Goal: Information Seeking & Learning: Check status

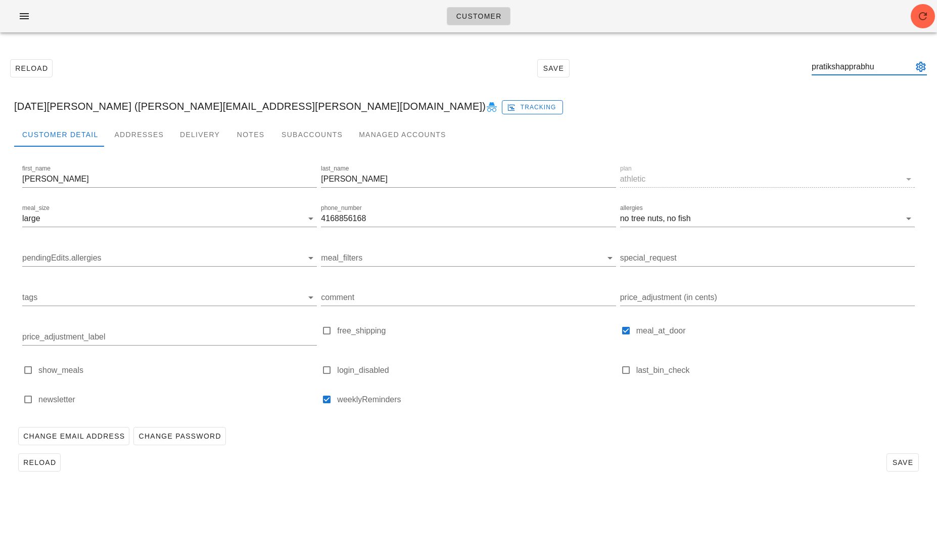
type input "pratikshapprabhu"
click at [923, 68] on button "appended action" at bounding box center [921, 67] width 12 height 12
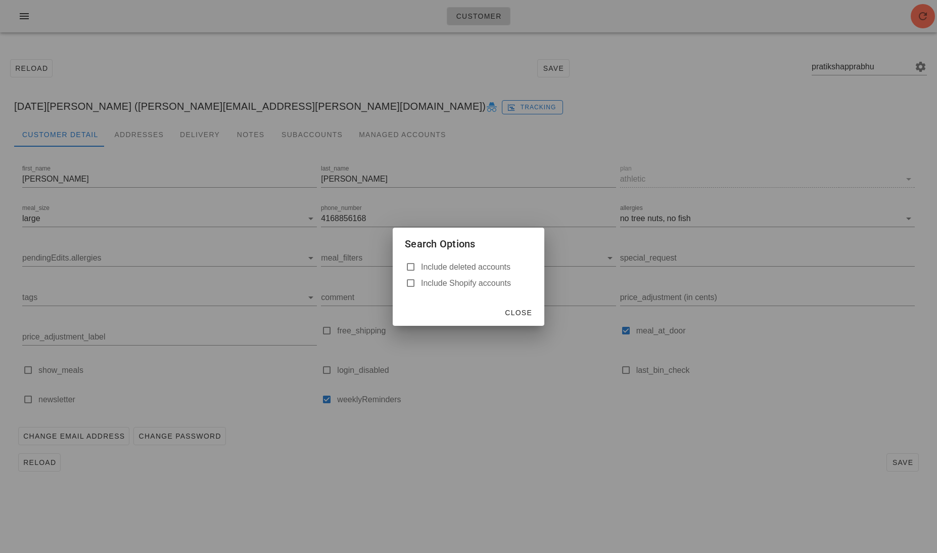
click at [469, 267] on label "Include deleted accounts" at bounding box center [476, 267] width 111 height 10
checkbox input "true"
click at [513, 314] on span "Close" at bounding box center [519, 312] width 28 height 8
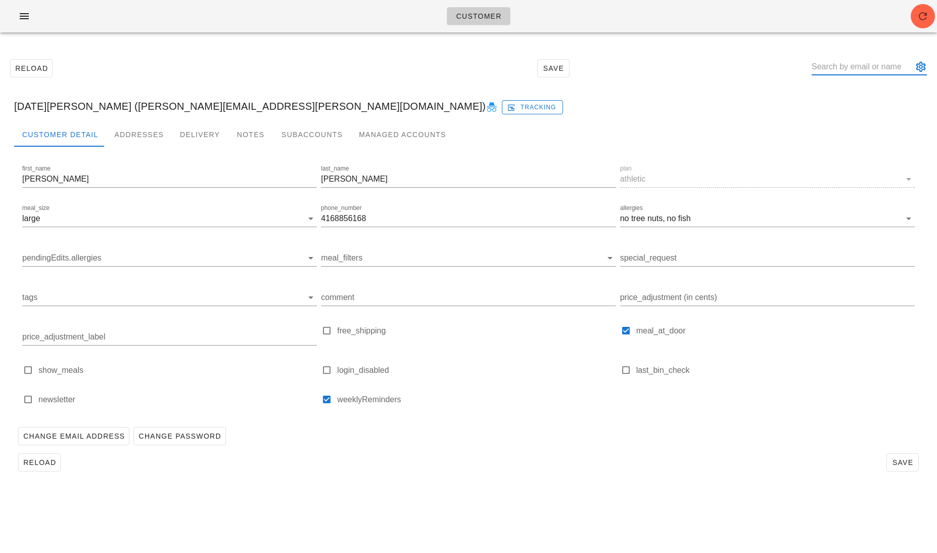
paste input "[EMAIL_ADDRESS][DOMAIN_NAME]"
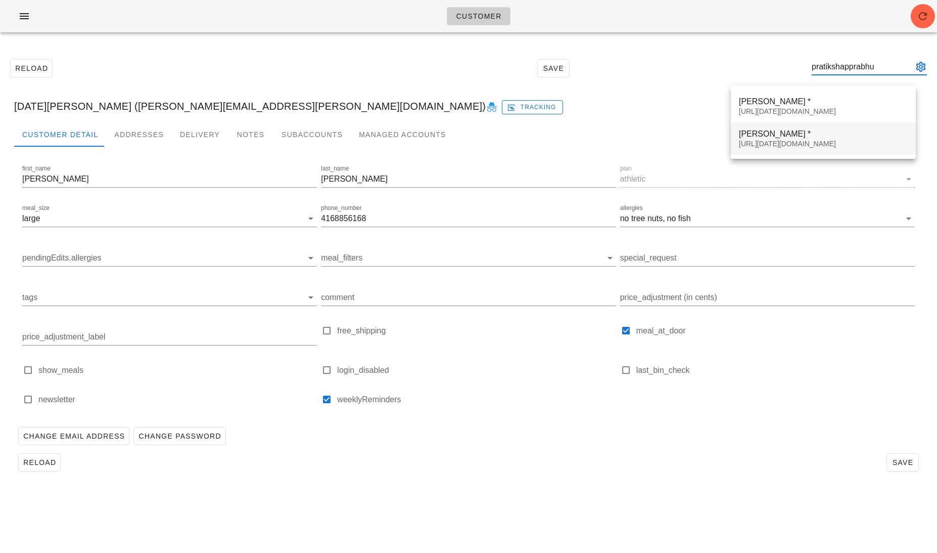
type input "pratikshapprabhu"
click at [859, 140] on div "[URL][DATE][DOMAIN_NAME]" at bounding box center [823, 144] width 169 height 9
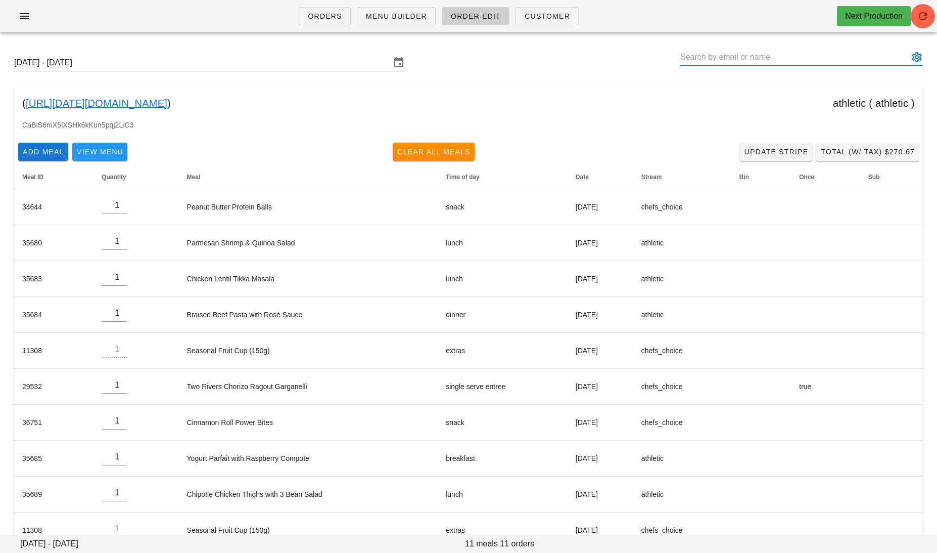
click at [777, 52] on input "text" at bounding box center [794, 57] width 228 height 16
paste input "[EMAIL_ADDRESS][DOMAIN_NAME]"
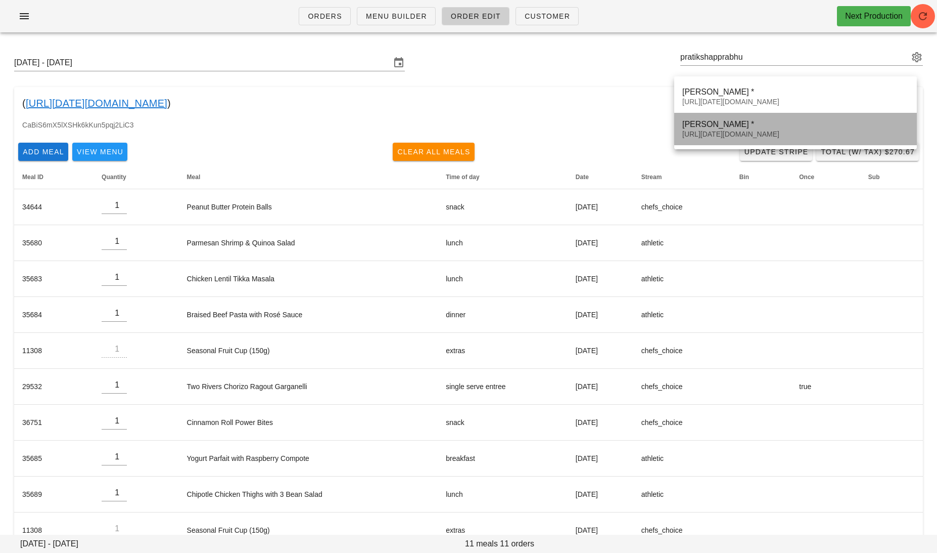
click at [786, 131] on div "[URL][DATE][DOMAIN_NAME]" at bounding box center [795, 134] width 226 height 9
type input "[PERSON_NAME] * ([URL][DATE][DOMAIN_NAME])"
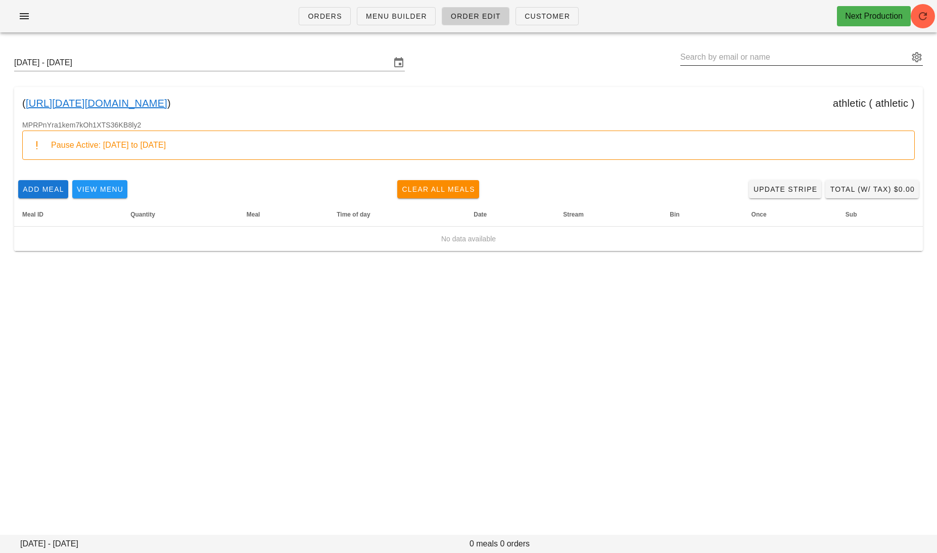
click at [783, 59] on input "text" at bounding box center [794, 57] width 228 height 16
paste input "Pauljover79@gmail.com"
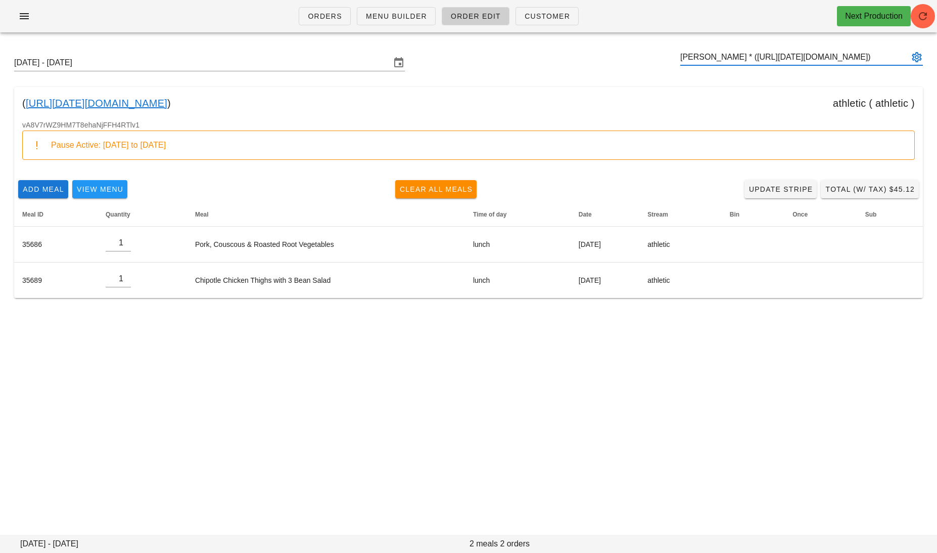
type input "Paul Jover * (00_DELETED_2025-09-25_Pauljover79___gmail.com)"
click at [167, 104] on link "00_DELETED_2025-09-25_Pauljover79___gmail.com" at bounding box center [97, 103] width 142 height 16
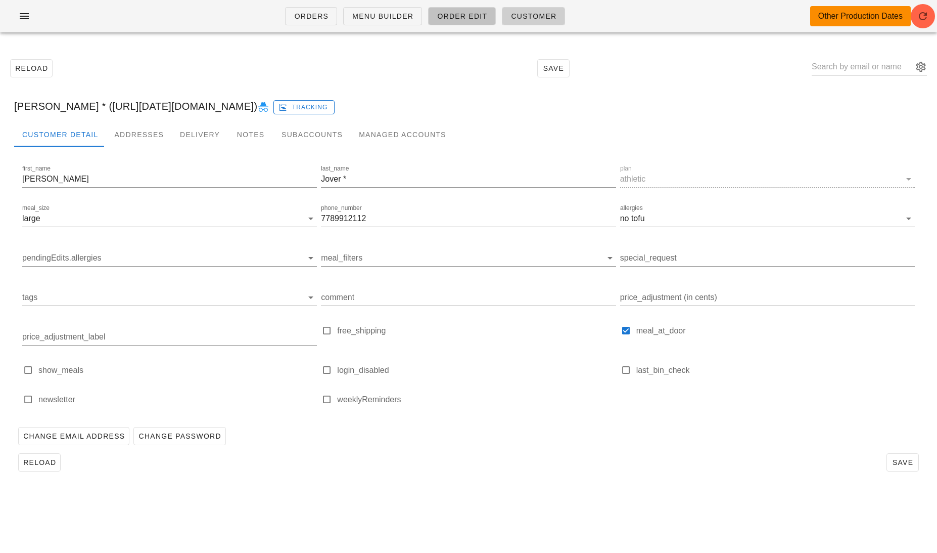
click at [453, 19] on span "Order Edit" at bounding box center [462, 16] width 51 height 8
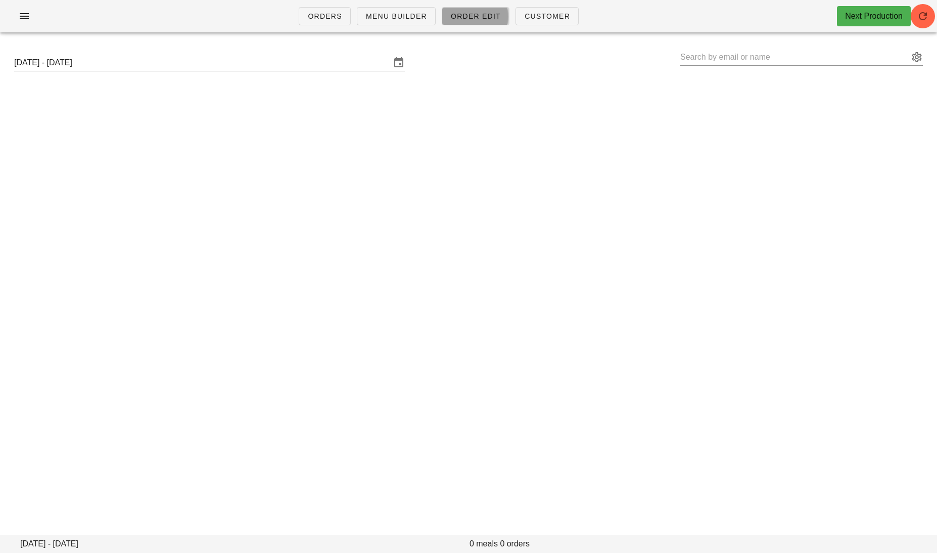
type input "Paul Jover * (00_DELETED_2025-09-25_Pauljover79___gmail.com)"
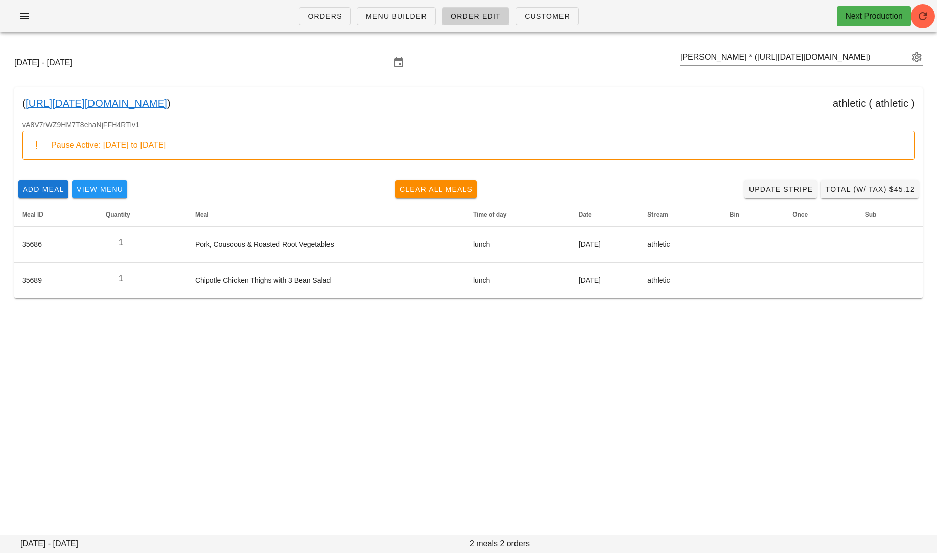
click at [733, 47] on div "Sunday September 28 - Saturday October 4 Paul Jover * (00_DELETED_2025-09-25_Pa…" at bounding box center [468, 63] width 925 height 32
click at [734, 56] on input "text" at bounding box center [794, 57] width 228 height 16
paste input "thecarelses@telus.net"
click at [914, 55] on button "appended action" at bounding box center [917, 57] width 12 height 12
type input "thecarelses"
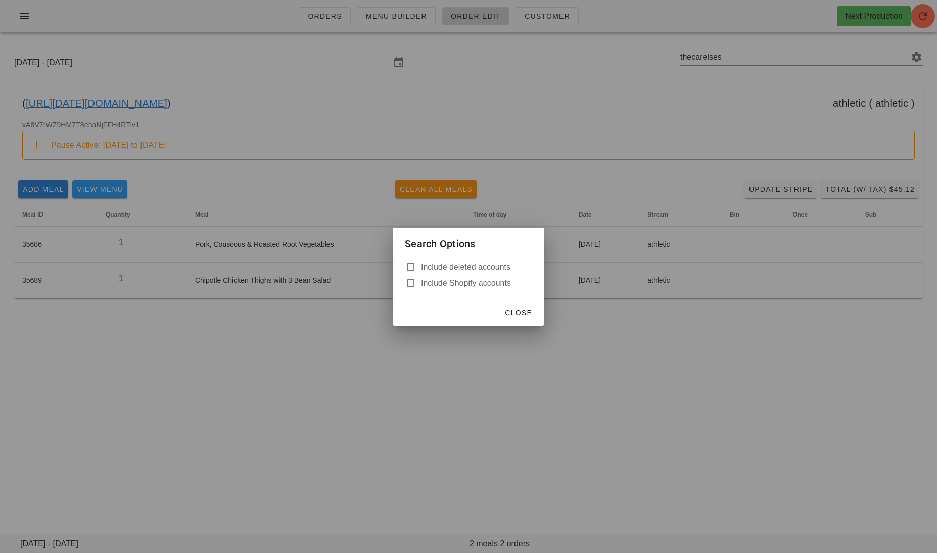
click at [456, 263] on label "Include deleted accounts" at bounding box center [476, 267] width 111 height 10
checkbox input "true"
click at [528, 320] on button "Close" at bounding box center [518, 312] width 36 height 18
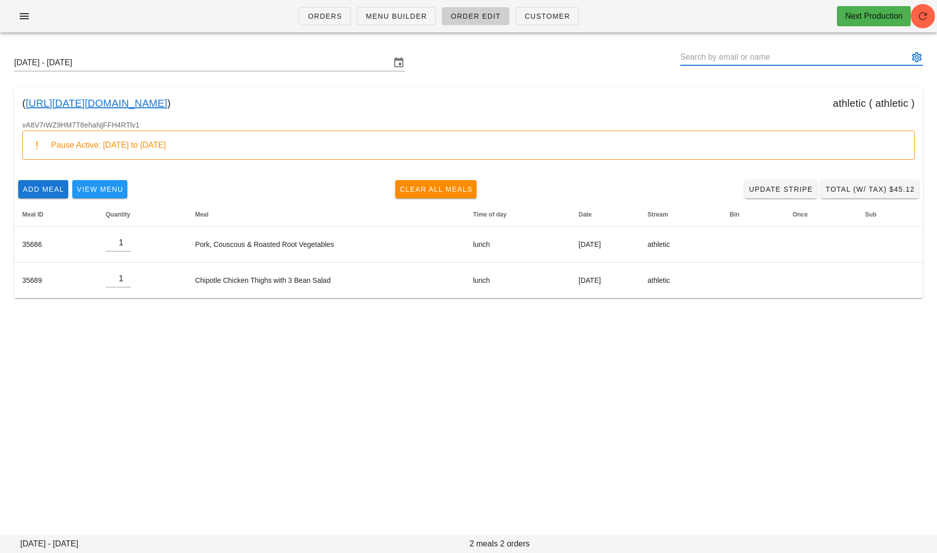
paste input "thecarelses@telus.net"
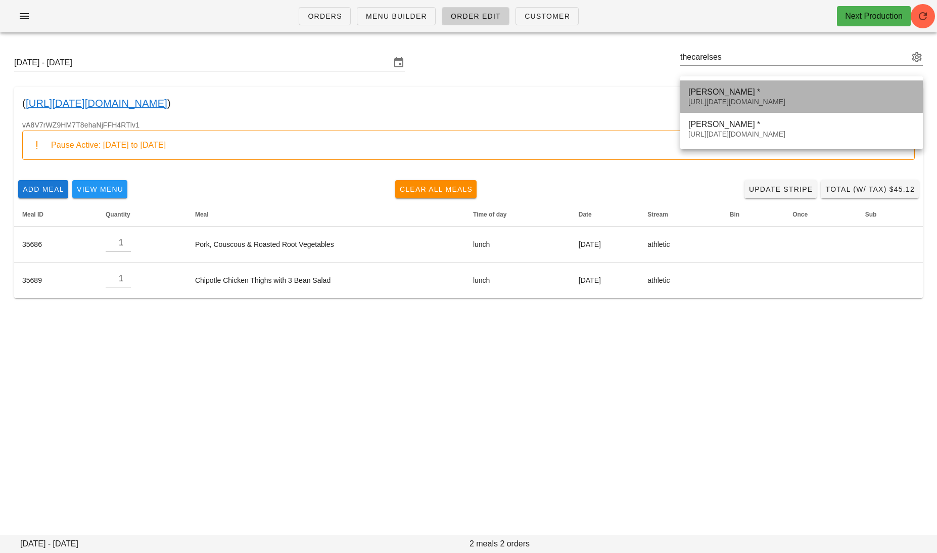
click at [785, 99] on div "00_DELETED_2025-09-25_thecarelses___telus.net" at bounding box center [802, 102] width 226 height 9
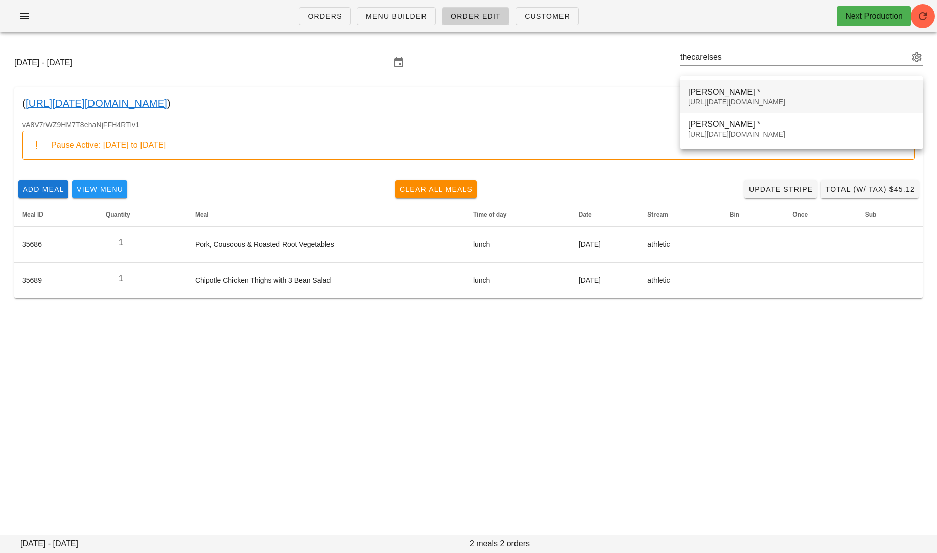
type input "Andre Carelse * (00_DELETED_2025-09-25_thecarelses___telus.net)"
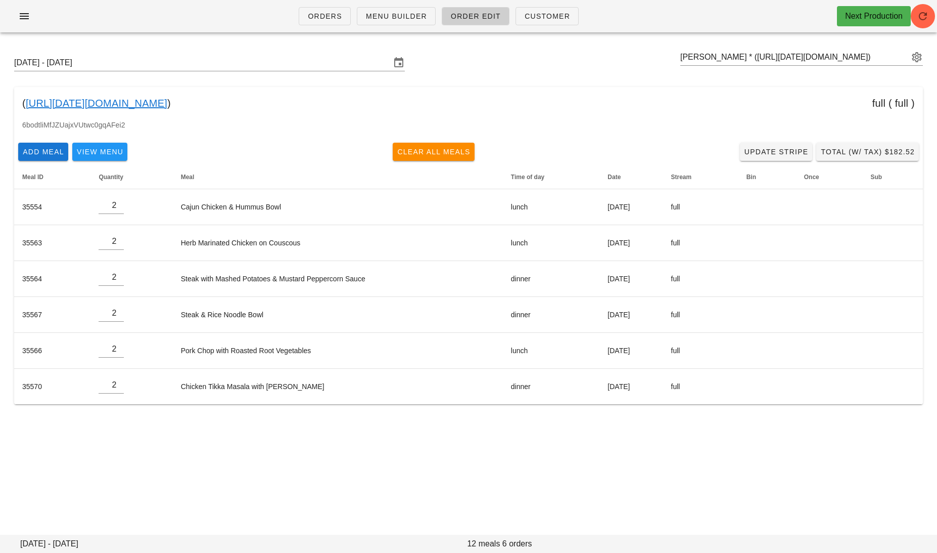
click at [167, 99] on link "00_DELETED_2025-09-25_thecarelses___telus.net" at bounding box center [97, 103] width 142 height 16
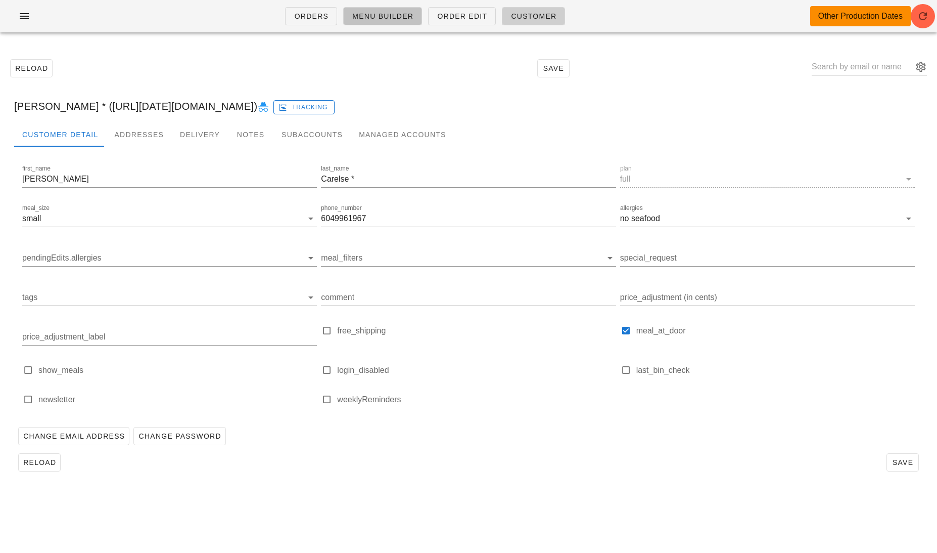
click at [410, 10] on link "Menu Builder" at bounding box center [382, 16] width 79 height 18
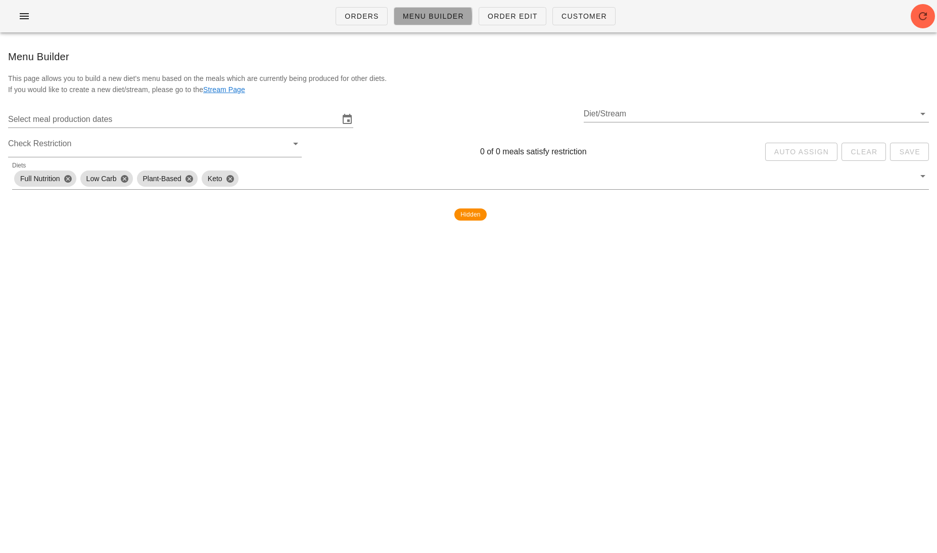
click at [427, 10] on link "Menu Builder" at bounding box center [433, 16] width 79 height 18
click at [521, 15] on span "Order Edit" at bounding box center [512, 16] width 51 height 8
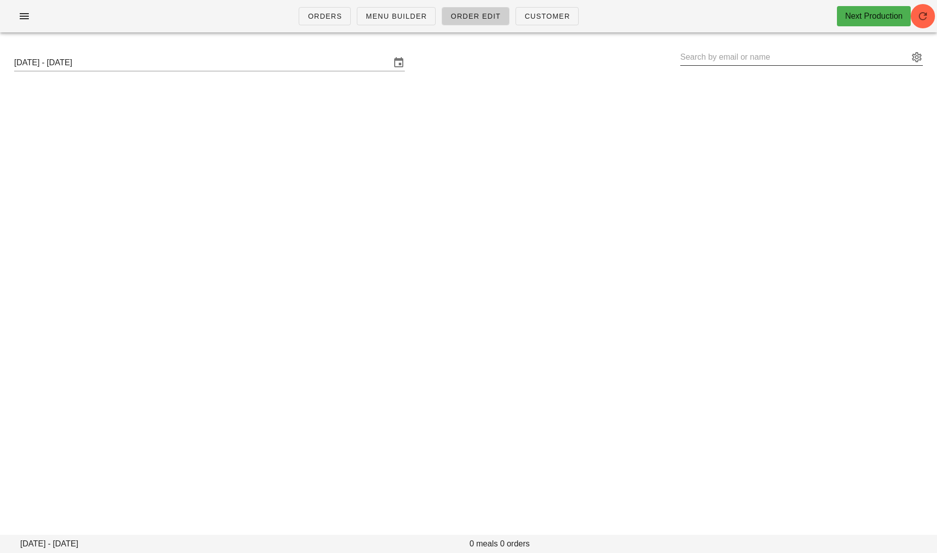
type input "Andre Carelse * (00_DELETED_2025-09-25_thecarelses___telus.net)"
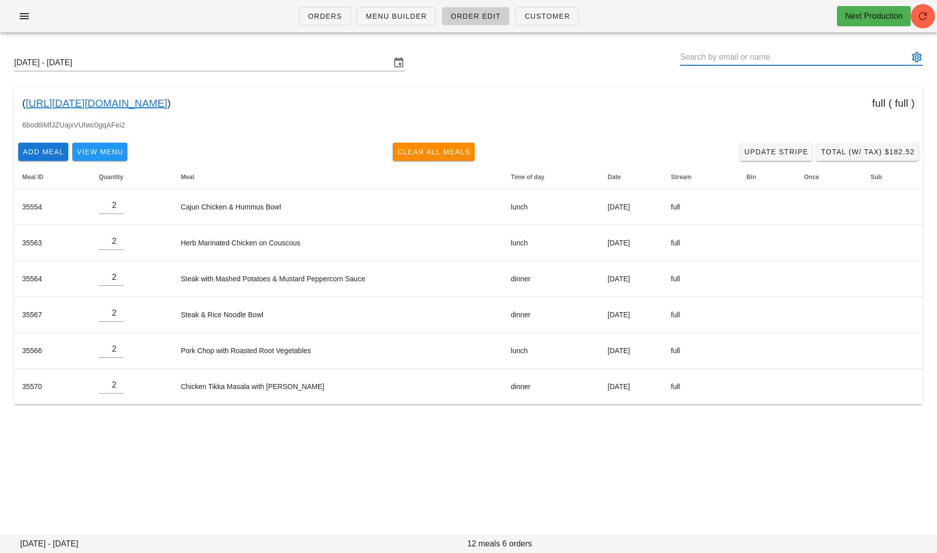
click at [734, 58] on input "text" at bounding box center [794, 57] width 228 height 16
paste input "shyn415@yahoo.com"
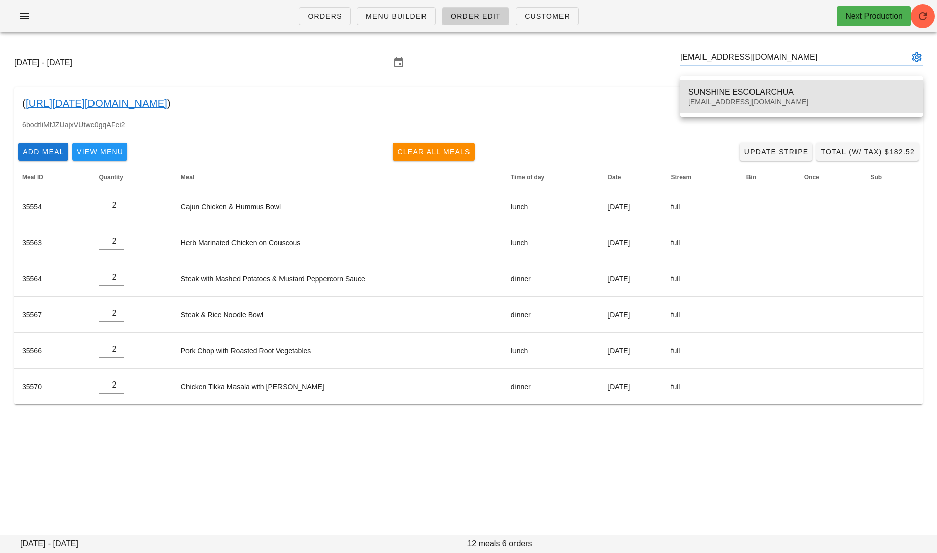
click at [732, 96] on div "SUNSHINE ESCOLARCHUA" at bounding box center [802, 92] width 226 height 10
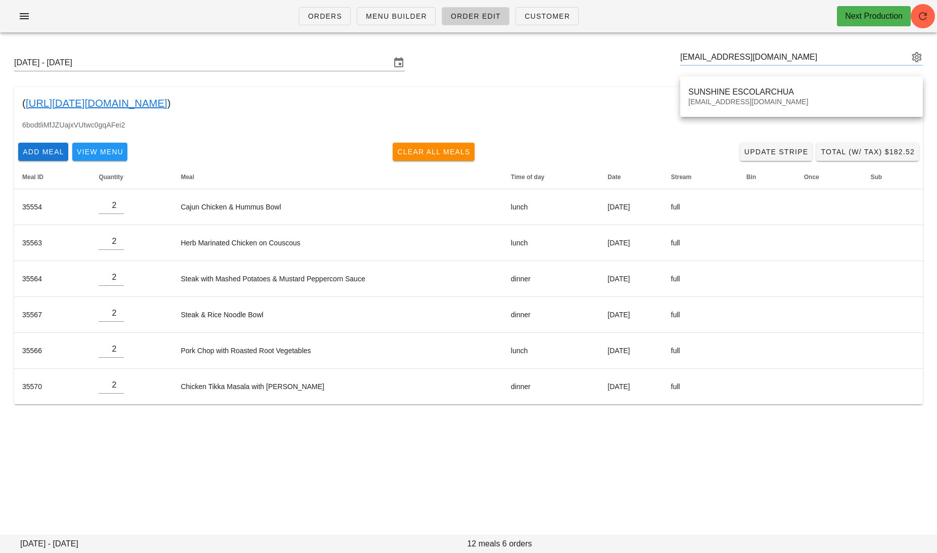
type input "SUNSHINE ESCOLARCHUA (shyn415@yahoo.com)"
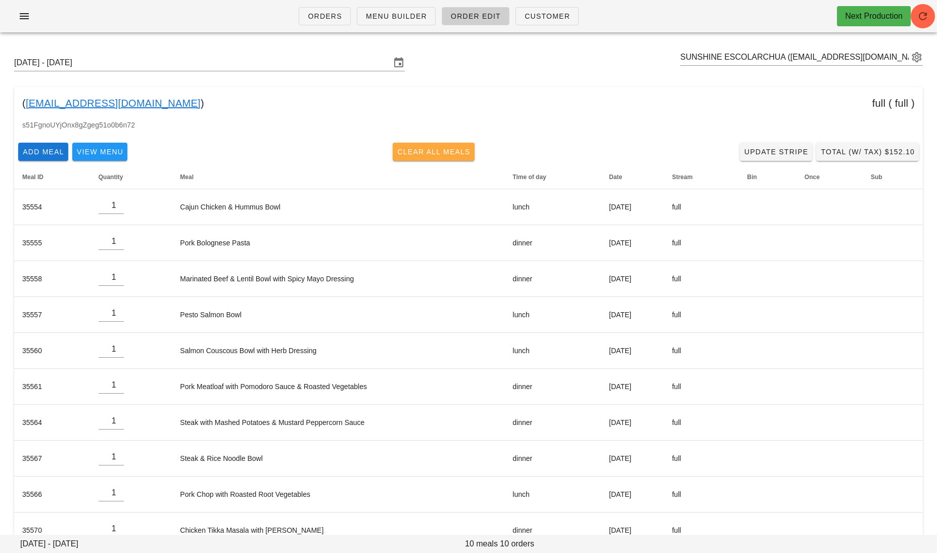
click at [430, 153] on span "Clear All Meals" at bounding box center [434, 152] width 74 height 8
type input "0"
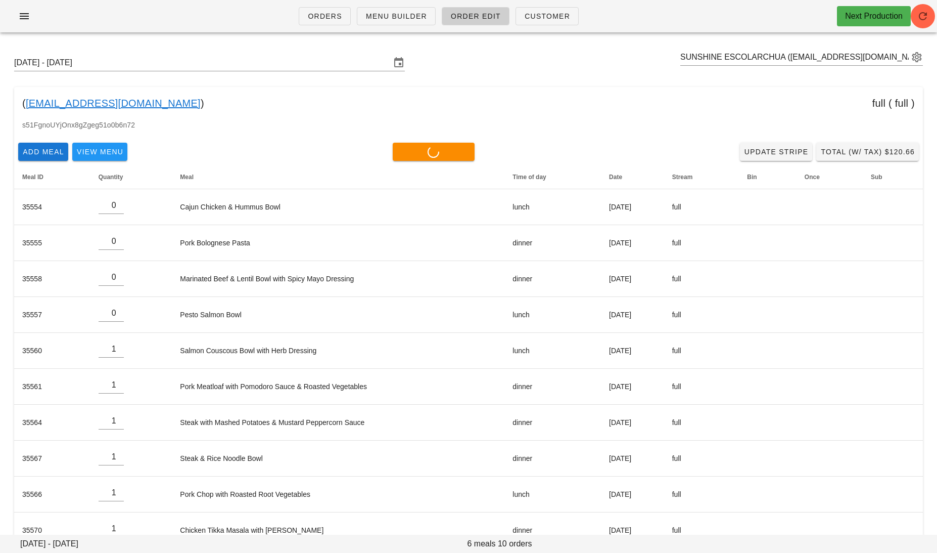
type input "0"
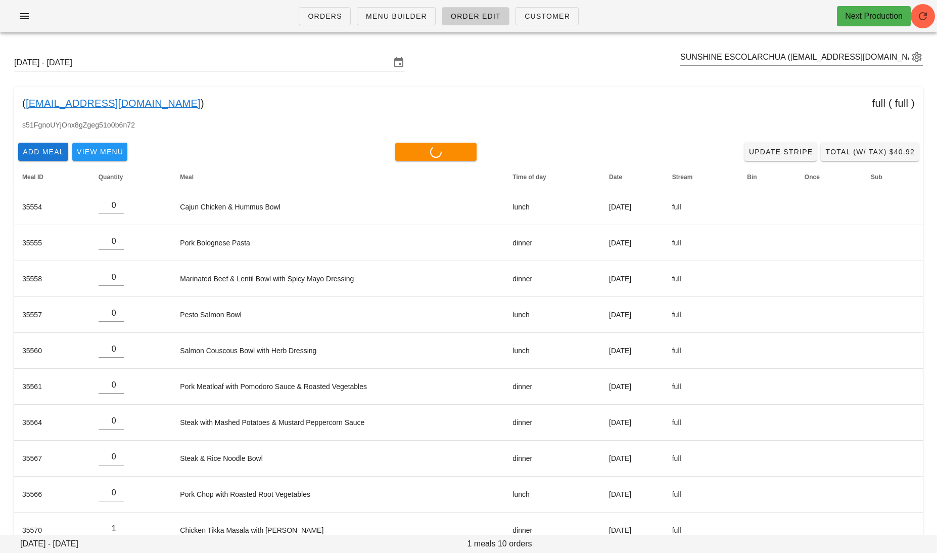
type input "0"
click at [877, 62] on input "text" at bounding box center [794, 57] width 228 height 16
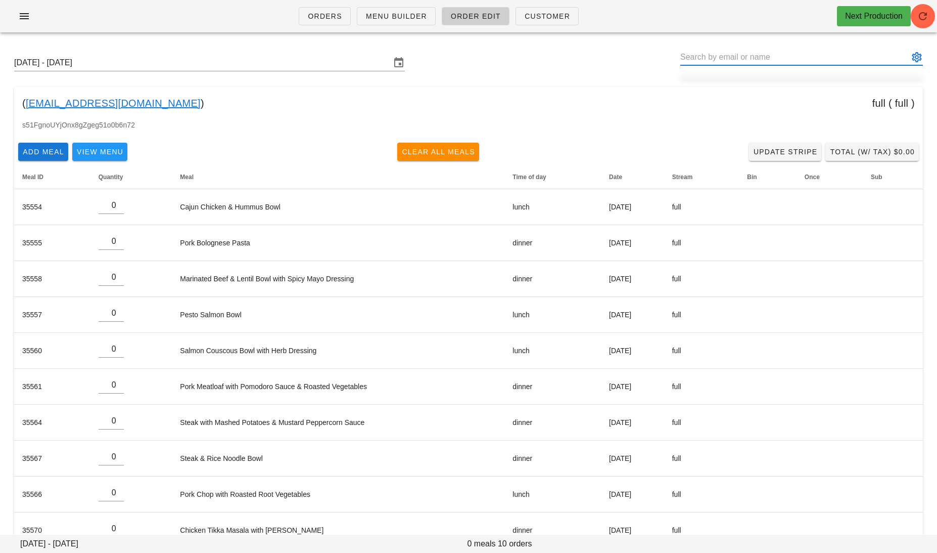
paste input "simi.pm94@gmail.com"
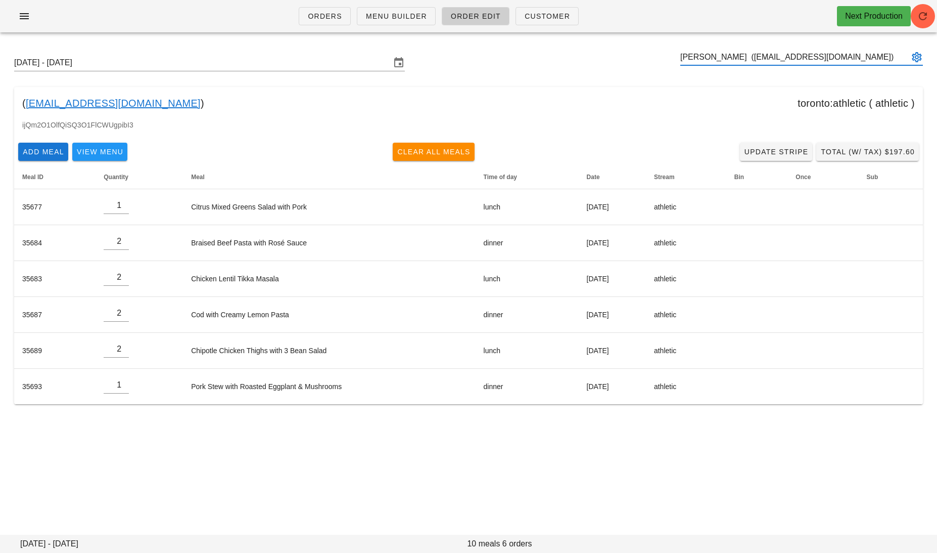
type input "Simi Minhas (simi.pm94@gmail.com)"
click at [100, 98] on link "simi.pm94@gmail.com" at bounding box center [113, 103] width 175 height 16
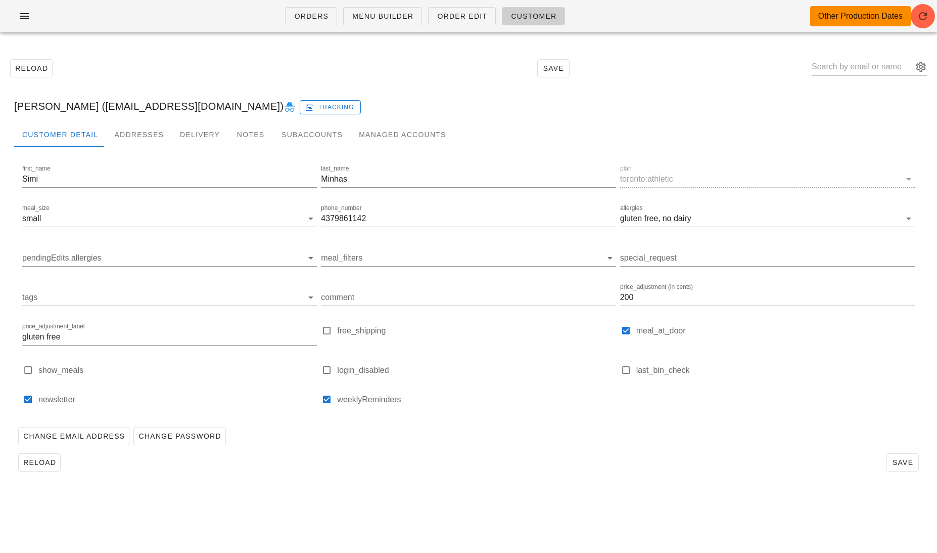
click at [862, 71] on input "text" at bounding box center [862, 67] width 101 height 16
click at [453, 15] on span "Order Edit" at bounding box center [462, 16] width 51 height 8
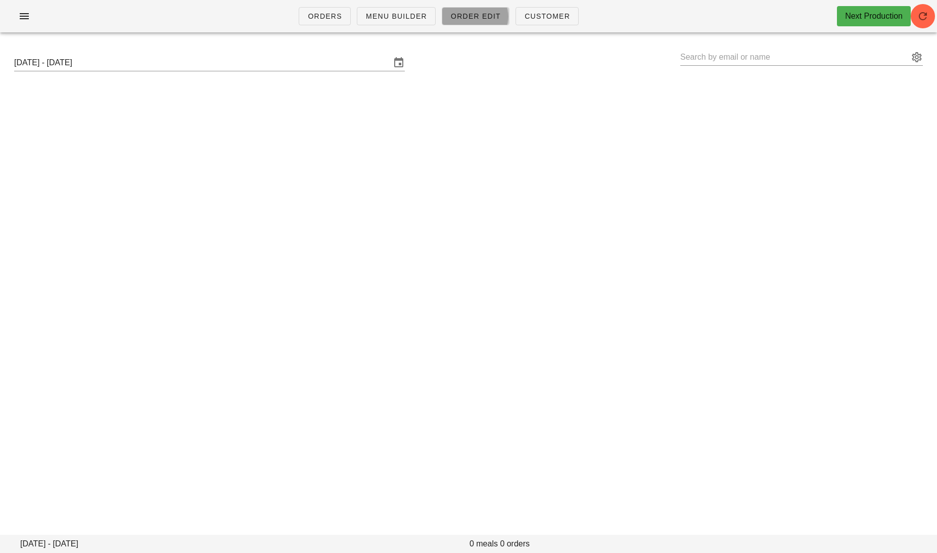
type input "Simi Minhas (simi.pm94@gmail.com)"
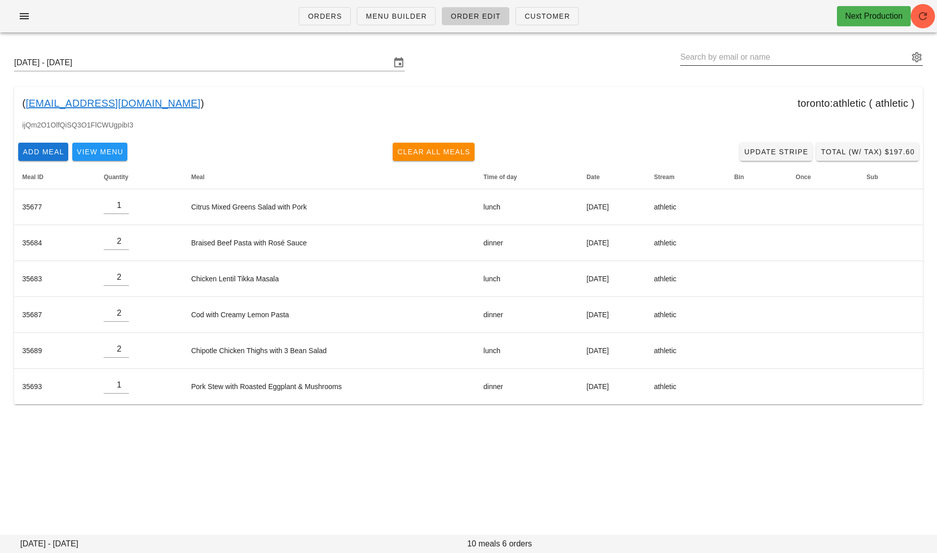
click at [836, 63] on input "text" at bounding box center [794, 57] width 228 height 16
paste input "shyn415@yahoo.com"
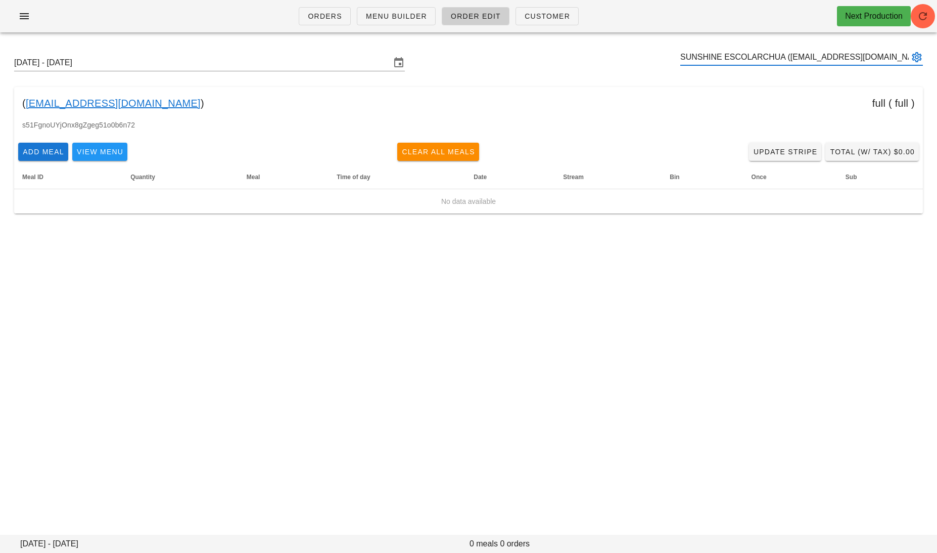
type input "SUNSHINE ESCOLARCHUA (shyn415@yahoo.com)"
click at [106, 106] on link "shyn415@yahoo.com" at bounding box center [113, 103] width 175 height 16
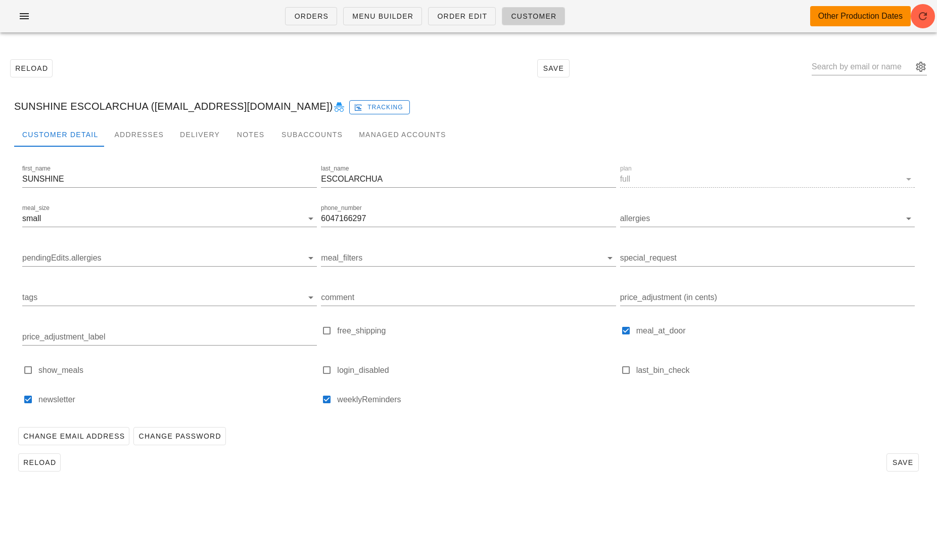
click at [338, 149] on div at bounding box center [468, 155] width 909 height 16
click at [300, 136] on div "Subaccounts" at bounding box center [311, 134] width 77 height 24
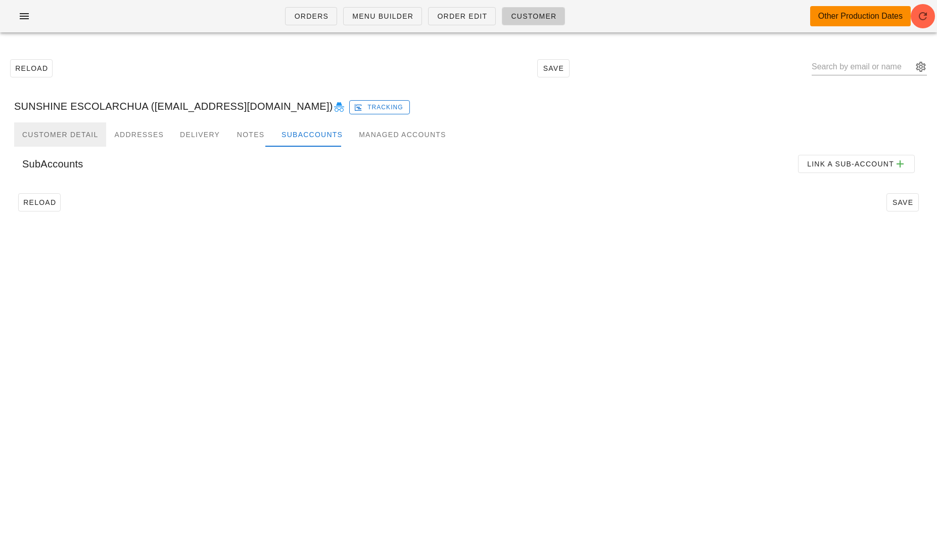
click at [73, 135] on div "Customer Detail" at bounding box center [60, 134] width 92 height 24
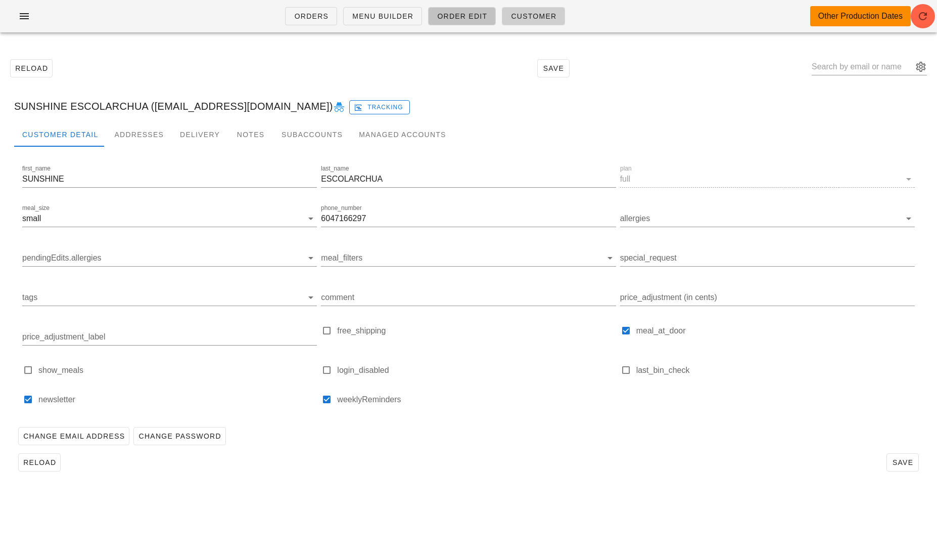
click at [454, 17] on span "Order Edit" at bounding box center [462, 16] width 51 height 8
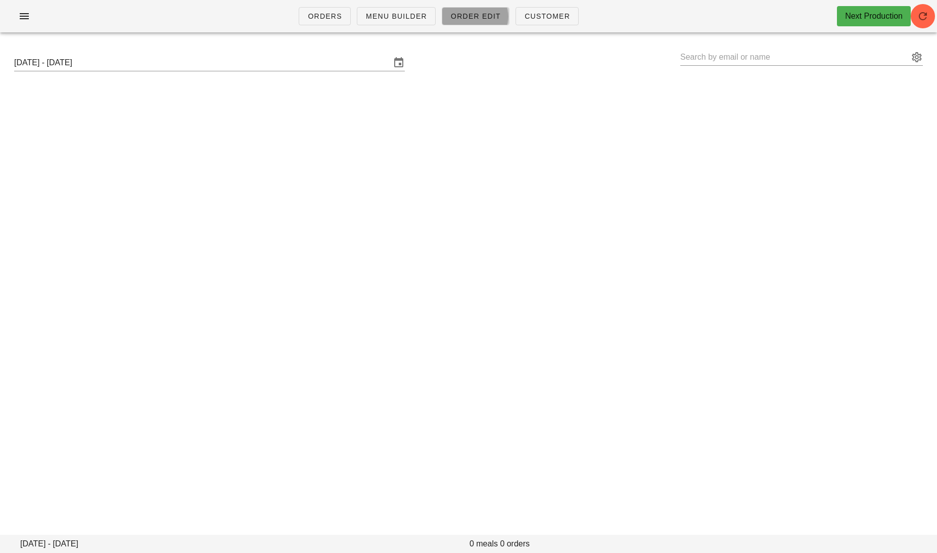
type input "SUNSHINE ESCOLARCHUA (shyn415@yahoo.com)"
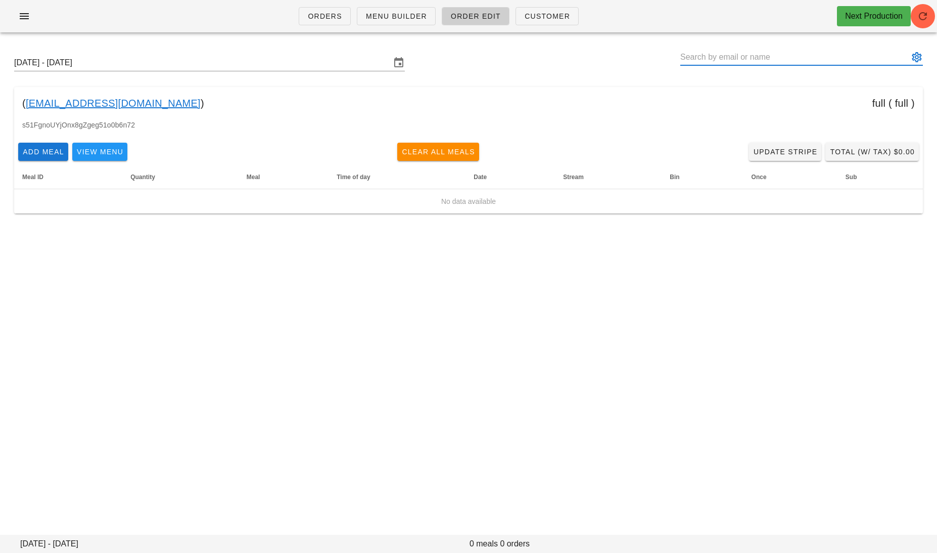
click at [778, 54] on input "text" at bounding box center [794, 57] width 228 height 16
click at [109, 105] on link "shyn415@yahoo.com" at bounding box center [113, 103] width 175 height 16
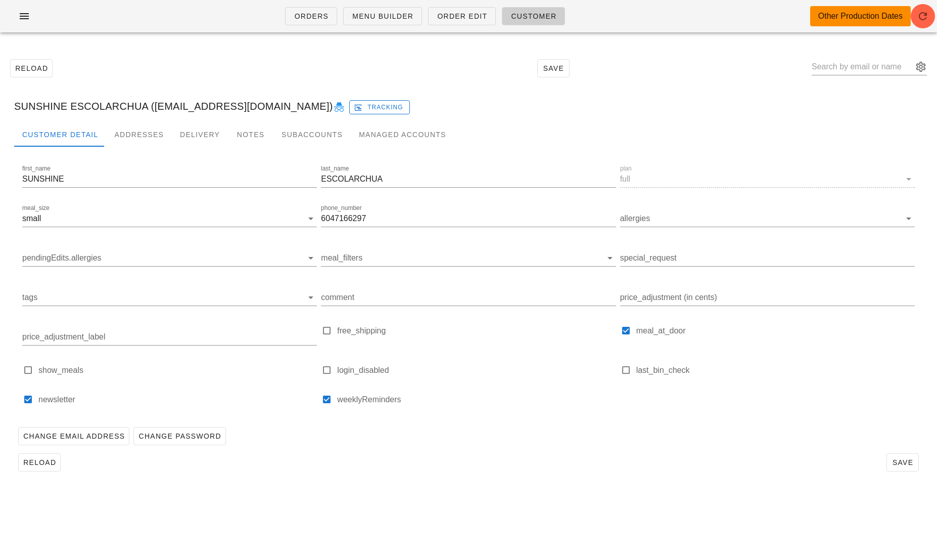
click at [333, 107] on icon at bounding box center [339, 107] width 12 height 12
click at [862, 60] on input "text" at bounding box center [862, 67] width 101 height 16
paste input "caitrionarmcparland@gmail.com"
type input "caitrionarmcparland"
click at [447, 20] on span "Order Edit" at bounding box center [462, 16] width 51 height 8
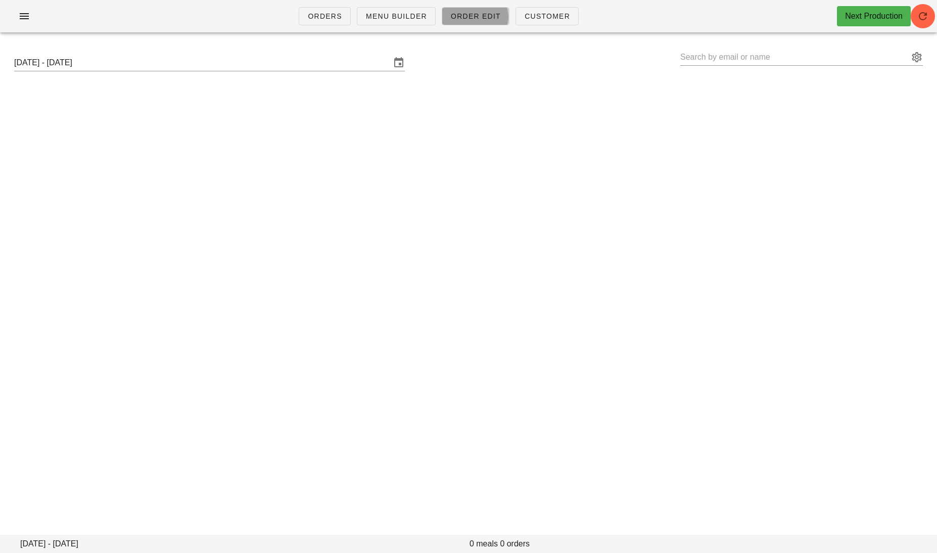
type input "SUNSHINE ESCOLARCHUA (shyn415@yahoo.com)"
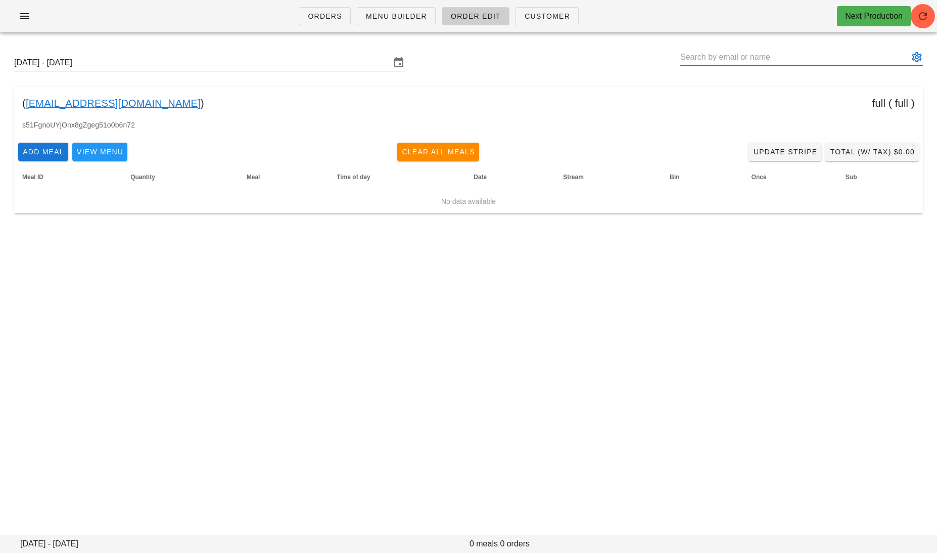
click at [772, 53] on input "text" at bounding box center [794, 57] width 228 height 16
paste input "caitrionarmcparland@gmail.com"
click at [916, 56] on button "appended action" at bounding box center [917, 57] width 12 height 12
type input "caitrionarmcparland"
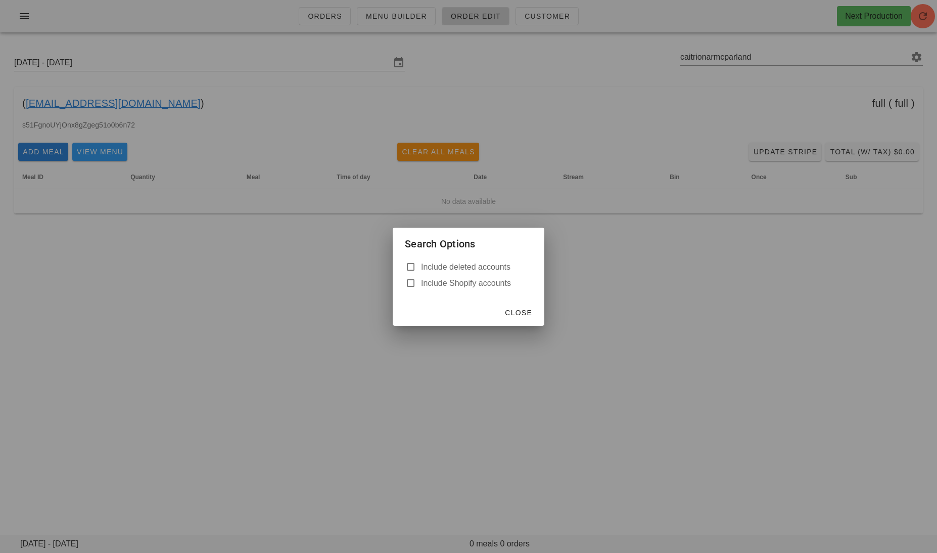
click at [469, 268] on label "Include deleted accounts" at bounding box center [476, 267] width 111 height 10
checkbox input "true"
click at [512, 318] on button "Close" at bounding box center [518, 312] width 36 height 18
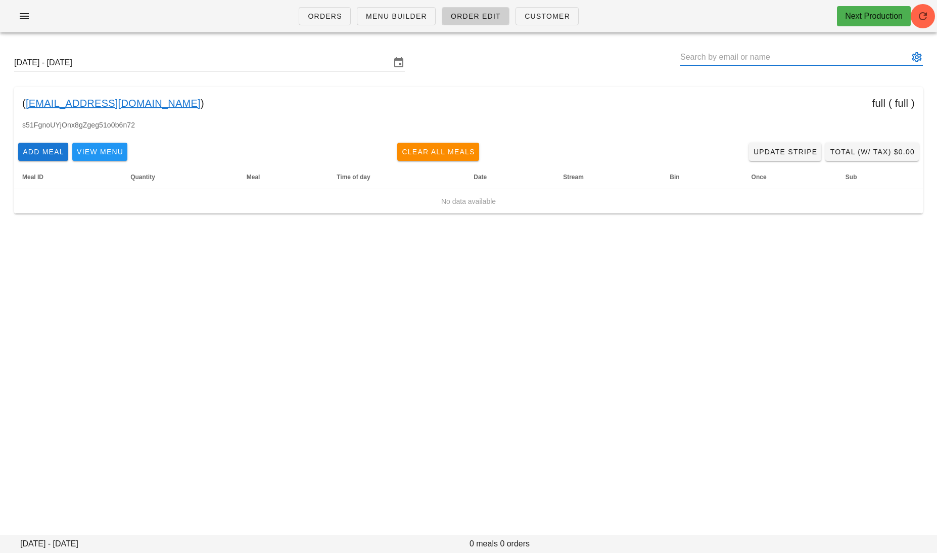
paste input "caitrionarmcparland@gmail.com"
type input "Caitriona Mc Parland * (00_DELETED_2025-09-25_caitrionarmcparland___gmail.com)"
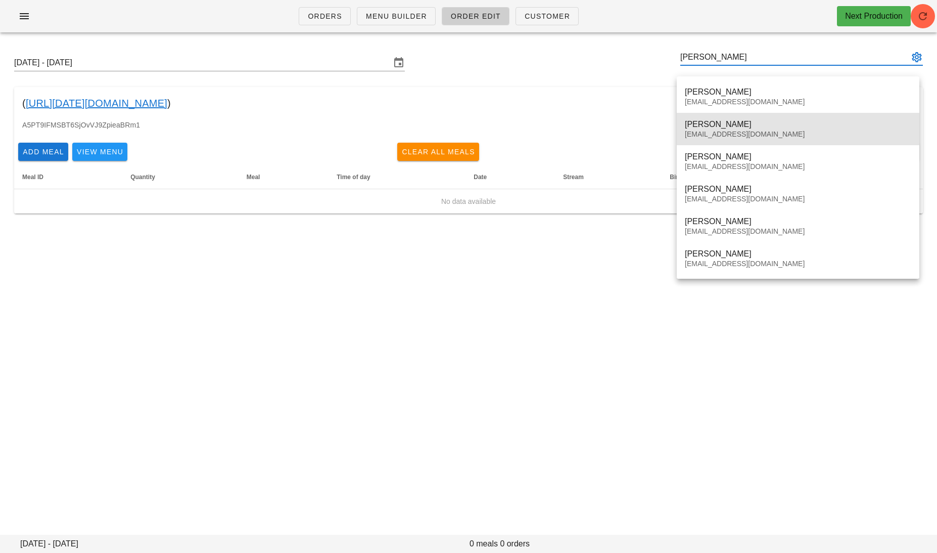
click at [765, 124] on div "Nikola McDermott" at bounding box center [798, 124] width 226 height 10
type input "Nikola McDermott (influencer8@fedfedfed.com)"
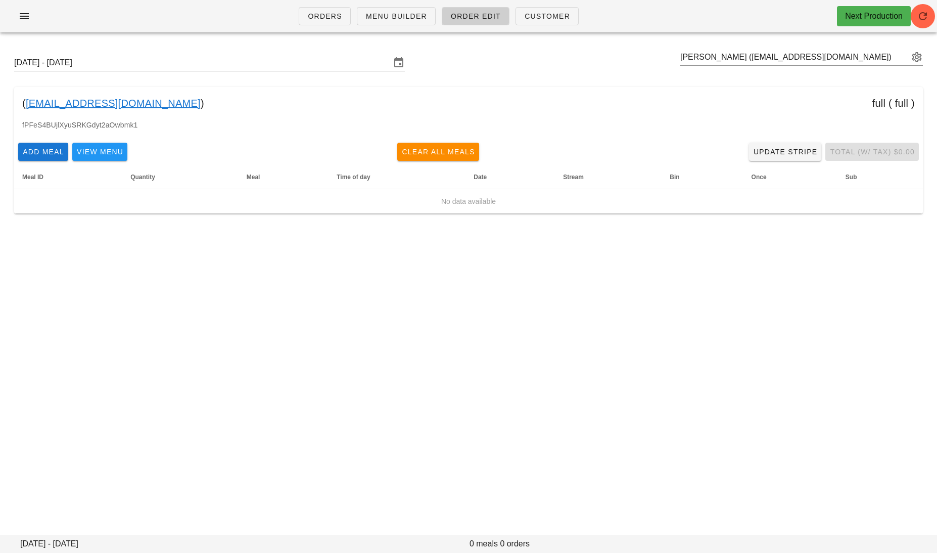
click at [127, 103] on link "influencer8@fedfedfed.com" at bounding box center [113, 103] width 175 height 16
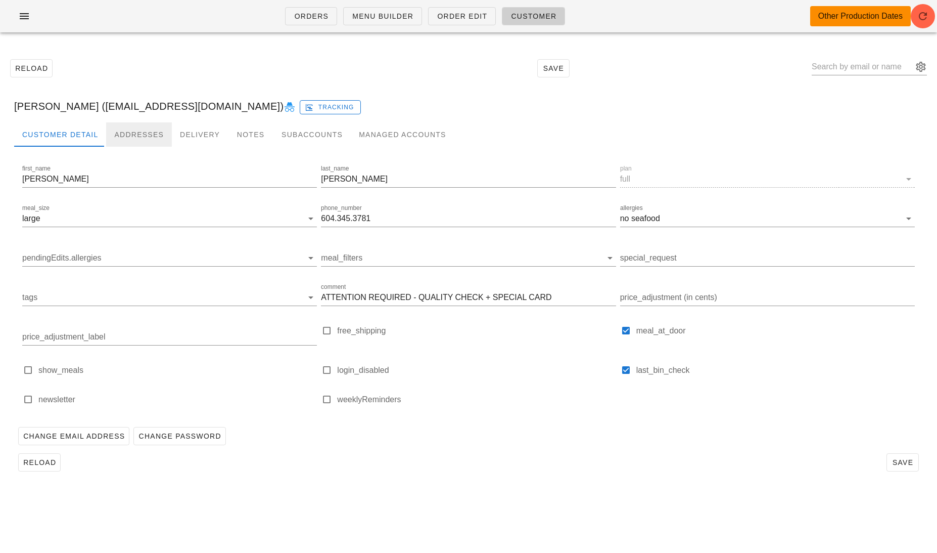
click at [152, 129] on div "Addresses" at bounding box center [139, 134] width 66 height 24
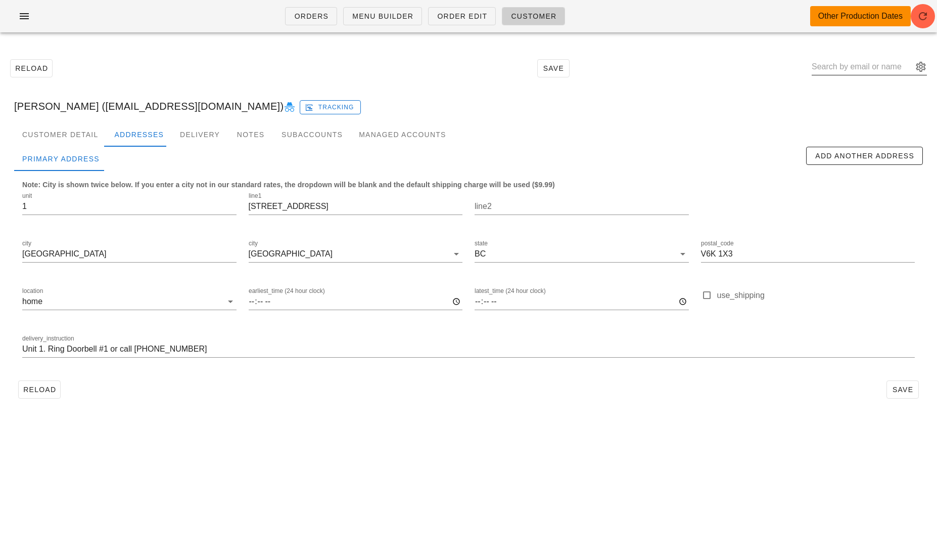
click at [845, 67] on input "text" at bounding box center [862, 67] width 101 height 16
click at [866, 66] on input "text" at bounding box center [862, 67] width 101 height 16
paste input "Stephanie St. John"
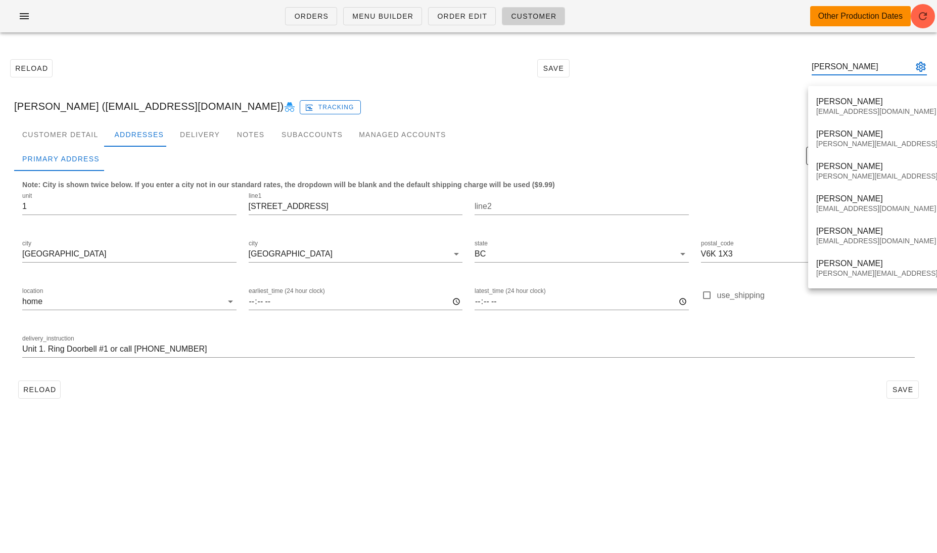
click at [921, 68] on button "appended action" at bounding box center [921, 67] width 12 height 12
type input "Stephanie"
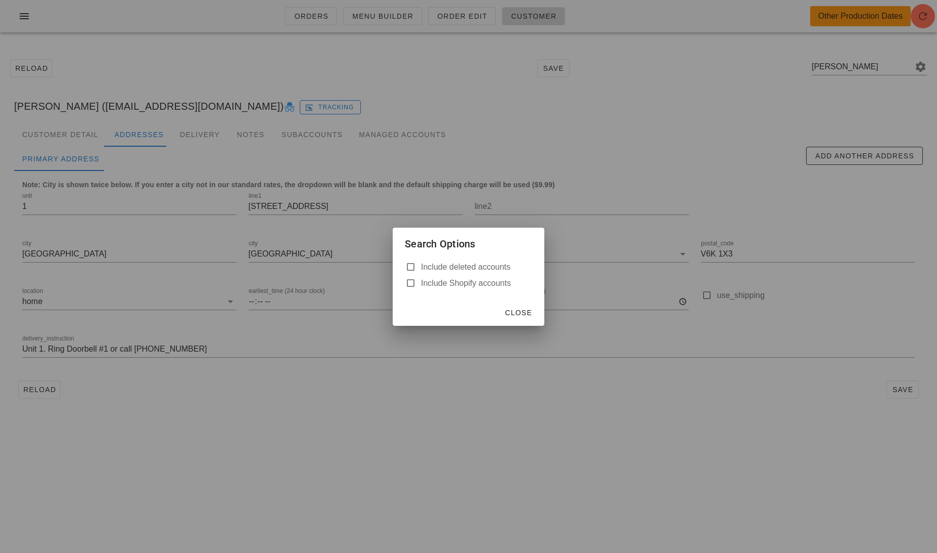
click at [741, 227] on div at bounding box center [468, 276] width 937 height 553
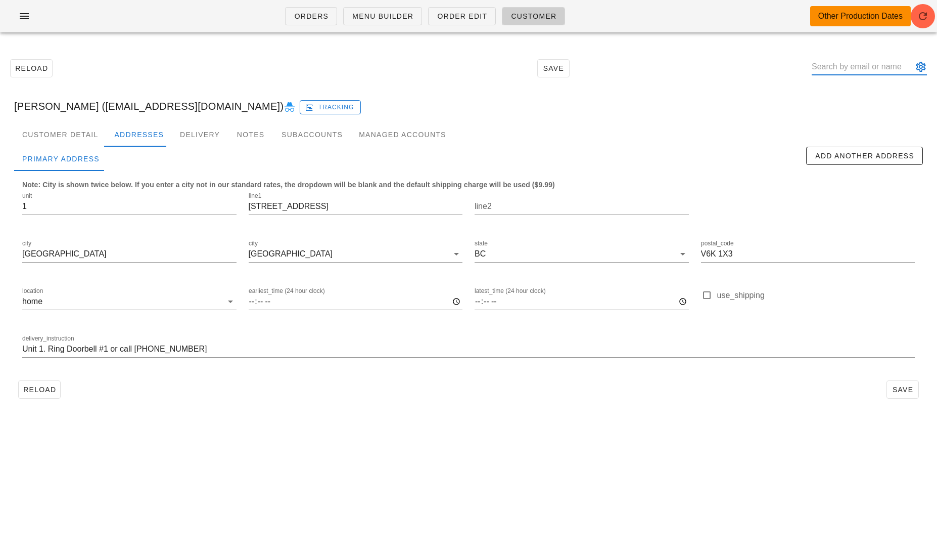
click at [847, 68] on input "text" at bounding box center [862, 67] width 101 height 16
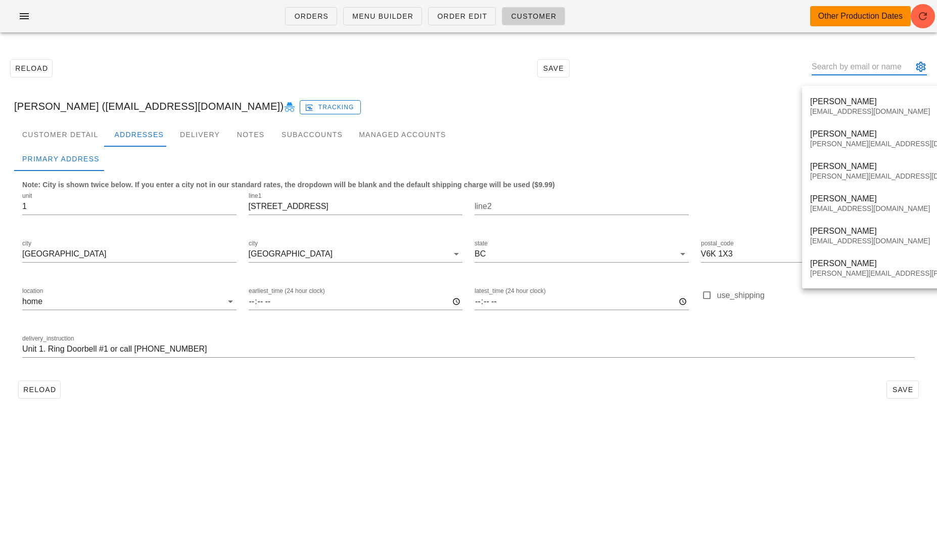
click at [852, 61] on input "text" at bounding box center [862, 67] width 101 height 16
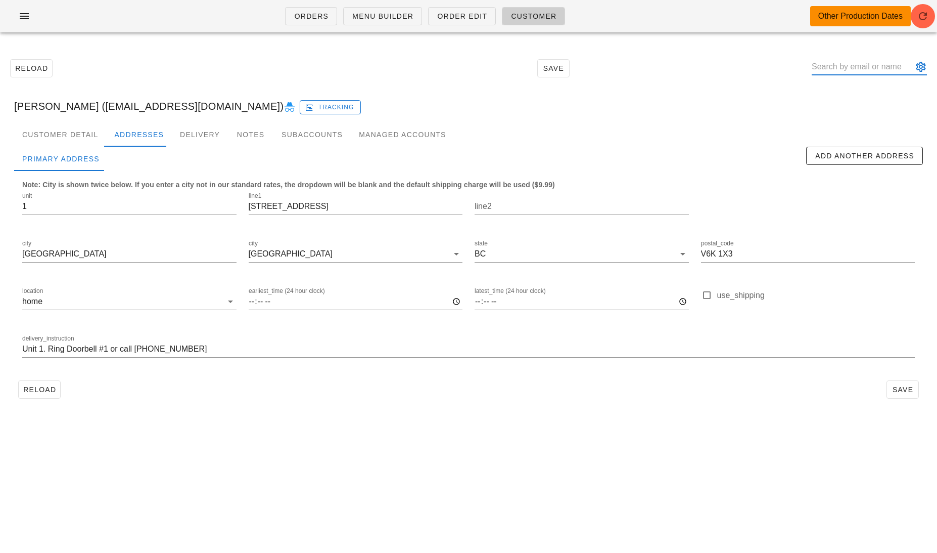
paste input "Stephanie St. John"
click at [918, 68] on button "appended action" at bounding box center [921, 67] width 12 height 12
type input "Stephanie St. John"
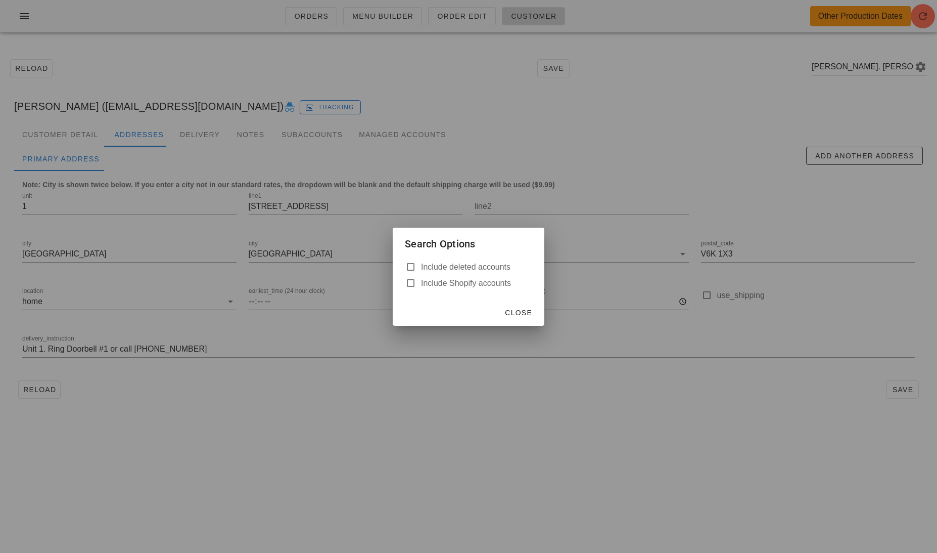
click at [500, 264] on label "Include deleted accounts" at bounding box center [476, 267] width 111 height 10
checkbox input "true"
click at [516, 312] on span "Close" at bounding box center [519, 312] width 28 height 8
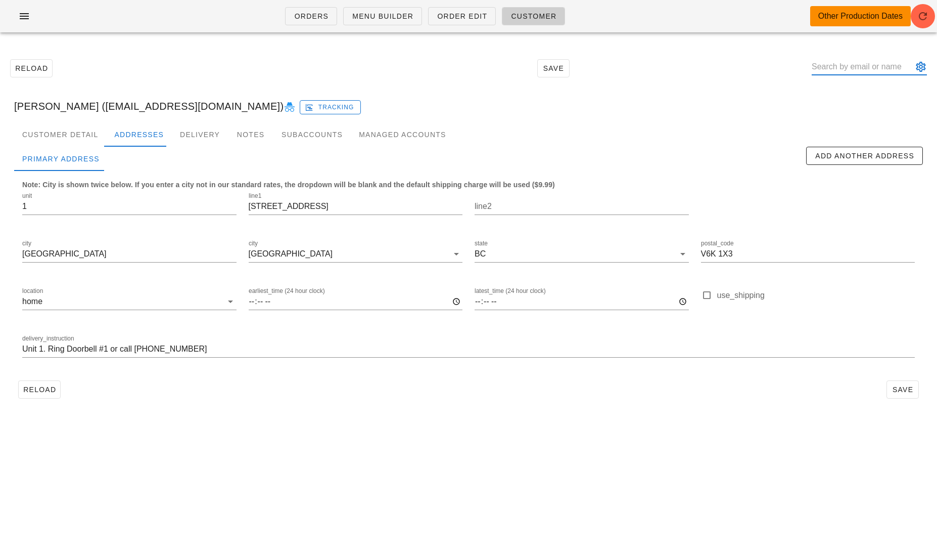
click at [894, 71] on input "text" at bounding box center [862, 67] width 101 height 16
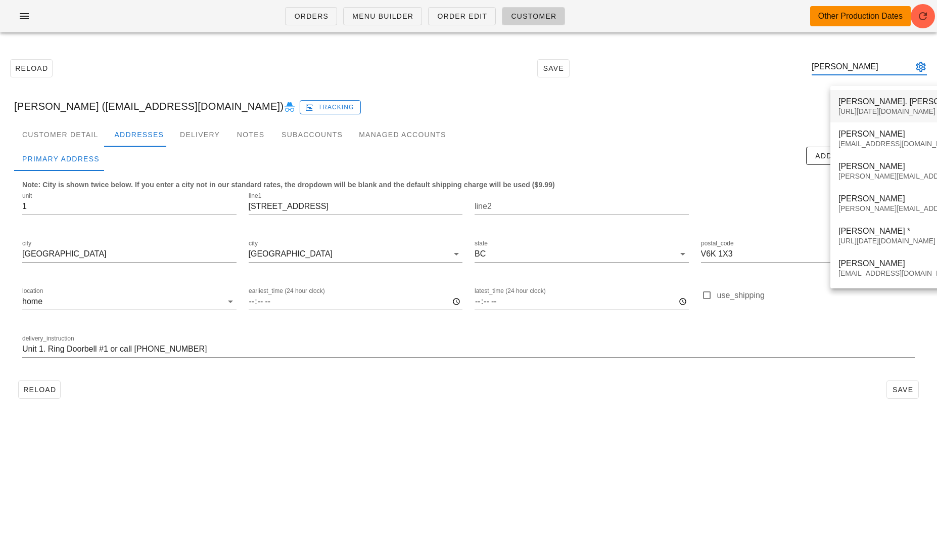
type input "Stephanie"
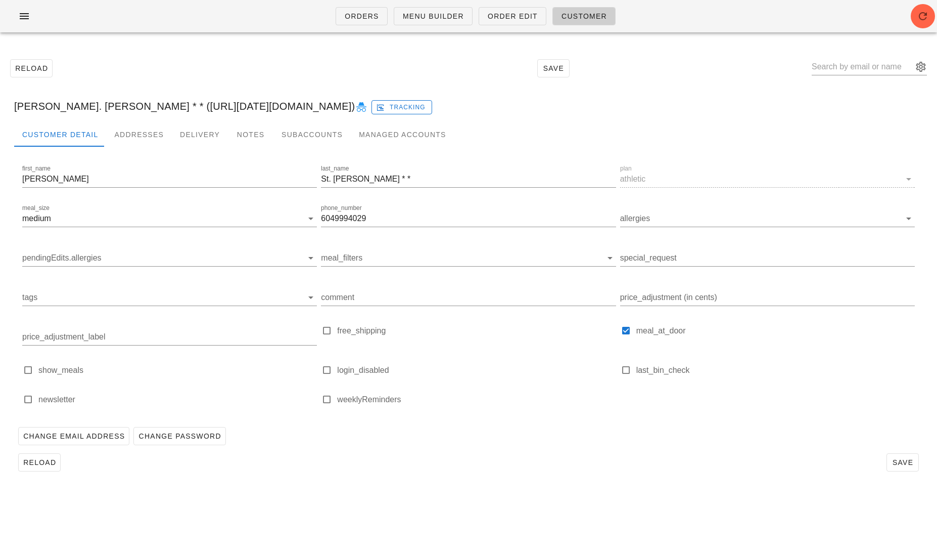
drag, startPoint x: 429, startPoint y: 109, endPoint x: 374, endPoint y: 108, distance: 55.1
click at [374, 109] on div "Stephanie St. John * * (00_DELETED_2025-09-19_00_DELETED_2025-09-19_stephstjohn…" at bounding box center [468, 106] width 925 height 32
click at [28, 12] on icon "button" at bounding box center [24, 16] width 12 height 12
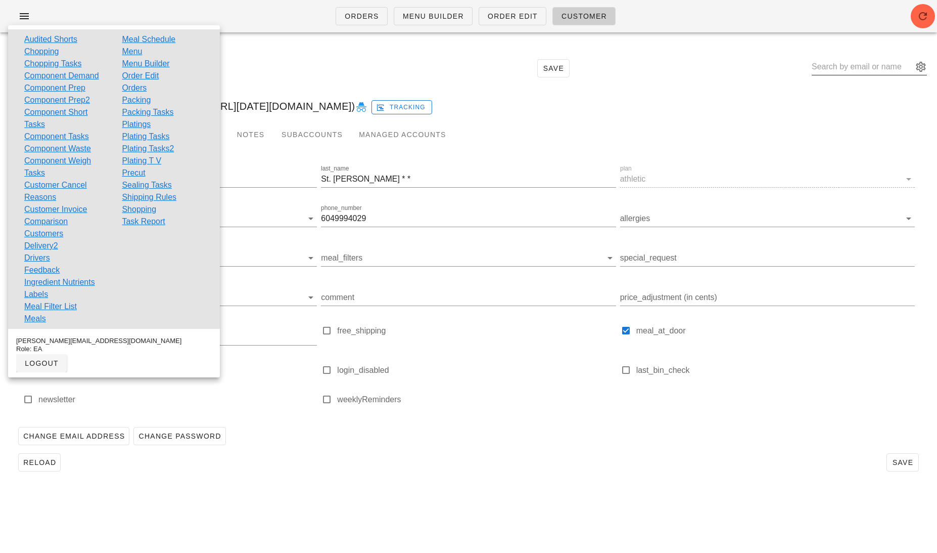
click at [838, 60] on input "text" at bounding box center [862, 67] width 101 height 16
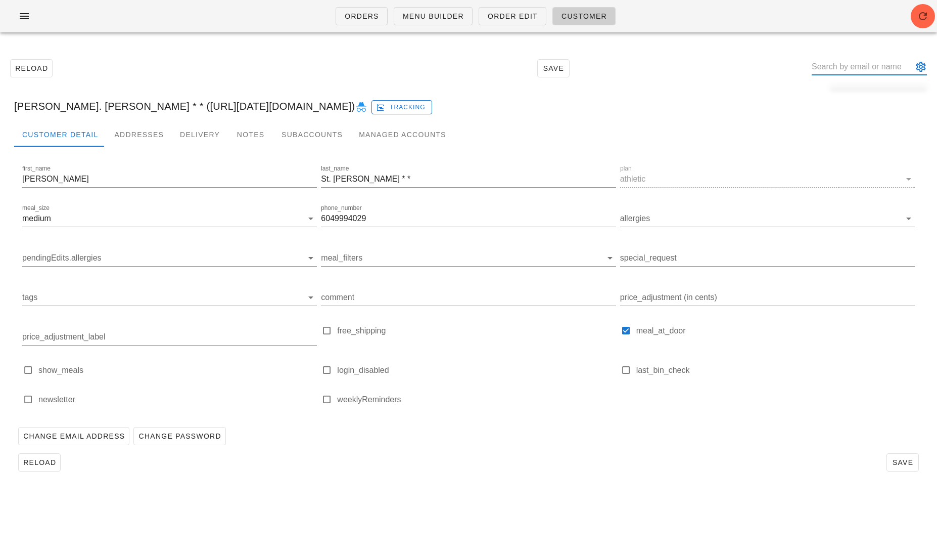
click at [842, 62] on input "text" at bounding box center [862, 67] width 101 height 16
paste input "reannapalia@gmail.com"
type input "reannapalia@gmail.com"
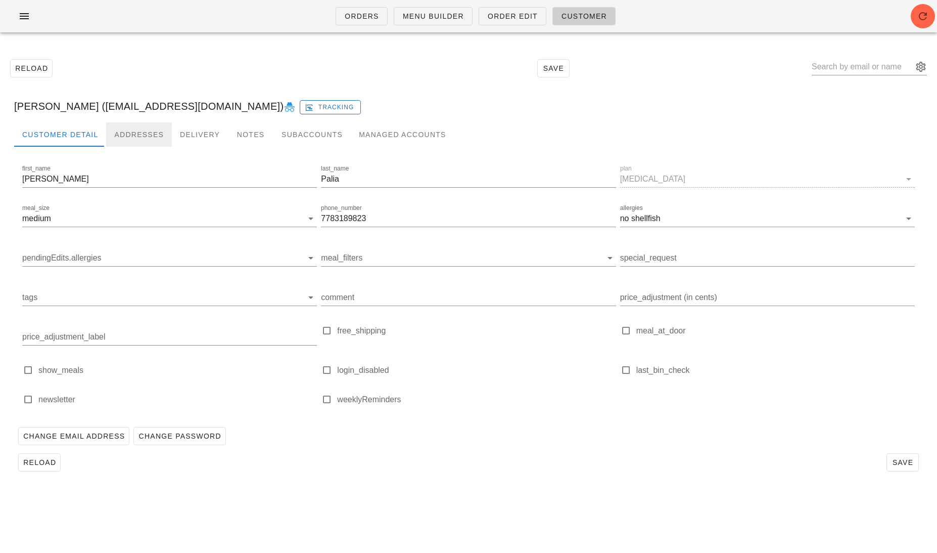
click at [147, 129] on div "Addresses" at bounding box center [139, 134] width 66 height 24
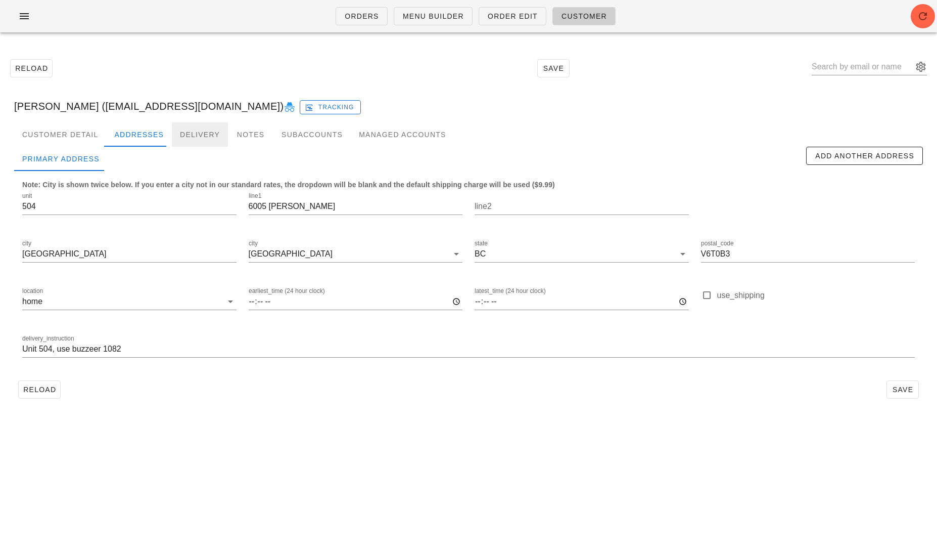
click at [198, 130] on div "Delivery" at bounding box center [200, 134] width 56 height 24
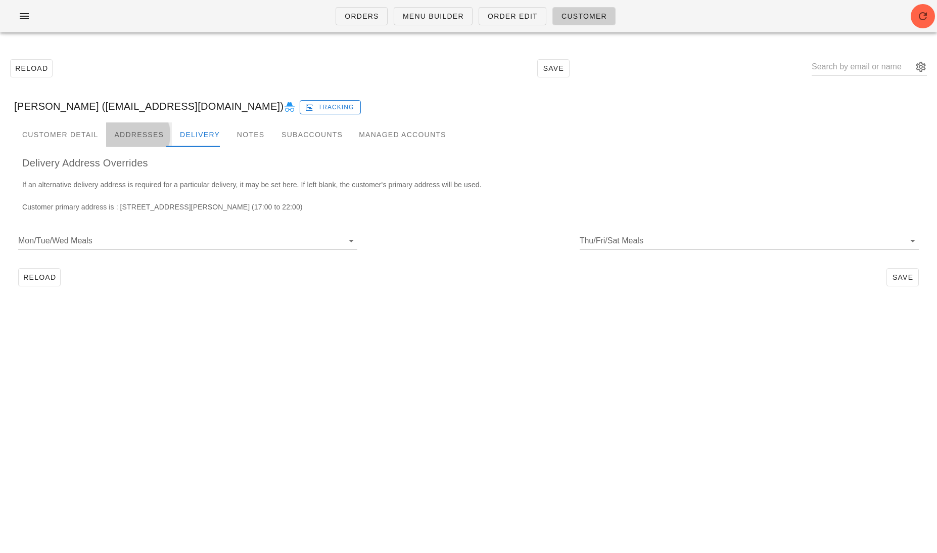
click at [142, 133] on div "Addresses" at bounding box center [139, 134] width 66 height 24
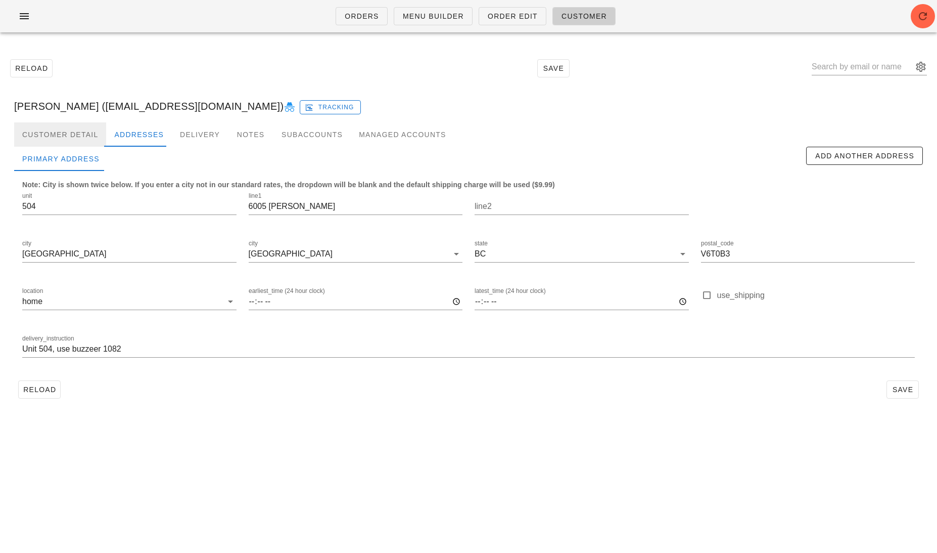
click at [62, 135] on div "Customer Detail" at bounding box center [60, 134] width 92 height 24
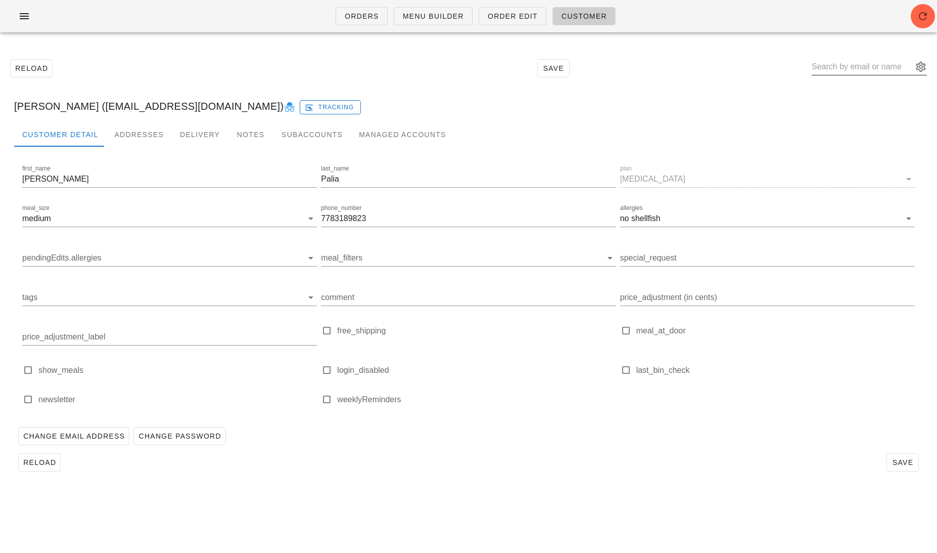
click at [872, 63] on input "text" at bounding box center [862, 67] width 101 height 16
paste input "peter.mittermaier1556@gmail.com"
type input "peter.mittermaier1556@gmail.com"
click at [851, 104] on div "Peter Mittermaier" at bounding box center [928, 102] width 178 height 10
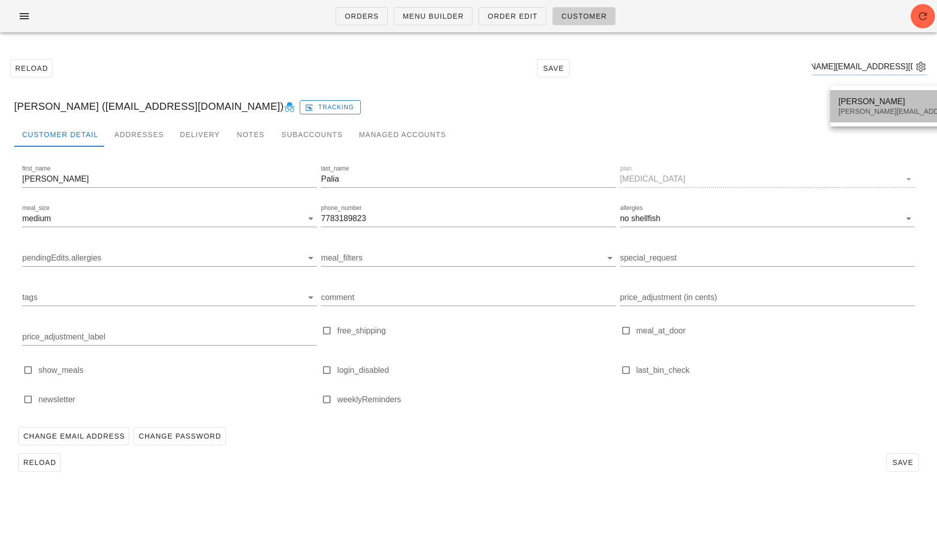
scroll to position [0, 0]
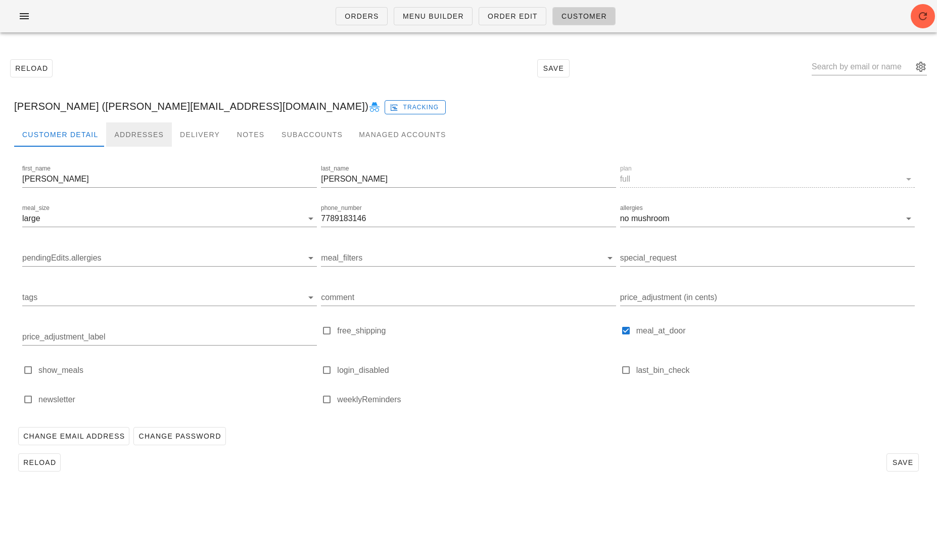
click at [136, 131] on div "Addresses" at bounding box center [139, 134] width 66 height 24
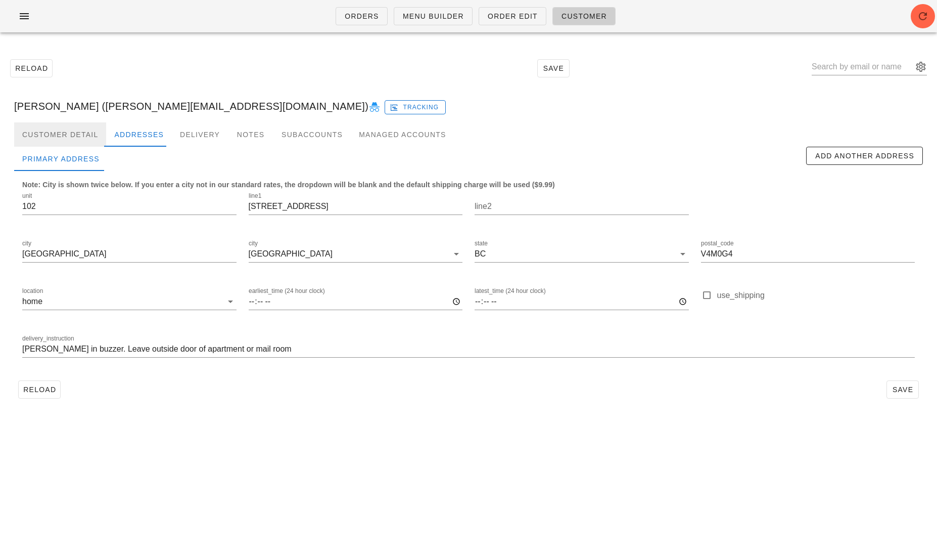
click at [66, 127] on div "Customer Detail" at bounding box center [60, 134] width 92 height 24
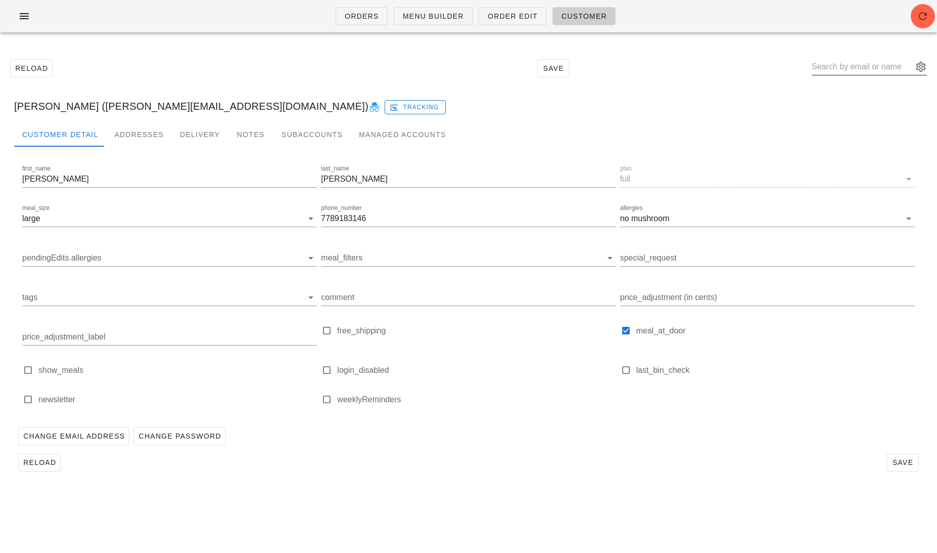
click at [852, 67] on input "text" at bounding box center [862, 67] width 101 height 16
paste input "jilliangonzales12@gmail.com"
type input "jilliangonzales12@gmail.com"
click at [864, 115] on div "jilliangonzales12@gmail.com" at bounding box center [899, 111] width 120 height 9
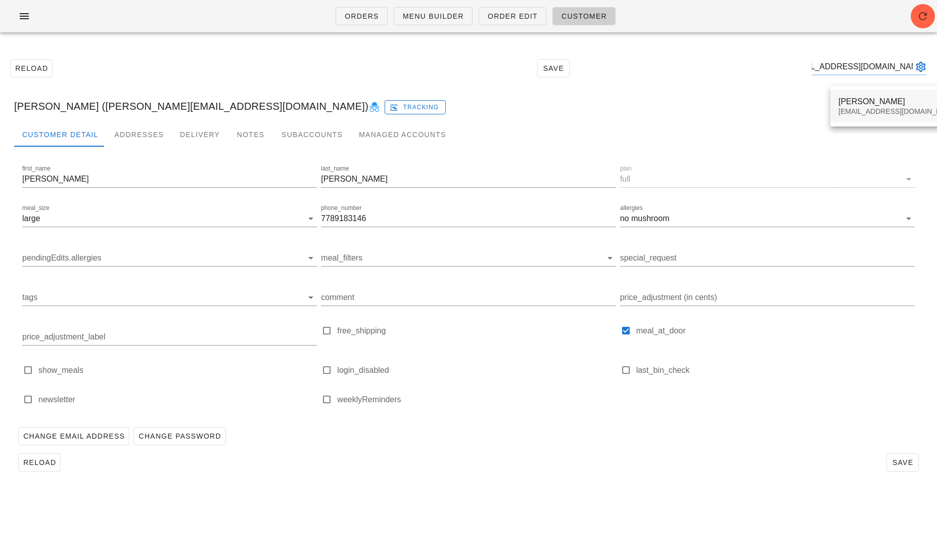
scroll to position [0, 0]
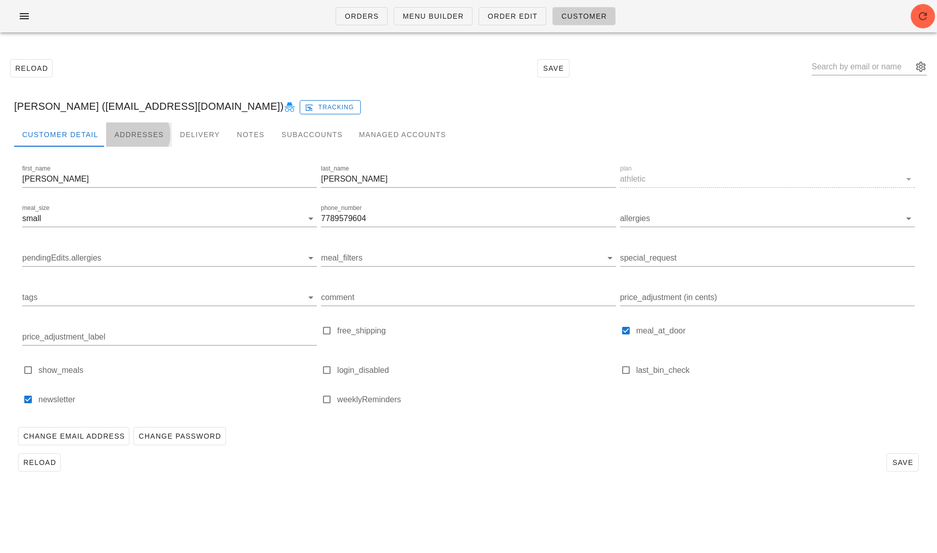
click at [126, 135] on div "Addresses" at bounding box center [139, 134] width 66 height 24
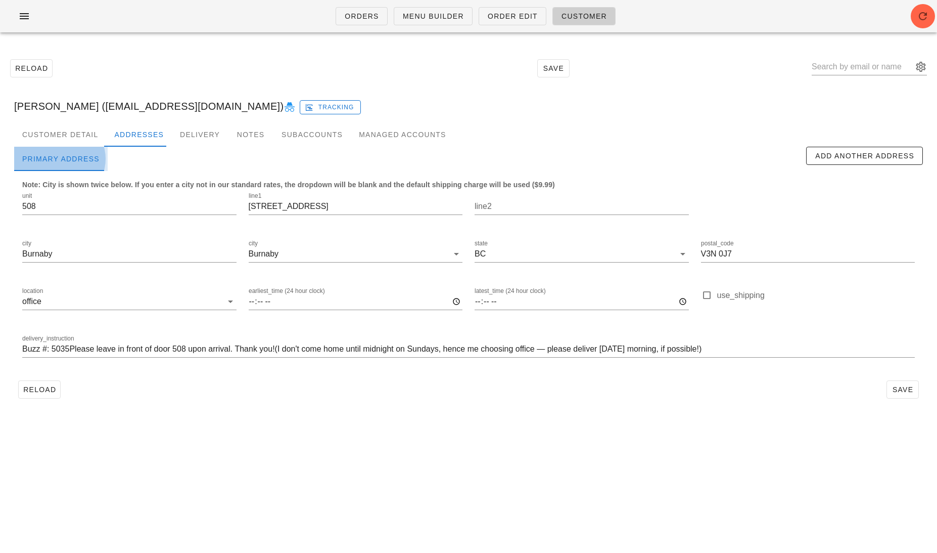
click at [82, 147] on div "Primary Address" at bounding box center [61, 159] width 94 height 24
click at [72, 135] on div "Customer Detail" at bounding box center [60, 134] width 92 height 24
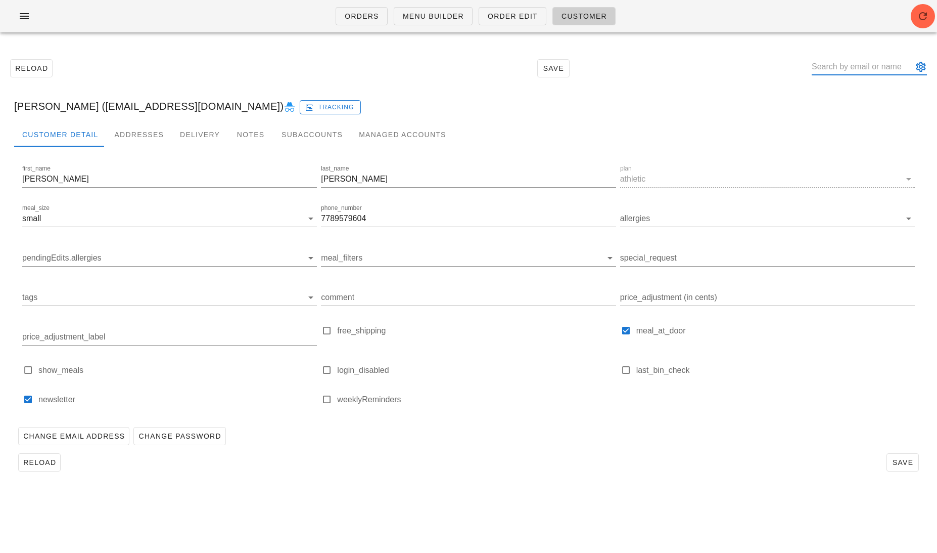
click at [856, 70] on input "text" at bounding box center [862, 67] width 101 height 16
paste input "gurleen@maanfarms.com"
type input "gurleen@maanfarms.com"
click at [851, 98] on div "Gurleen Maan" at bounding box center [928, 102] width 178 height 10
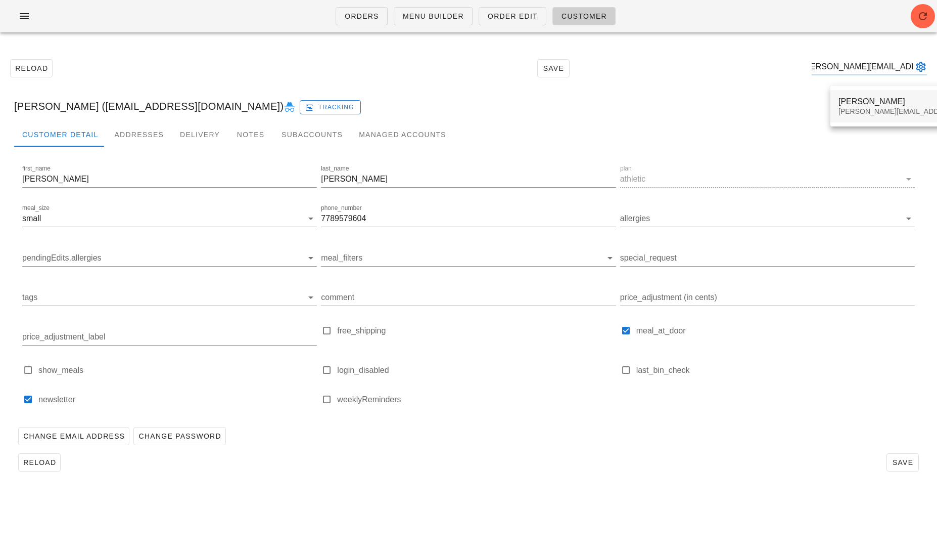
scroll to position [0, 0]
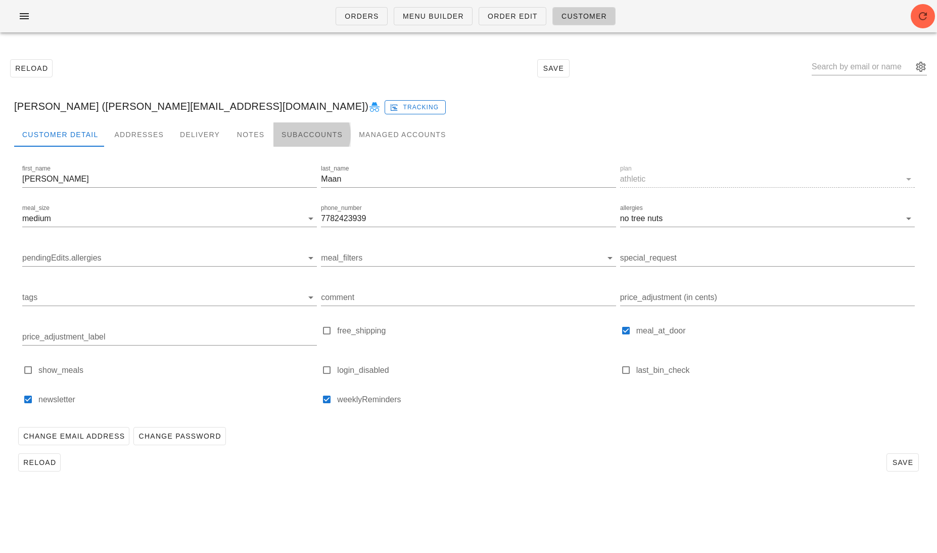
click at [306, 130] on div "Subaccounts" at bounding box center [311, 134] width 77 height 24
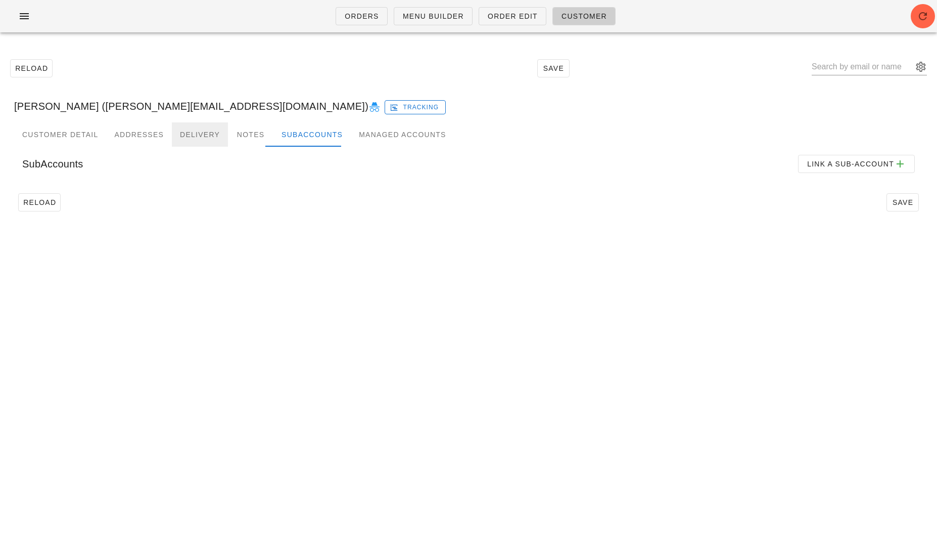
click at [179, 134] on div "Delivery" at bounding box center [200, 134] width 56 height 24
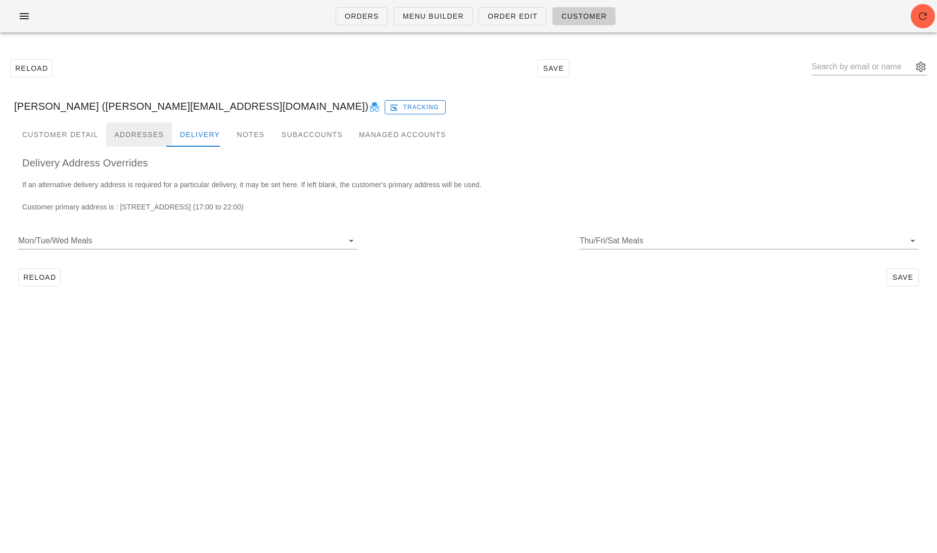
click at [134, 133] on div "Addresses" at bounding box center [139, 134] width 66 height 24
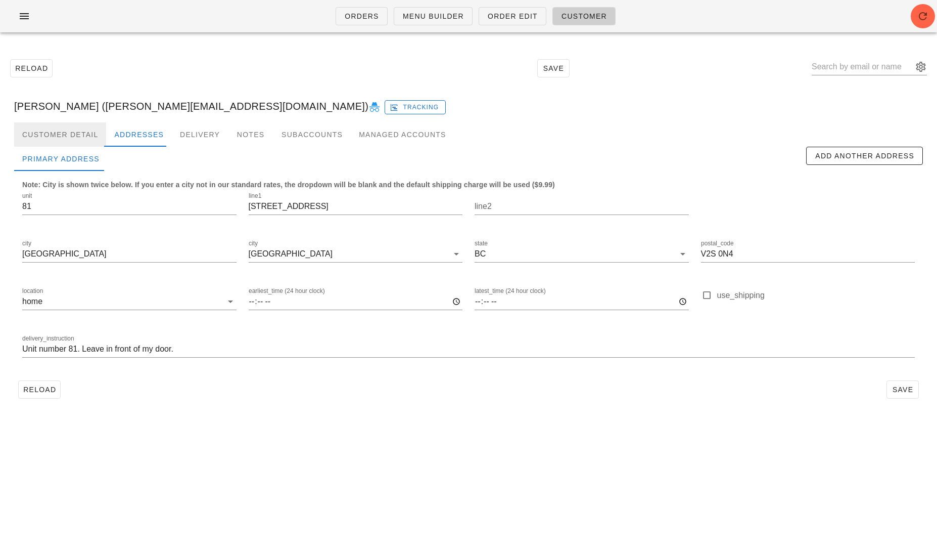
click at [59, 132] on div "Customer Detail" at bounding box center [60, 134] width 92 height 24
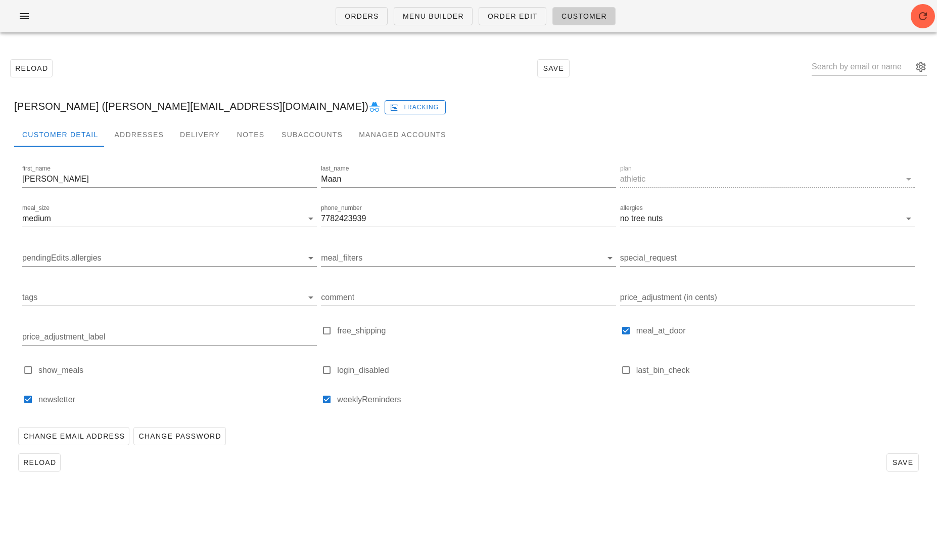
click at [861, 71] on input "text" at bounding box center [862, 67] width 101 height 16
paste input "GRACEZI1984@GMAIL.COM"
type input "GRACEZI1984@GMAIL.COM"
click at [850, 99] on div "grace dong" at bounding box center [899, 102] width 120 height 10
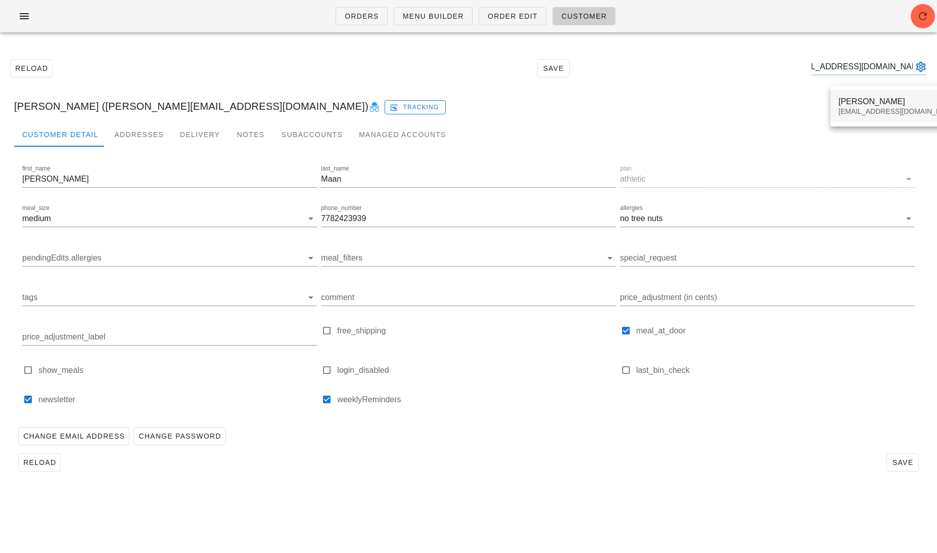
scroll to position [0, 0]
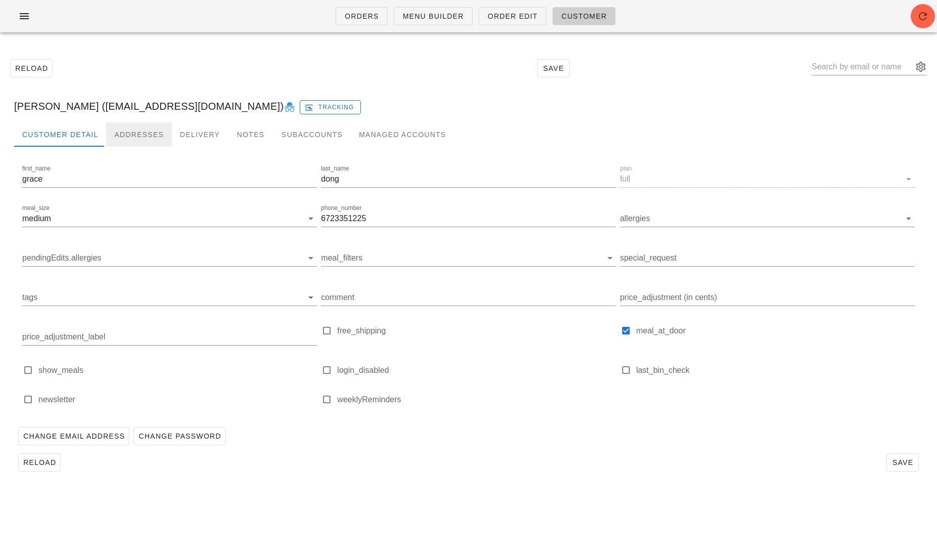
click at [115, 135] on div "Addresses" at bounding box center [139, 134] width 66 height 24
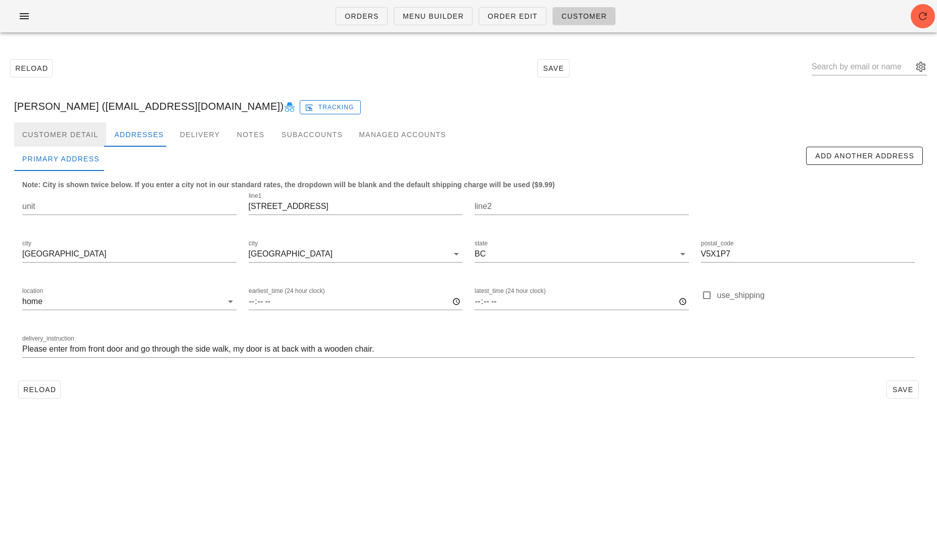
click at [49, 134] on div "Customer Detail" at bounding box center [60, 134] width 92 height 24
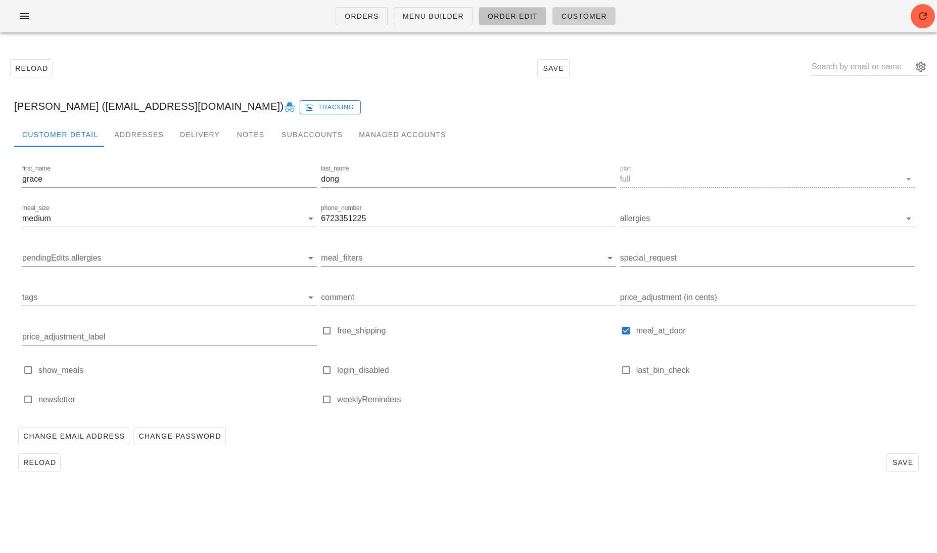
click at [498, 19] on span "Order Edit" at bounding box center [512, 16] width 51 height 8
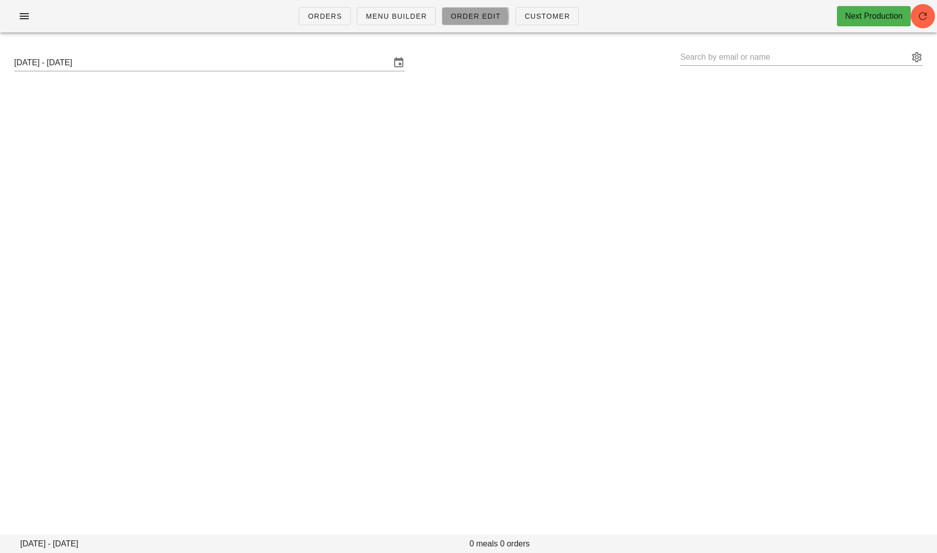
type input "Nikola McDermott (influencer8@fedfedfed.com)"
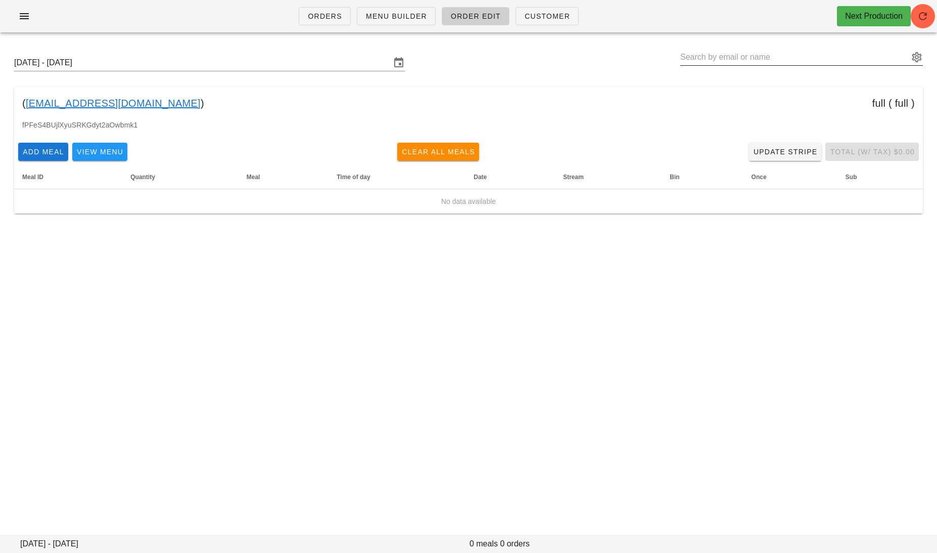
click at [770, 51] on input "text" at bounding box center [794, 57] width 228 height 16
paste input "reannapalia@gmail.com"
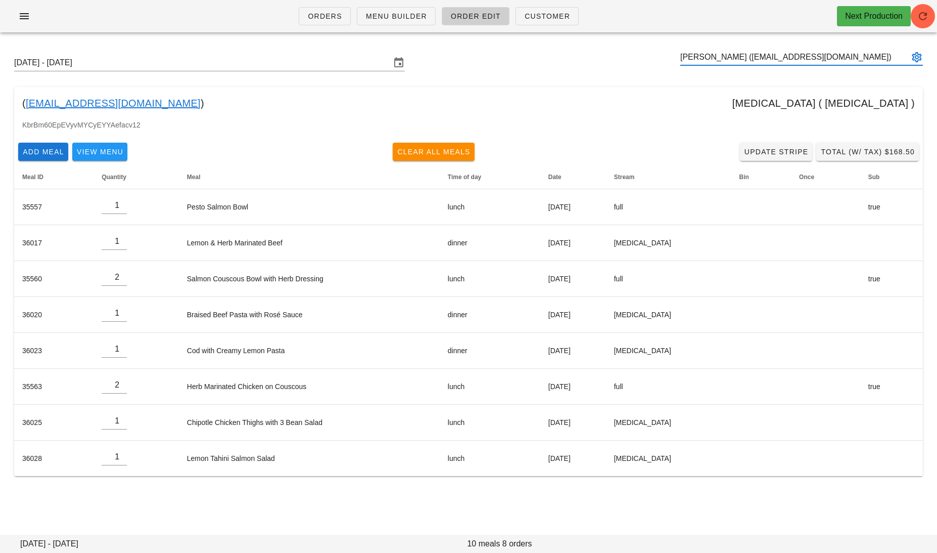
type input "Reanna Palia (reannapalia@gmail.com)"
paste input "peter.mittermaier1556@gmail.com"
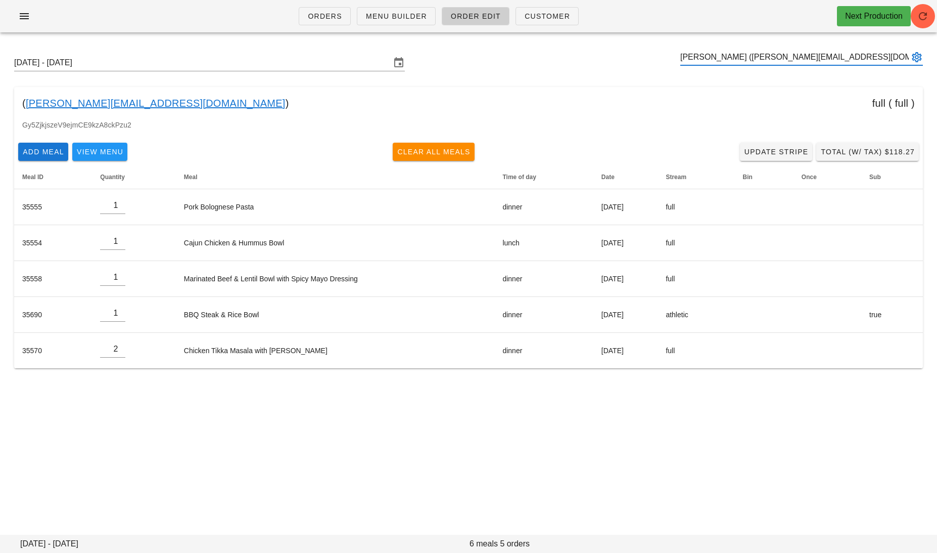
type input "Peter Mittermaier (peter.mittermaier1556@gmail.com)"
paste input "jilliangonzales12@gmail.com"
type input "Jillian Gonzales (jilliangonzales12@gmail.com)"
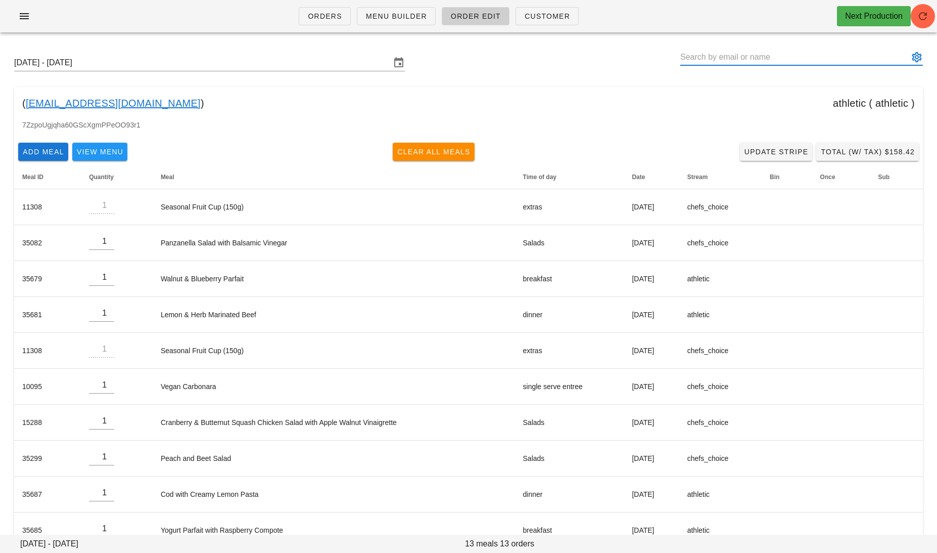
paste input "gurleen@maanfarms.com"
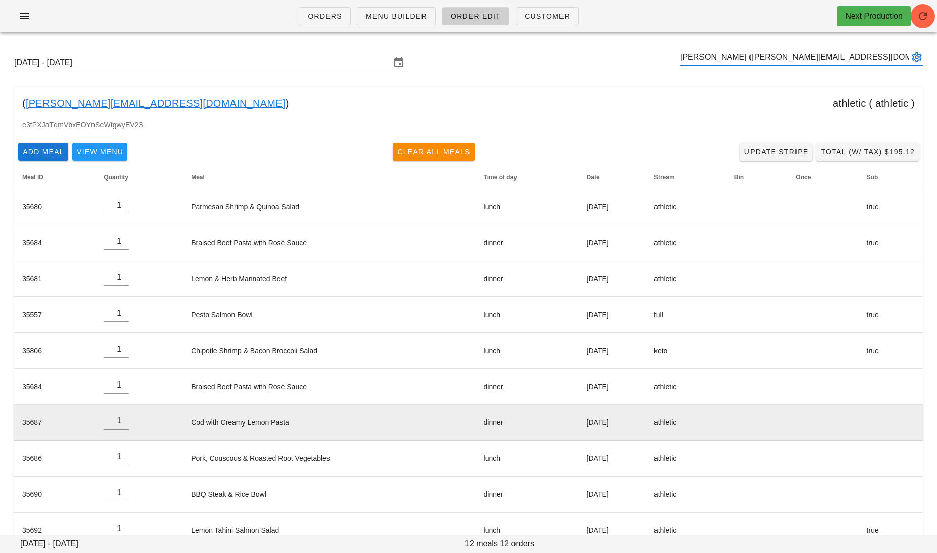
scroll to position [95, 0]
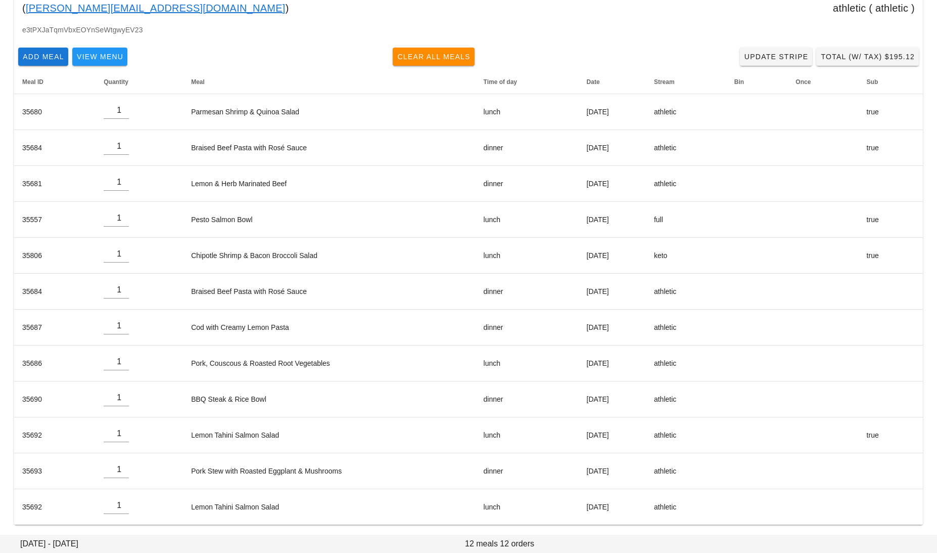
type input "Gurleen Maan (gurleen@maanfarms.com)"
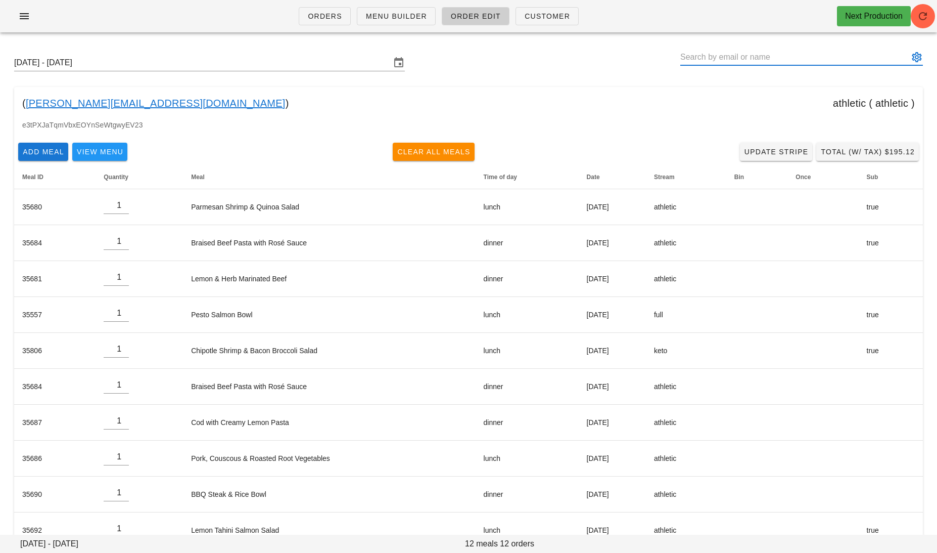
click at [778, 63] on input "text" at bounding box center [794, 57] width 228 height 16
paste input "GRACEZI1984@GMAIL.COM"
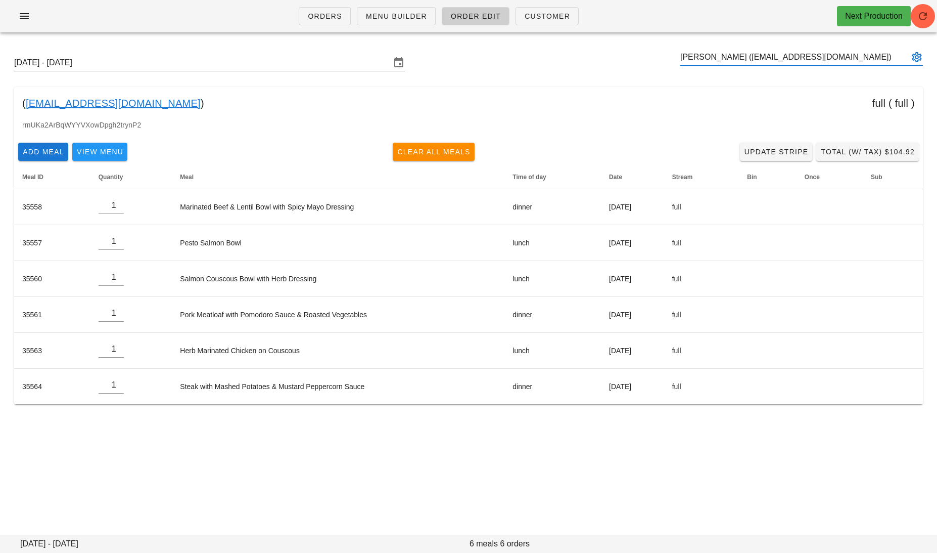
type input "grace dong (GRACEZI1984@GMAIL.COM)"
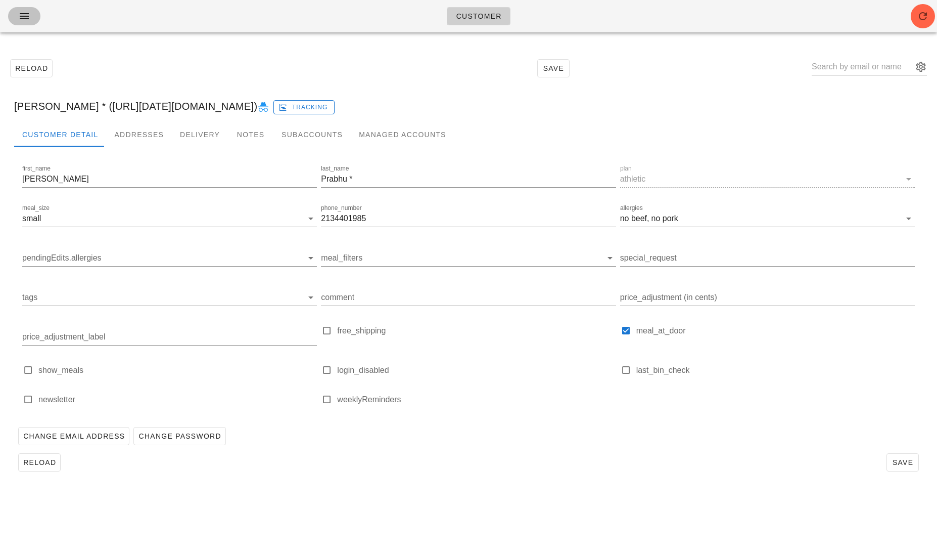
click at [22, 12] on icon "button" at bounding box center [24, 16] width 12 height 12
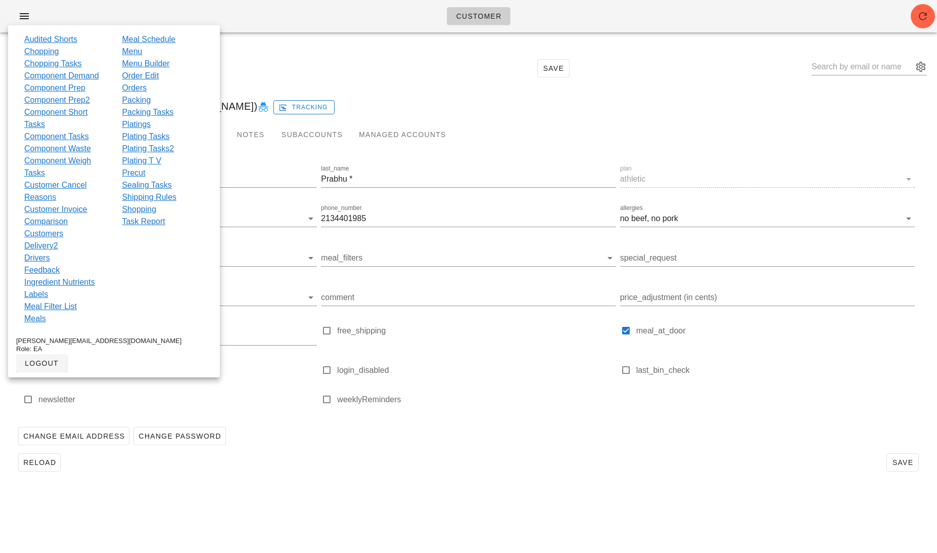
click at [145, 88] on link "Orders" at bounding box center [134, 88] width 25 height 12
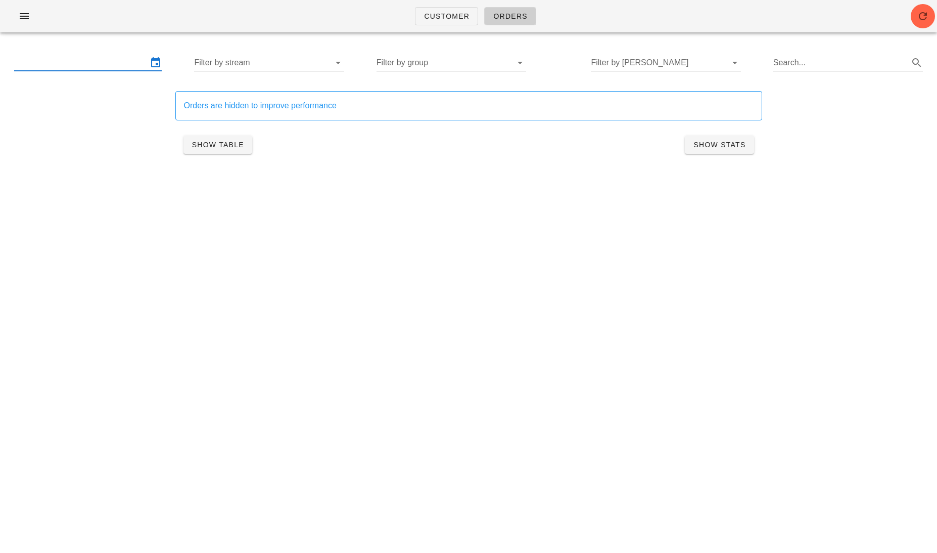
click at [94, 59] on input "text" at bounding box center [80, 63] width 133 height 16
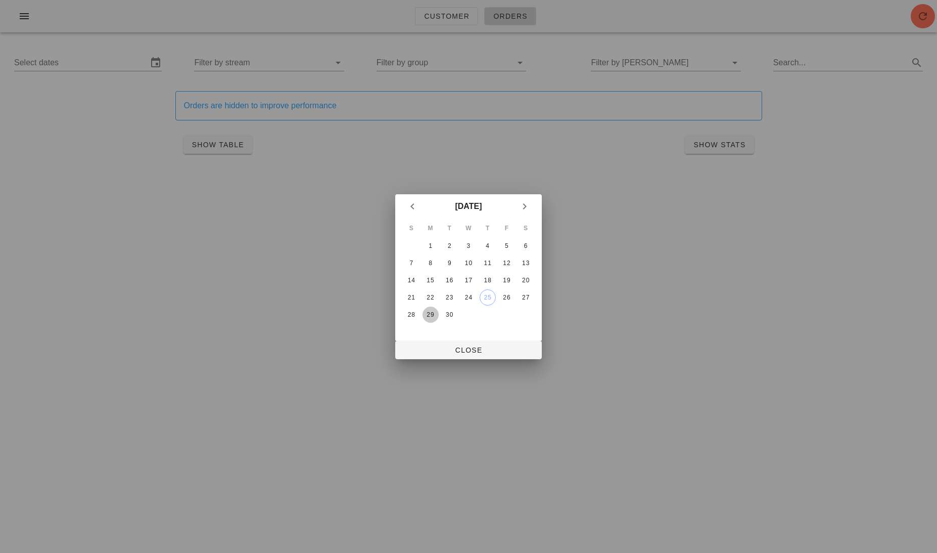
click at [430, 312] on div "29" at bounding box center [431, 314] width 16 height 7
click at [525, 208] on icon "Next month" at bounding box center [525, 206] width 12 height 12
click at [529, 248] on div "4" at bounding box center [526, 245] width 16 height 7
click at [480, 353] on span "Close" at bounding box center [468, 350] width 130 height 8
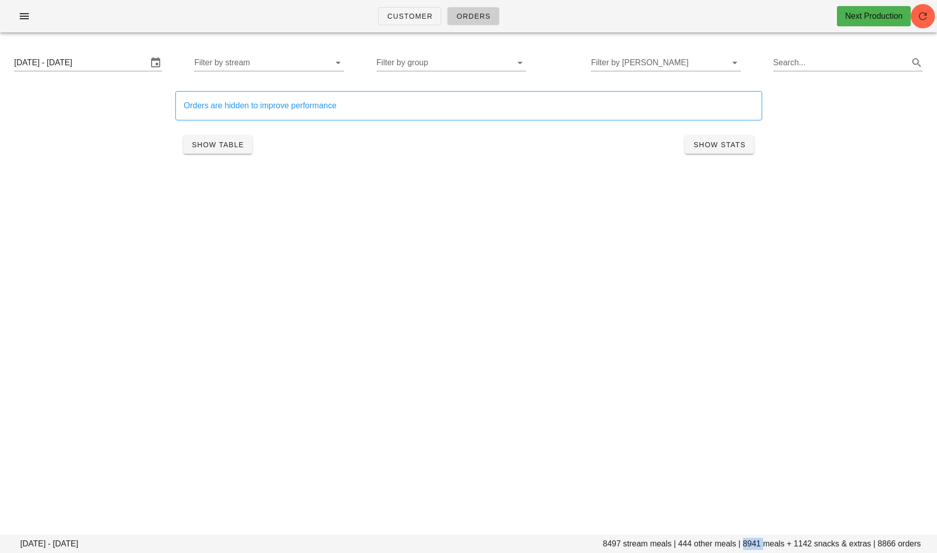
drag, startPoint x: 762, startPoint y: 542, endPoint x: 744, endPoint y: 542, distance: 18.7
click at [744, 542] on footer "Monday September 29 - Saturday October 4 8497 stream meals | 444 other meals | …" at bounding box center [468, 543] width 937 height 18
copy footer "8941"
drag, startPoint x: 813, startPoint y: 543, endPoint x: 796, endPoint y: 543, distance: 17.2
click at [796, 543] on footer "Monday September 29 - Saturday October 4 8497 stream meals | 444 other meals | …" at bounding box center [468, 543] width 937 height 18
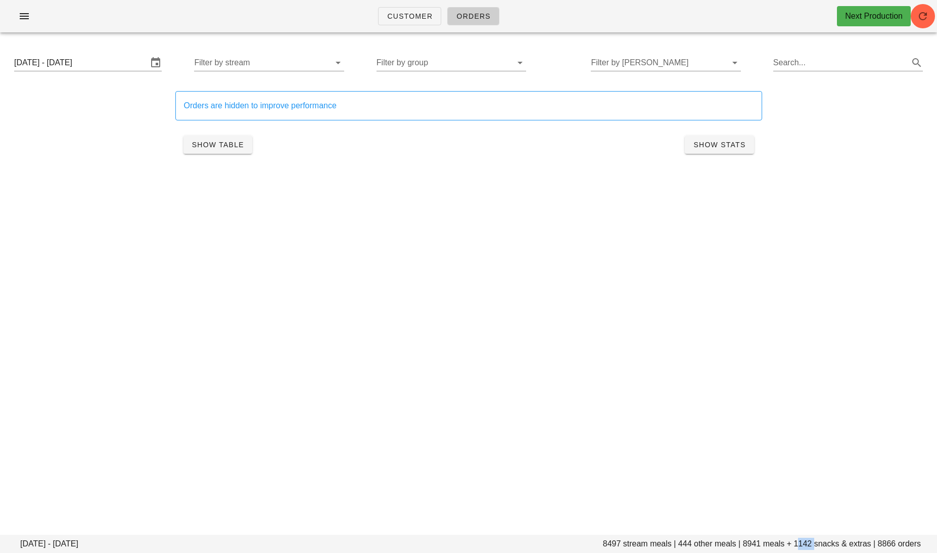
copy footer "1142"
click at [413, 69] on input "Filter by group" at bounding box center [443, 63] width 133 height 16
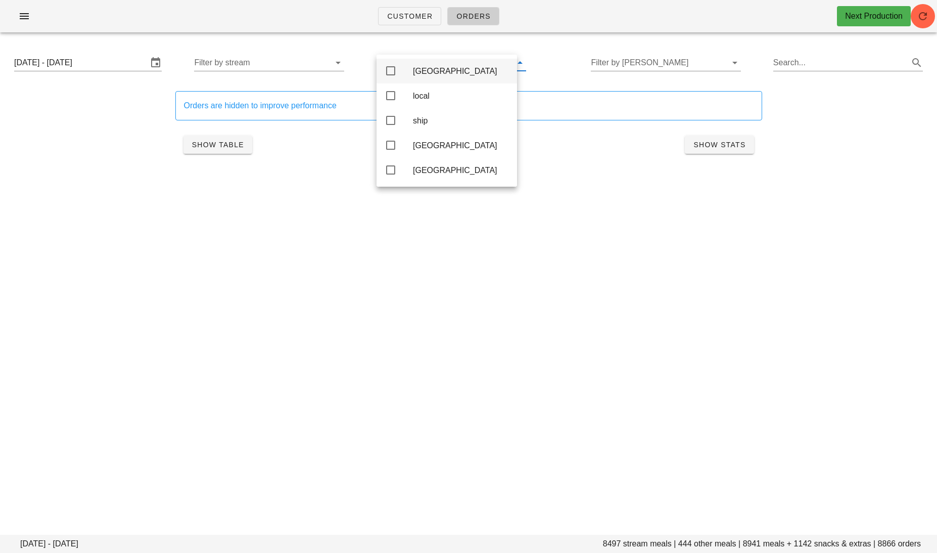
click at [442, 73] on div "Calgary" at bounding box center [461, 71] width 96 height 10
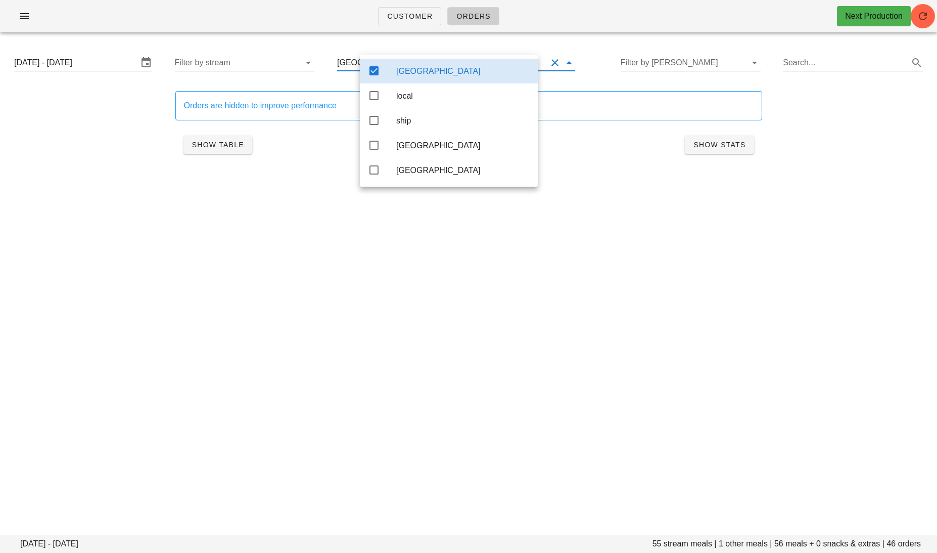
click at [562, 234] on div "Customer Orders Next Production Monday September 29 - Saturday October 4 55 str…" at bounding box center [468, 276] width 937 height 553
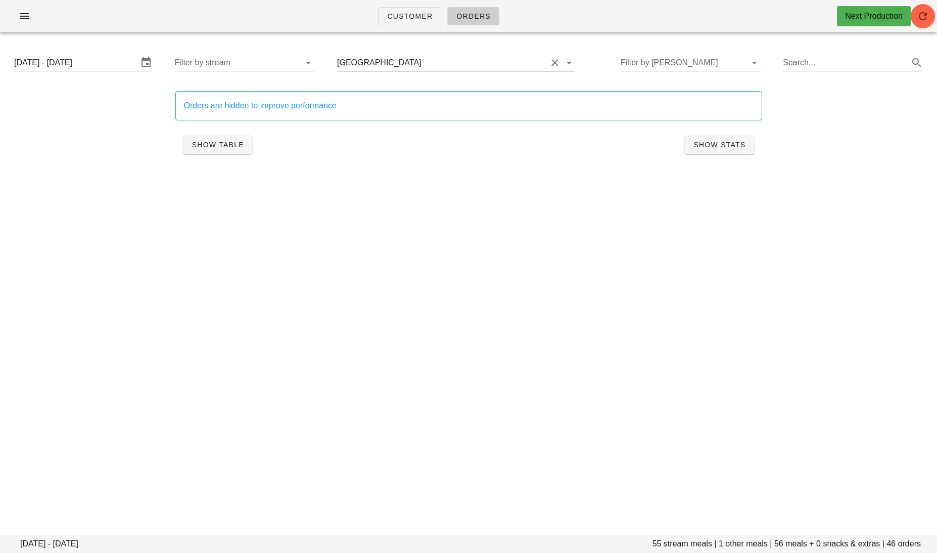
click at [454, 66] on input "text" at bounding box center [486, 63] width 124 height 16
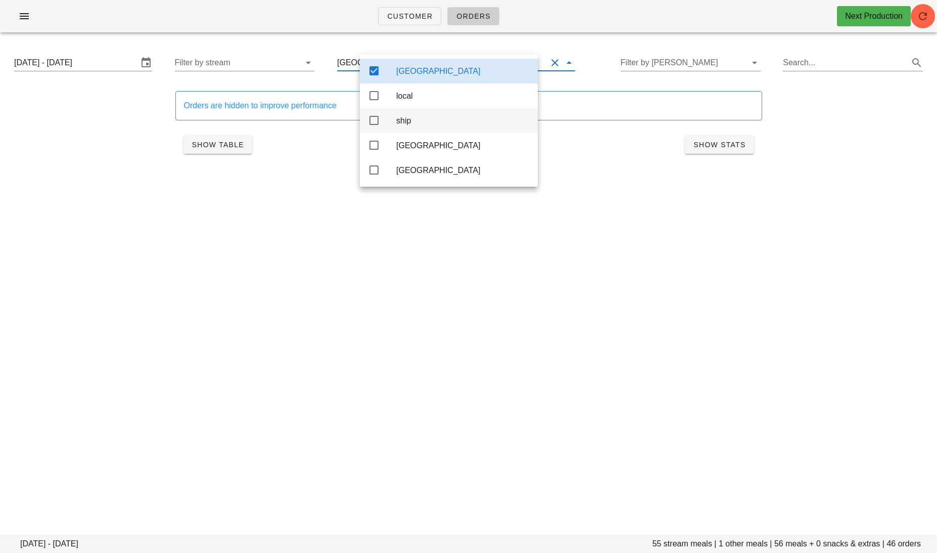
click at [384, 125] on div "ship" at bounding box center [449, 120] width 178 height 25
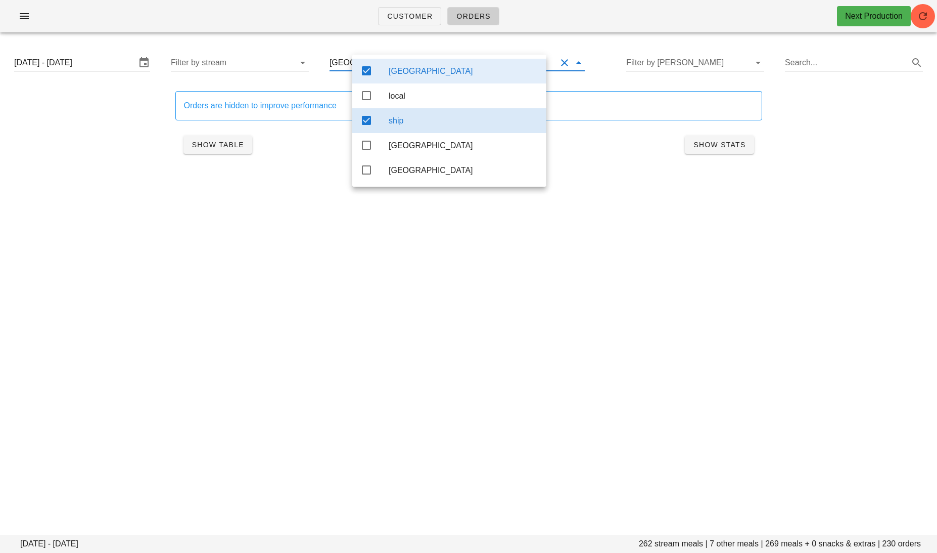
click at [384, 125] on div "ship" at bounding box center [449, 120] width 194 height 25
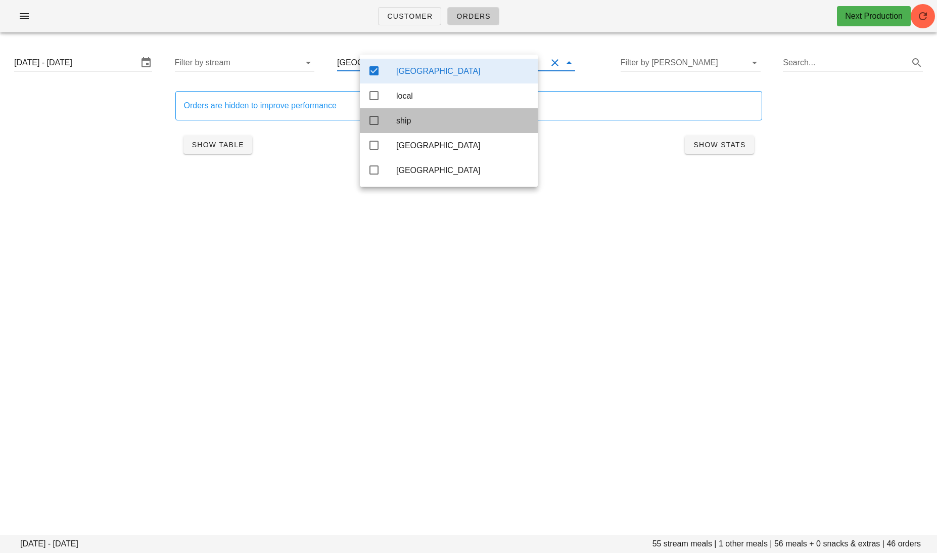
click at [387, 125] on div "ship" at bounding box center [449, 120] width 178 height 25
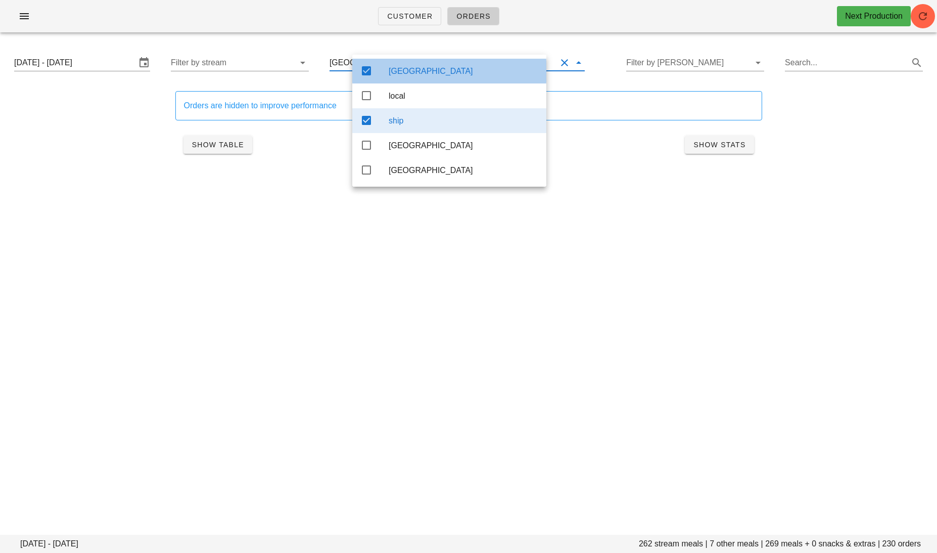
click at [405, 70] on div "Calgary" at bounding box center [464, 71] width 150 height 10
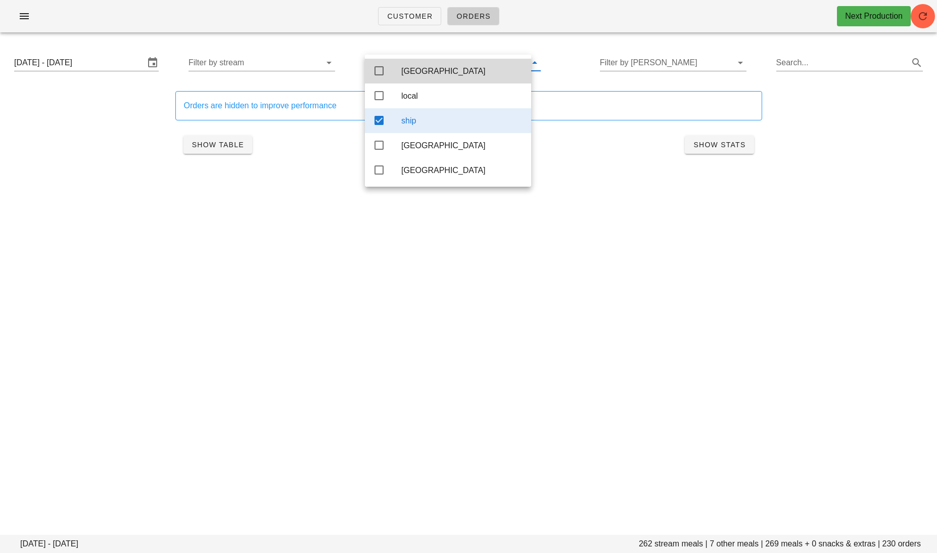
click at [554, 256] on div "Customer Orders Next Production Monday September 29 - Saturday October 4 262 st…" at bounding box center [468, 276] width 937 height 553
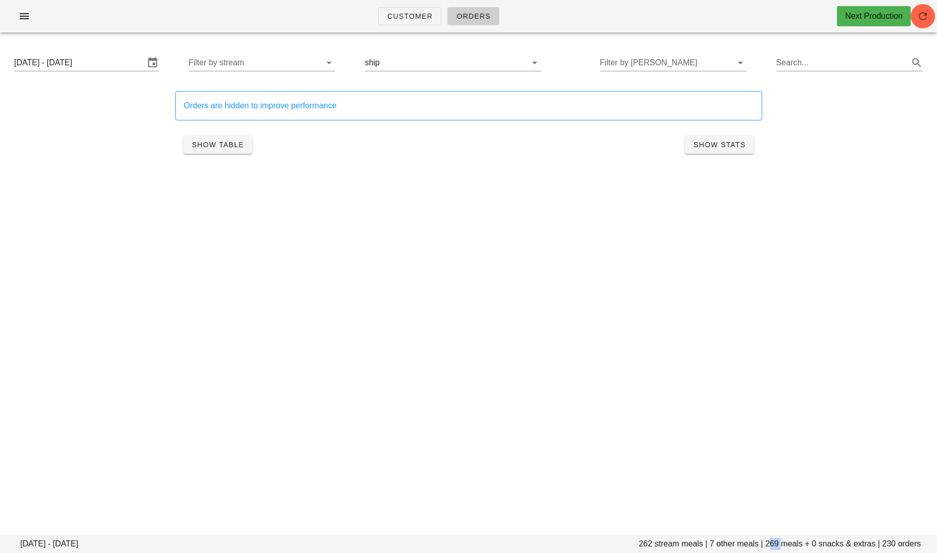
drag, startPoint x: 781, startPoint y: 543, endPoint x: 769, endPoint y: 543, distance: 12.1
click at [769, 543] on footer "Monday September 29 - Saturday October 4 262 stream meals | 7 other meals | 269…" at bounding box center [468, 543] width 937 height 18
copy footer "269"
click at [417, 60] on input "text" at bounding box center [447, 63] width 130 height 16
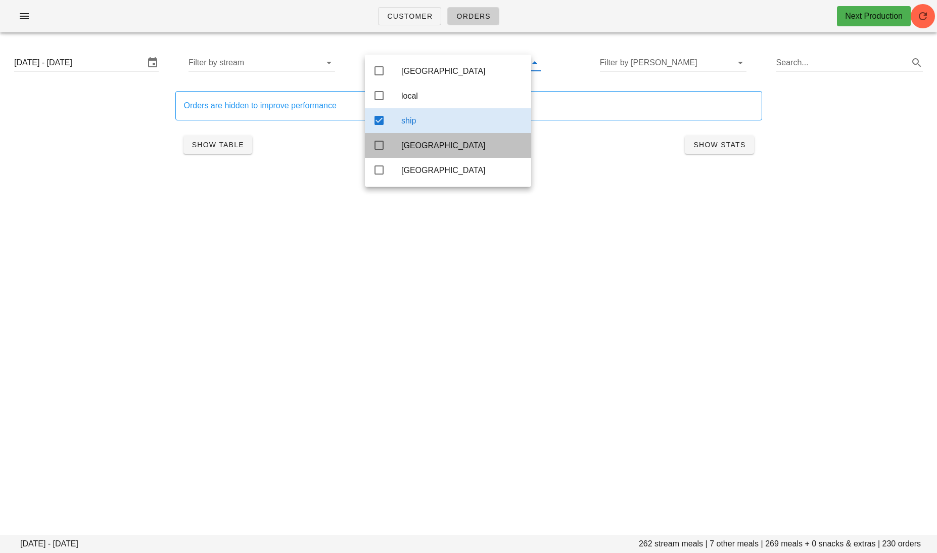
click at [386, 148] on div "toronto" at bounding box center [448, 145] width 166 height 25
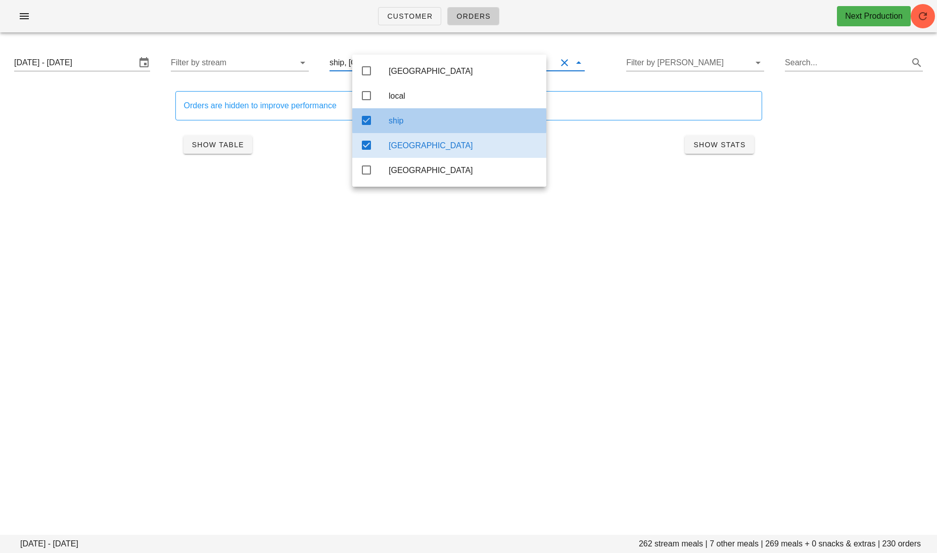
click at [396, 124] on div "ship" at bounding box center [464, 121] width 150 height 10
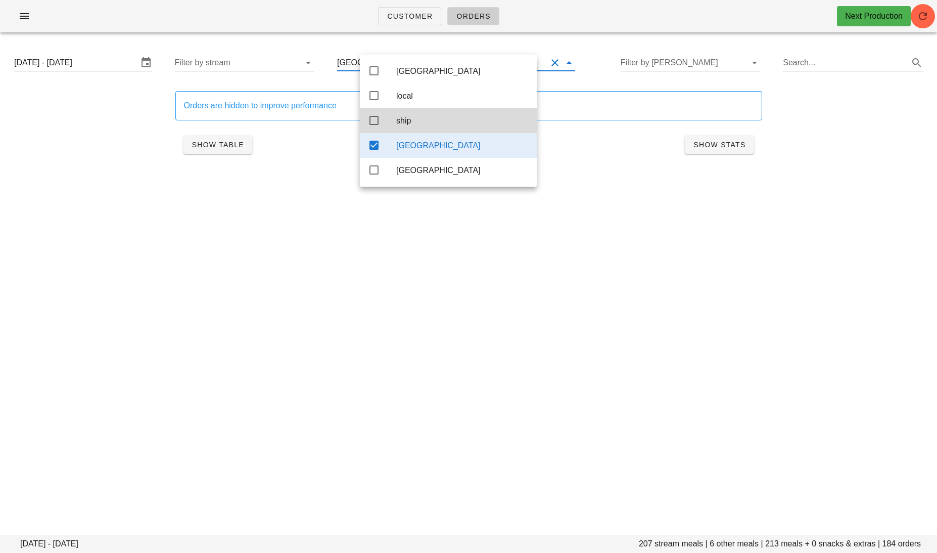
click at [444, 271] on div "Customer Orders Next Production Monday September 29 - Saturday October 4 207 st…" at bounding box center [468, 276] width 937 height 553
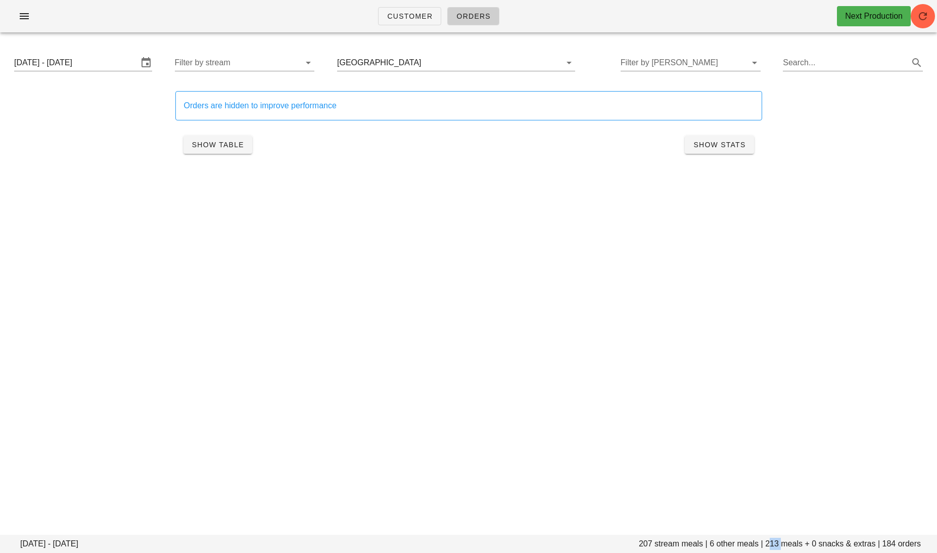
drag, startPoint x: 780, startPoint y: 543, endPoint x: 767, endPoint y: 542, distance: 12.7
click at [767, 542] on footer "Monday September 29 - Saturday October 4 207 stream meals | 6 other meals | 213…" at bounding box center [468, 543] width 937 height 18
copy footer "213"
click at [460, 74] on div "Monday September 29 - Saturday October 4 Filter by stream toronto Filter by tod…" at bounding box center [468, 63] width 925 height 32
click at [449, 66] on input "text" at bounding box center [486, 63] width 124 height 16
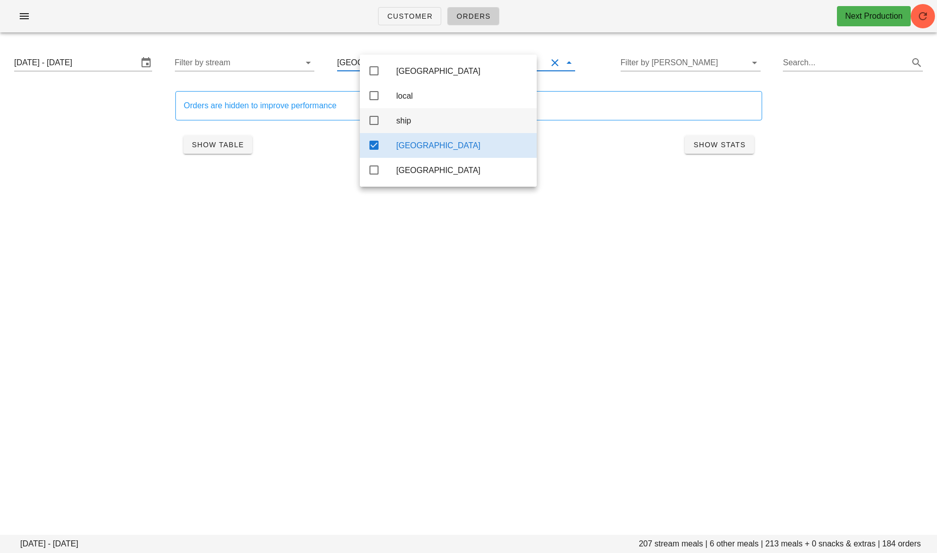
drag, startPoint x: 418, startPoint y: 93, endPoint x: 415, endPoint y: 118, distance: 25.0
click at [418, 93] on div "local" at bounding box center [462, 96] width 132 height 10
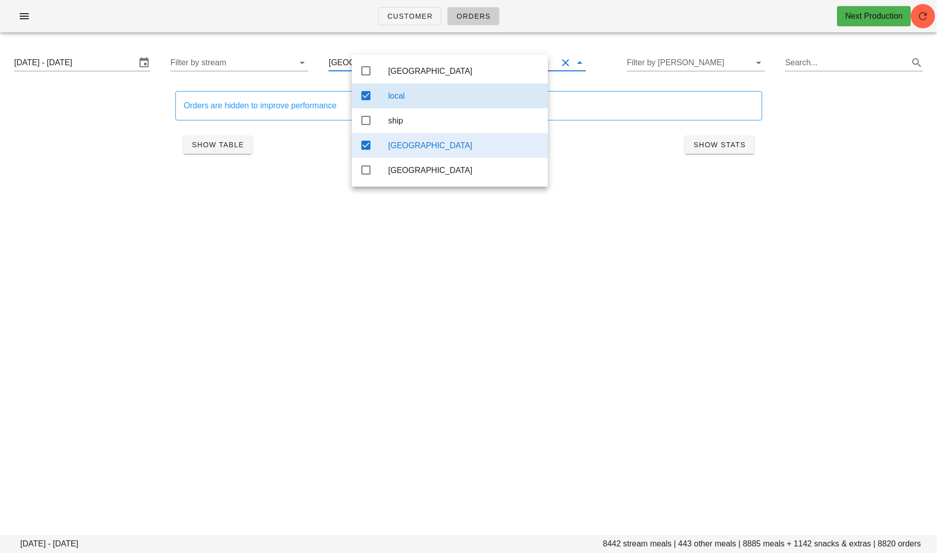
click at [408, 144] on div "toronto" at bounding box center [464, 146] width 152 height 10
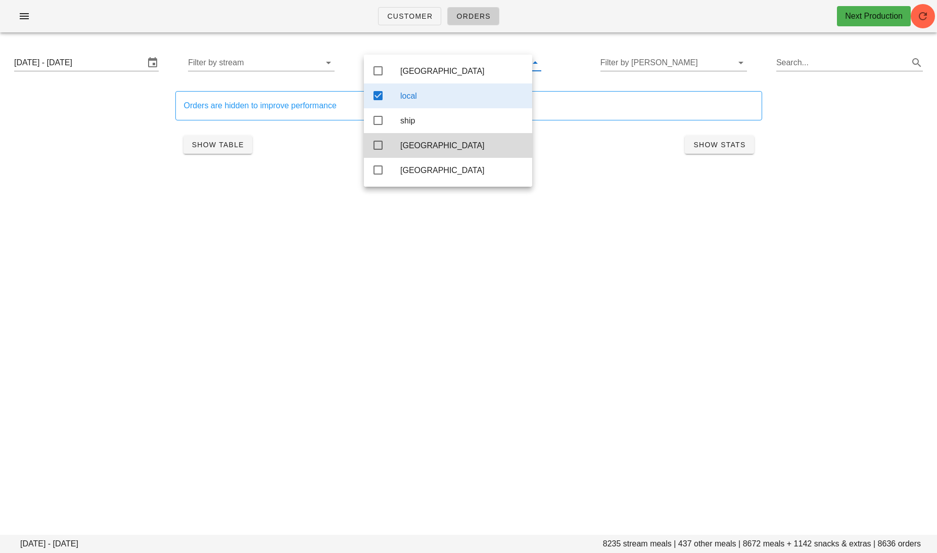
click at [438, 312] on div "Customer Orders Next Production Monday September 29 - Saturday October 4 8235 s…" at bounding box center [468, 276] width 937 height 553
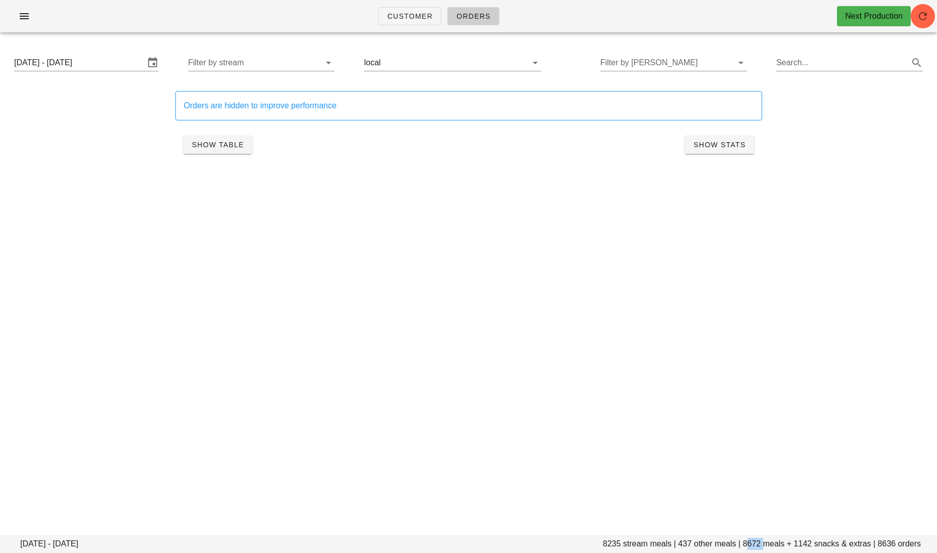
drag, startPoint x: 763, startPoint y: 543, endPoint x: 745, endPoint y: 543, distance: 18.2
click at [745, 543] on footer "Monday September 29 - Saturday October 4 8235 stream meals | 437 other meals | …" at bounding box center [468, 543] width 937 height 18
copy footer "8672"
click at [829, 64] on input "Search..." at bounding box center [841, 63] width 130 height 16
click at [618, 275] on div "Customer Orders Next Production Monday September 29 - Saturday October 4 8235 s…" at bounding box center [468, 276] width 937 height 553
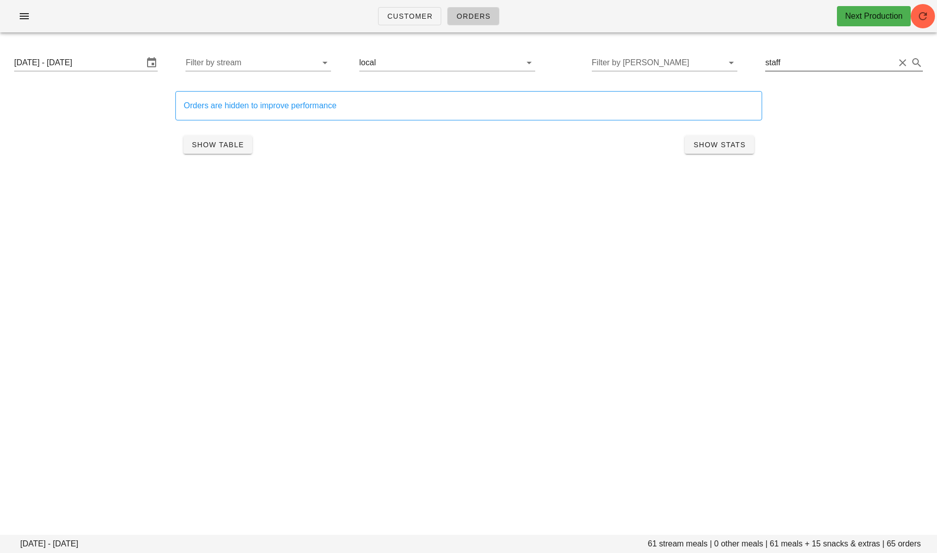
click at [802, 71] on div "Monday September 29 - Saturday October 4 Filter by stream local Filter by tod s…" at bounding box center [468, 63] width 925 height 32
drag, startPoint x: 801, startPoint y: 65, endPoint x: 748, endPoint y: 65, distance: 53.6
click at [754, 65] on div "Monday September 29 - Saturday October 4 Filter by stream local Filter by tod s…" at bounding box center [468, 63] width 925 height 32
type input "coldgrid"
click at [516, 271] on div "Customer Orders Next Production Monday September 29 - Saturday October 4 19 str…" at bounding box center [468, 276] width 937 height 553
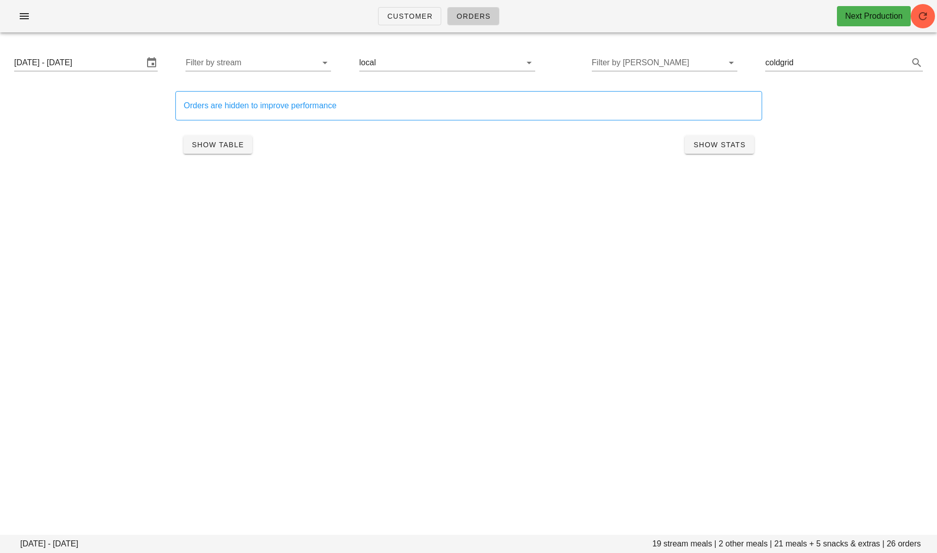
click at [516, 271] on div "Customer Orders Next Production Monday September 29 - Saturday October 4 19 str…" at bounding box center [468, 276] width 937 height 553
drag, startPoint x: 854, startPoint y: 71, endPoint x: 770, endPoint y: 71, distance: 84.4
click at [771, 71] on div "Monday September 29 - Saturday October 4 Filter by stream local Filter by tod c…" at bounding box center [468, 63] width 925 height 32
click at [597, 234] on div "Customer Orders Next Production Monday September 29 - Saturday October 4 19 str…" at bounding box center [468, 276] width 937 height 553
click at [821, 57] on input "coldgrid" at bounding box center [829, 63] width 129 height 16
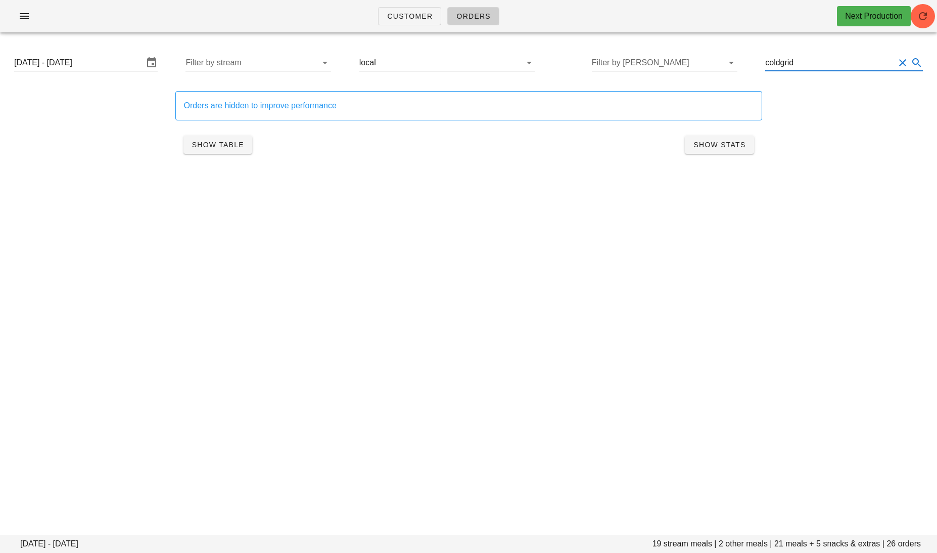
click at [908, 66] on button "Clear Search..." at bounding box center [903, 63] width 12 height 12
click at [515, 65] on button "Clear Filter by group" at bounding box center [521, 63] width 12 height 12
click at [661, 60] on input "Filter by tod" at bounding box center [666, 63] width 130 height 16
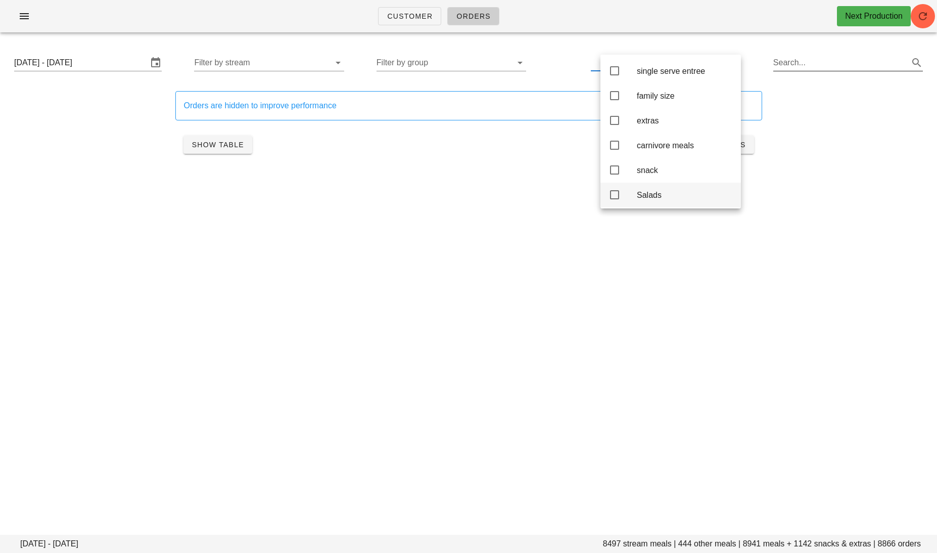
click at [648, 197] on div "Salads" at bounding box center [685, 195] width 96 height 10
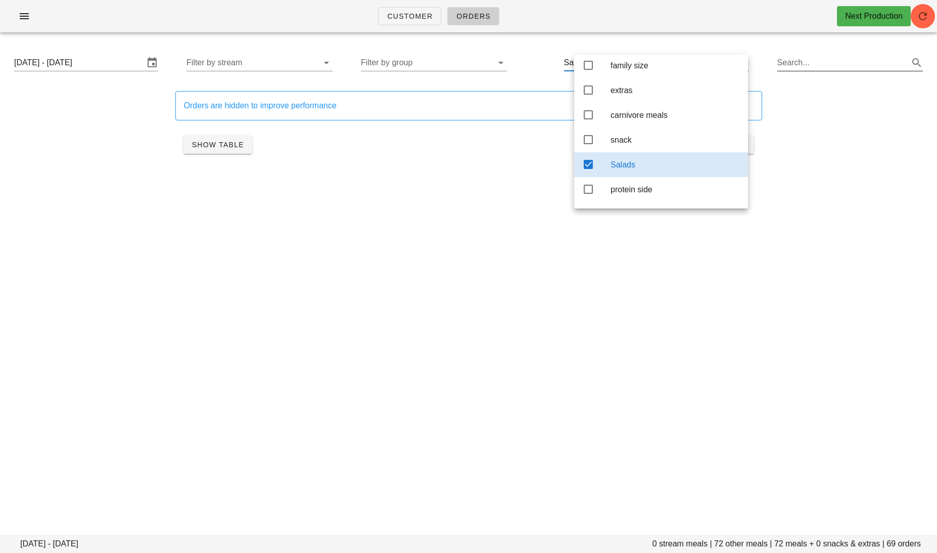
click at [470, 238] on div "Customer Orders Next Production Monday September 29 - Saturday October 4 0 stre…" at bounding box center [468, 276] width 937 height 553
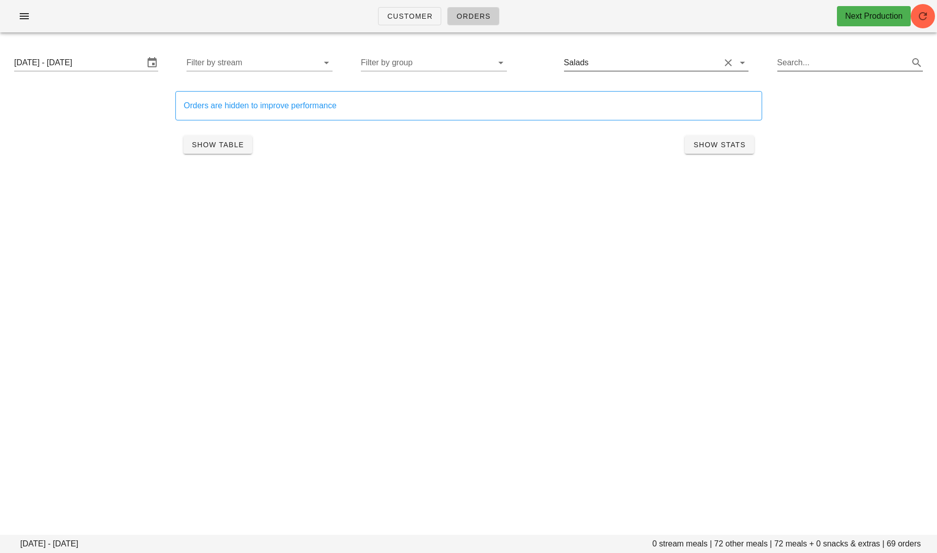
click at [667, 62] on input "text" at bounding box center [656, 63] width 130 height 16
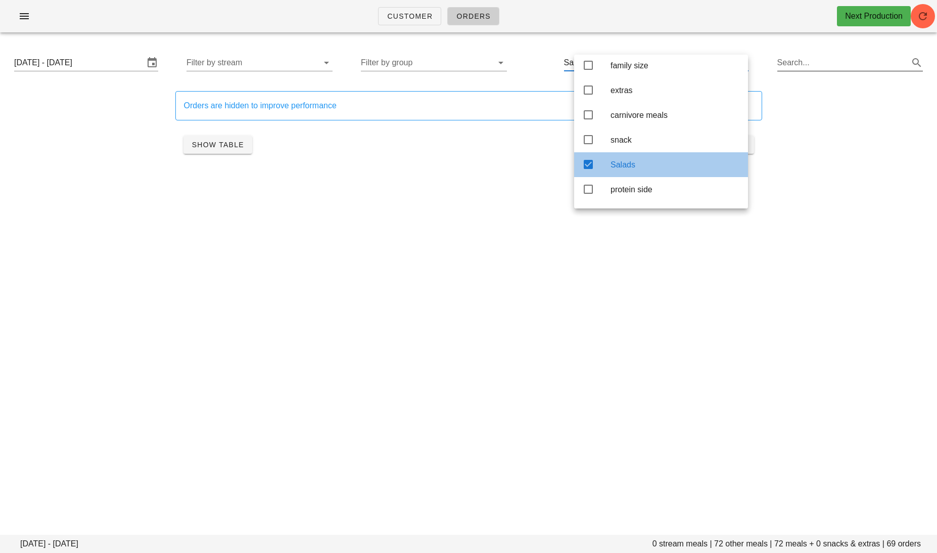
click at [599, 167] on div "Salads" at bounding box center [661, 164] width 174 height 25
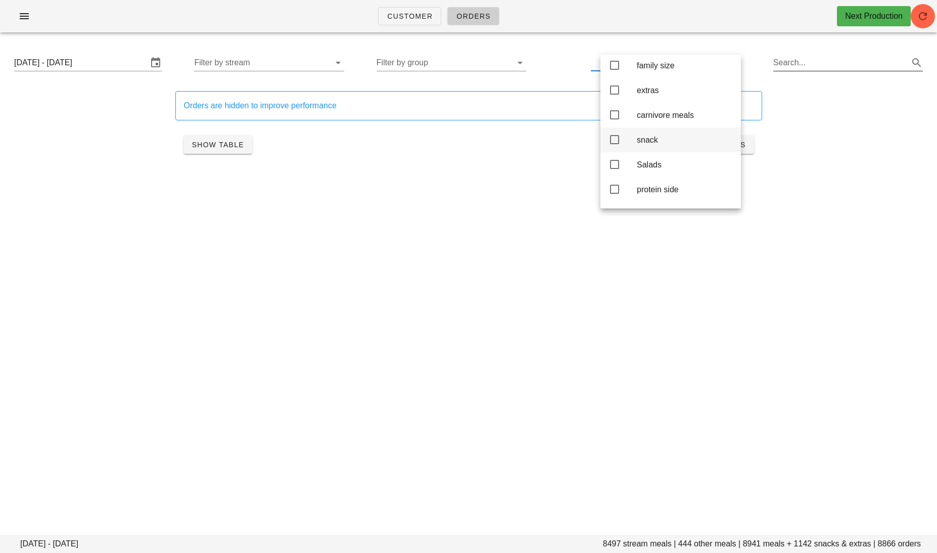
scroll to position [42, 0]
click at [652, 105] on div "carnivore meals" at bounding box center [685, 104] width 96 height 10
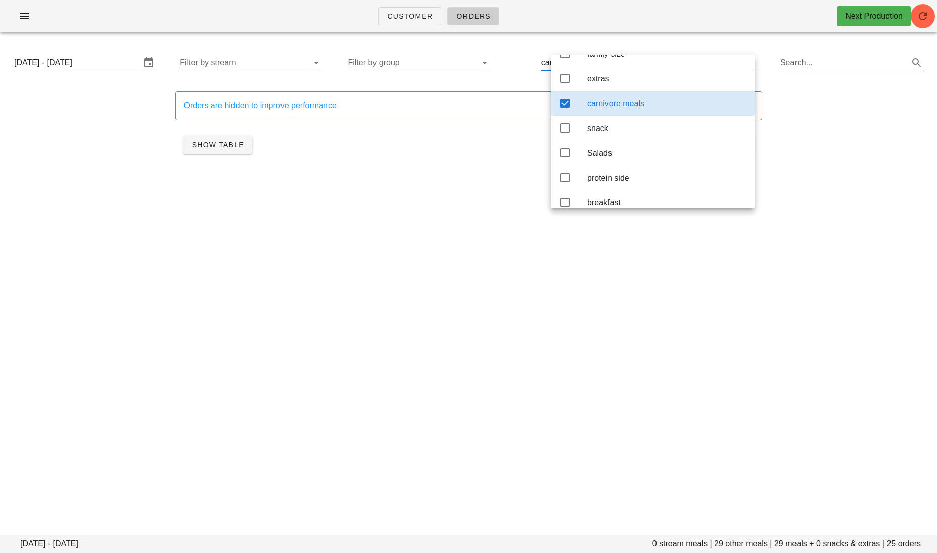
click at [499, 245] on div "Customer Orders Next Production Monday September 29 - Saturday October 4 0 stre…" at bounding box center [468, 276] width 937 height 553
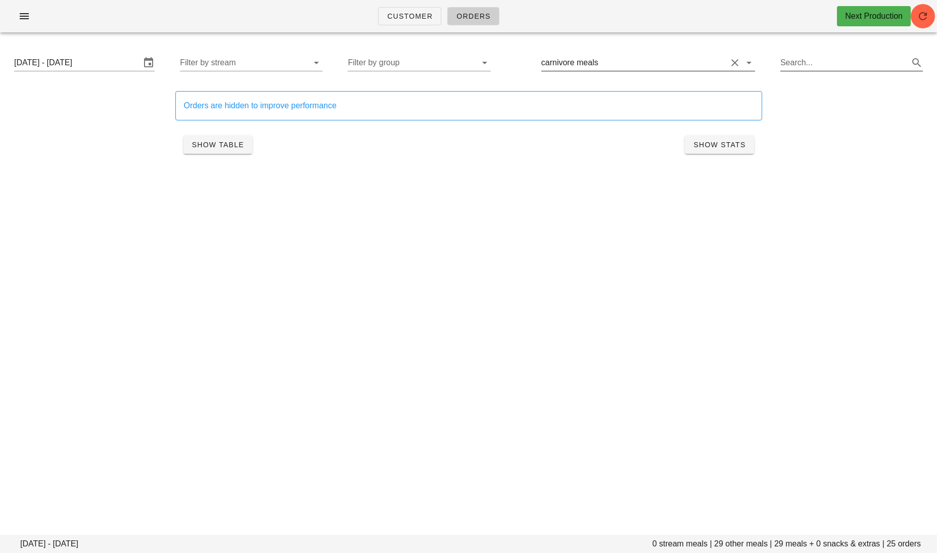
click at [640, 64] on input "text" at bounding box center [664, 63] width 126 height 16
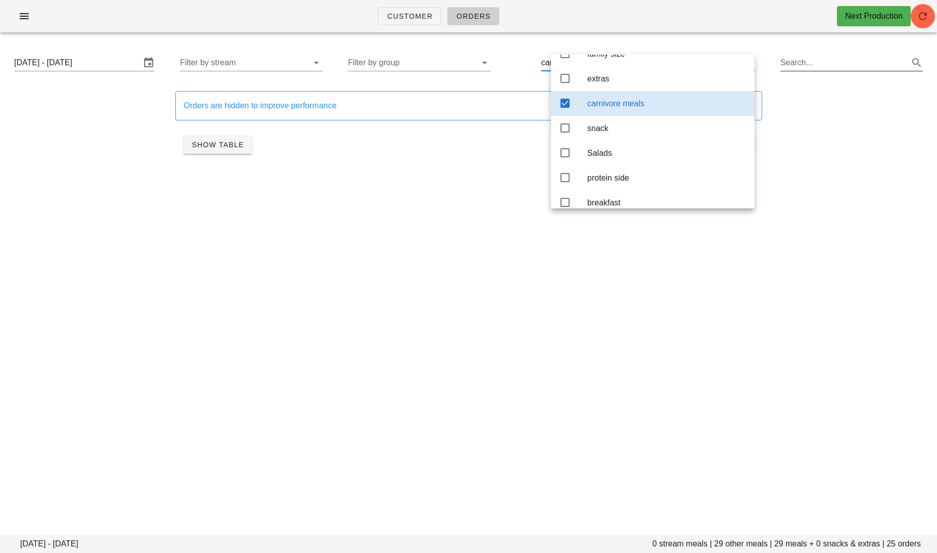
click at [603, 105] on div "carnivore meals" at bounding box center [666, 104] width 159 height 10
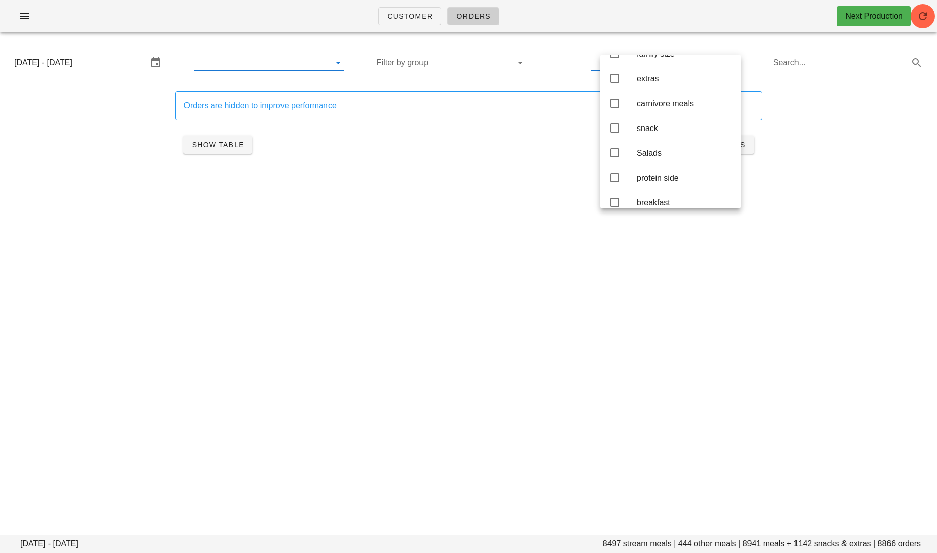
click at [304, 64] on input "text" at bounding box center [260, 63] width 133 height 16
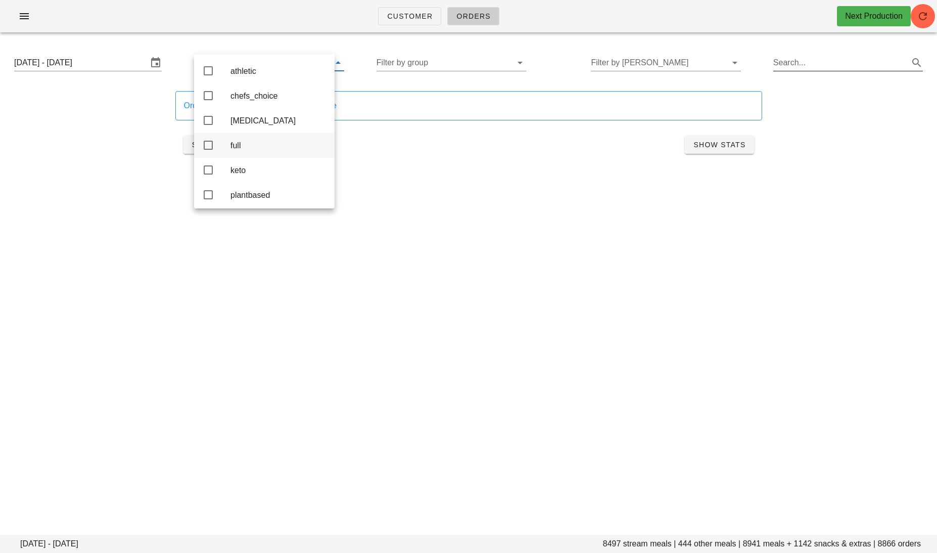
scroll to position [35, 0]
click at [290, 187] on div "student" at bounding box center [279, 192] width 96 height 10
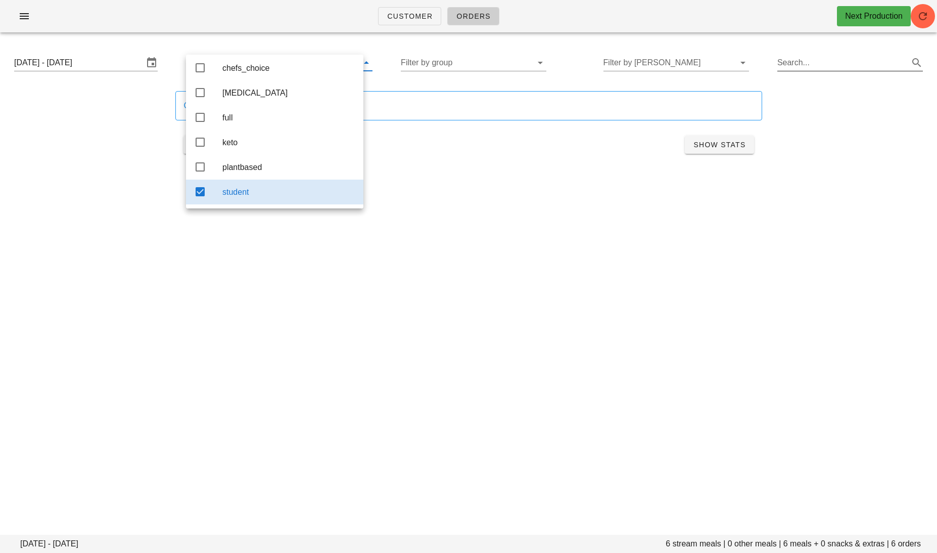
click at [461, 228] on div "Customer Orders Next Production Monday September 29 - Saturday October 4 6 stre…" at bounding box center [468, 276] width 937 height 553
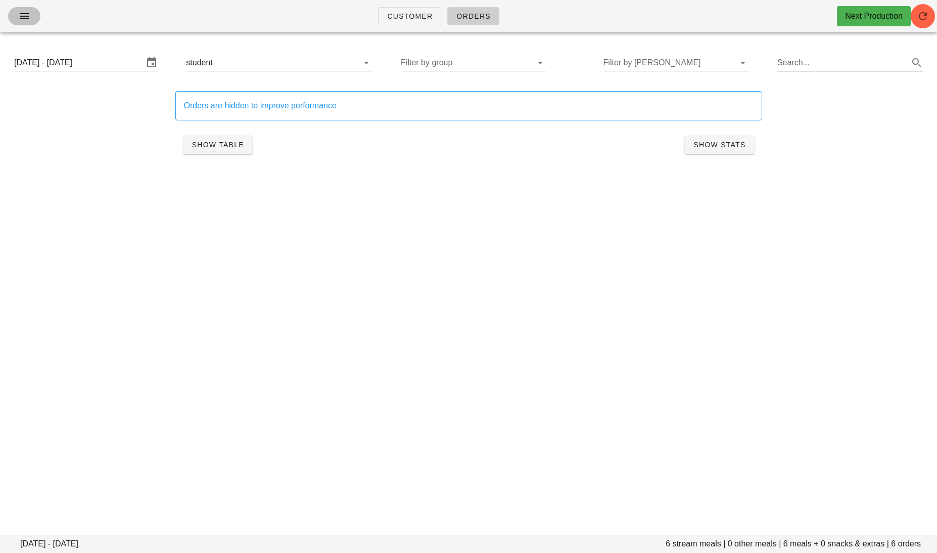
click at [26, 15] on icon "button" at bounding box center [24, 16] width 12 height 12
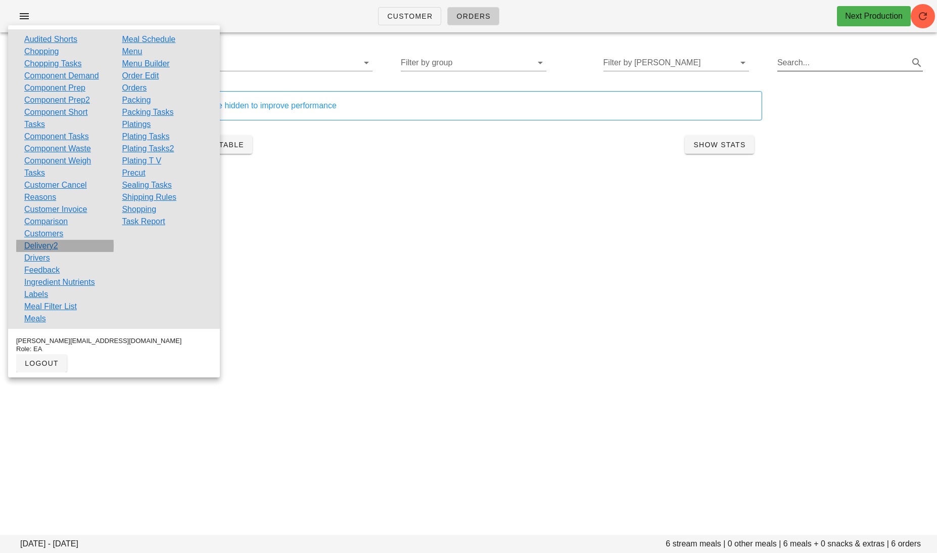
click at [42, 247] on link "Delivery2" at bounding box center [41, 246] width 34 height 12
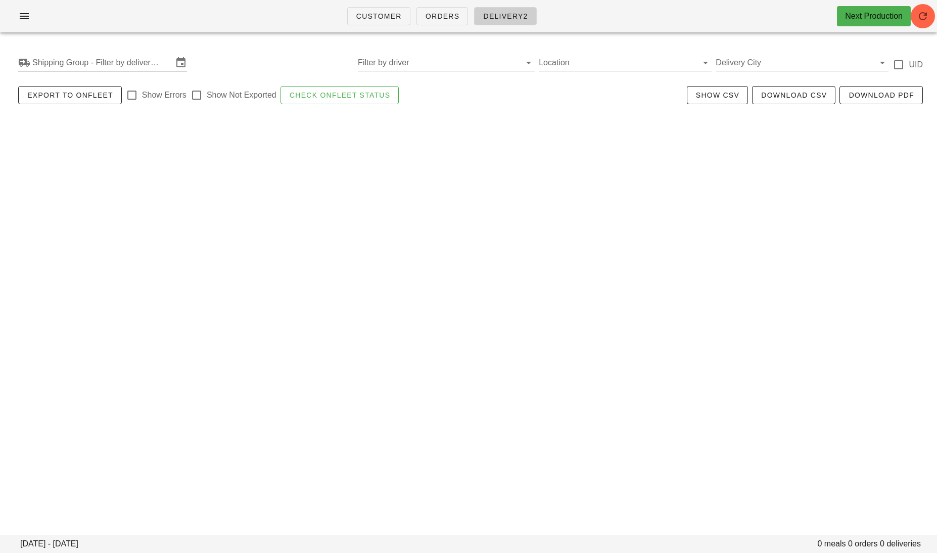
click at [130, 55] on input "Shipping Group - Filter by delivery logistics" at bounding box center [102, 63] width 141 height 16
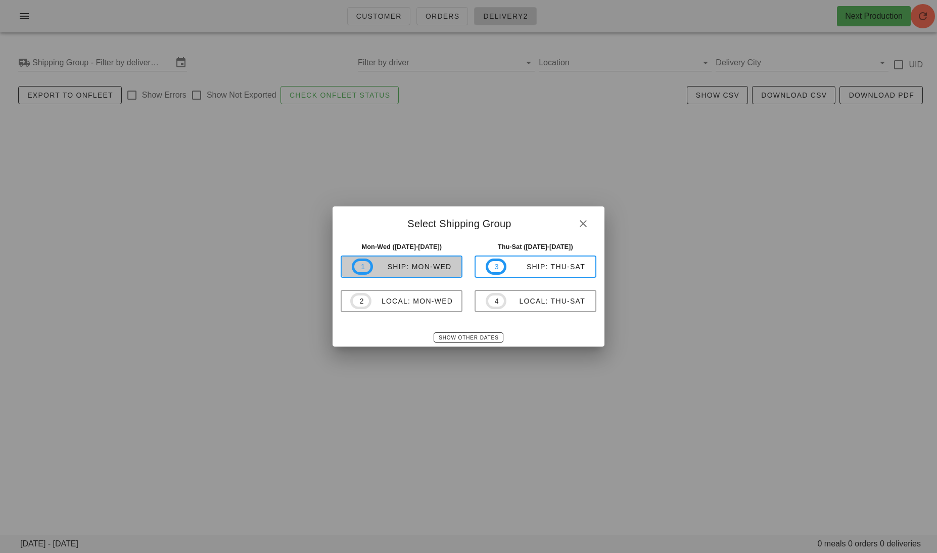
click at [394, 268] on div "ship: Mon-Wed" at bounding box center [412, 266] width 79 height 8
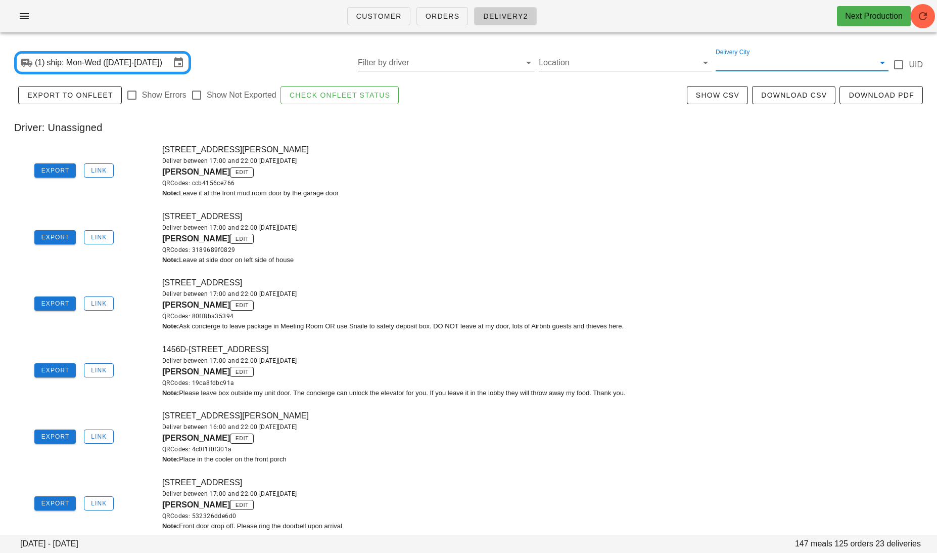
click at [790, 62] on input "Delivery City" at bounding box center [794, 63] width 157 height 16
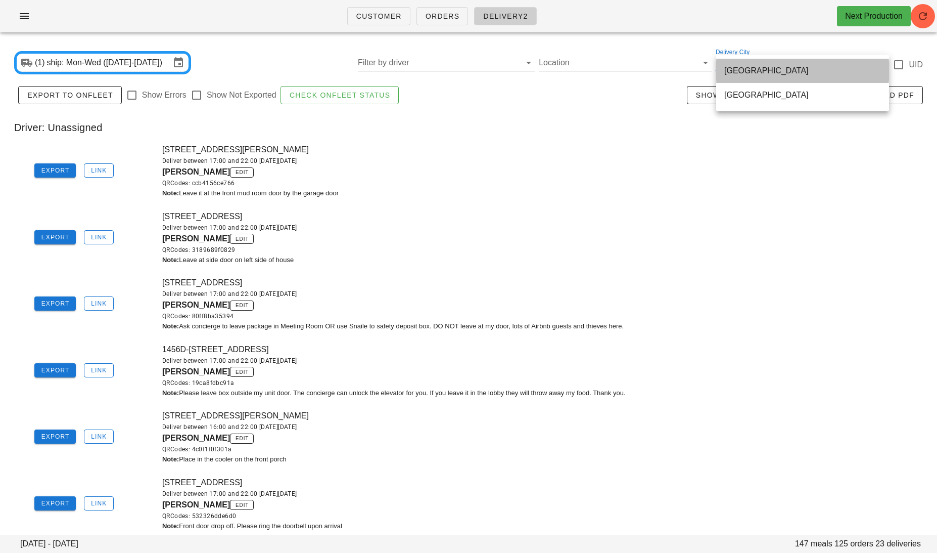
click at [748, 74] on div "toronto" at bounding box center [802, 71] width 157 height 10
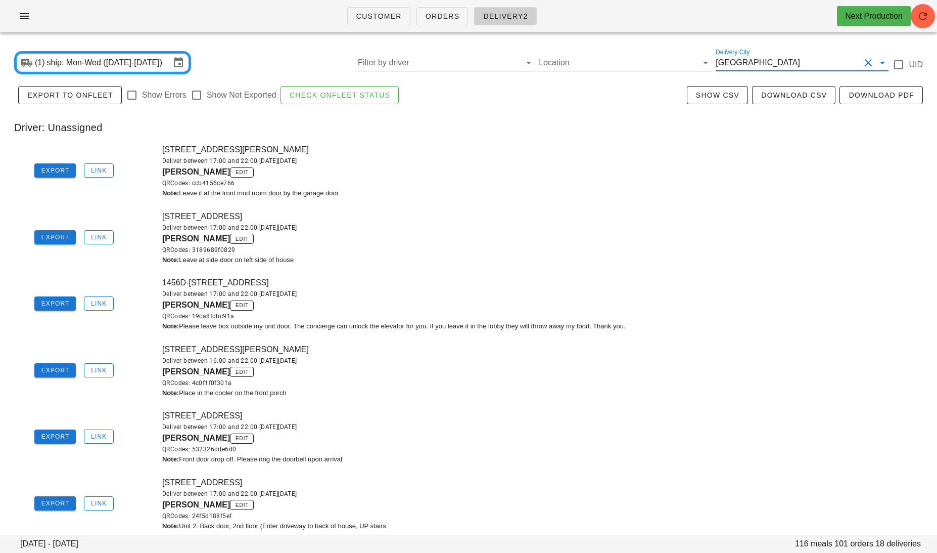
click at [603, 162] on div "Deliver between 17:00 and 22:00 on Sunday Sep 28" at bounding box center [546, 161] width 769 height 10
click at [790, 97] on span "Download CSV" at bounding box center [794, 95] width 66 height 8
click at [139, 60] on input "ship: Mon-Wed (Sep 29-Oct 1)" at bounding box center [108, 63] width 123 height 16
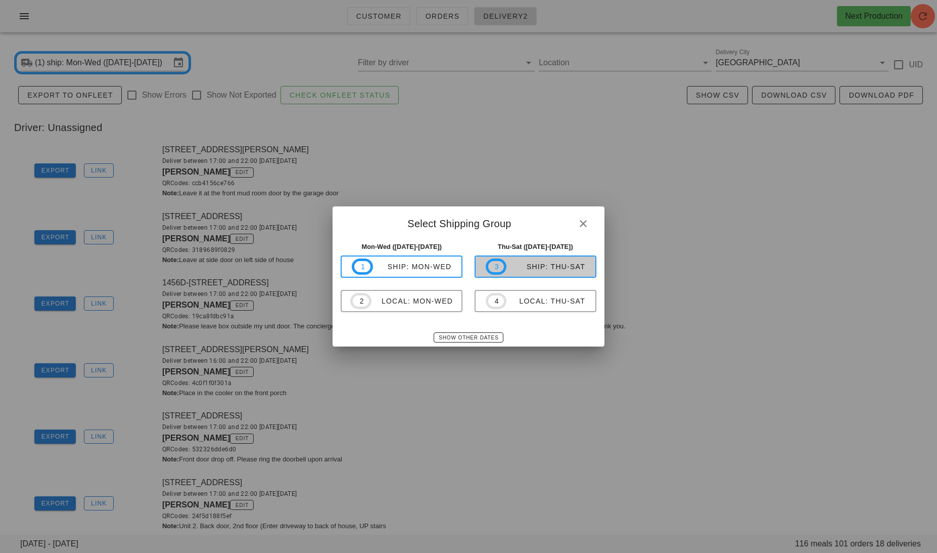
click at [535, 262] on div "ship: Thu-Sat" at bounding box center [546, 266] width 79 height 8
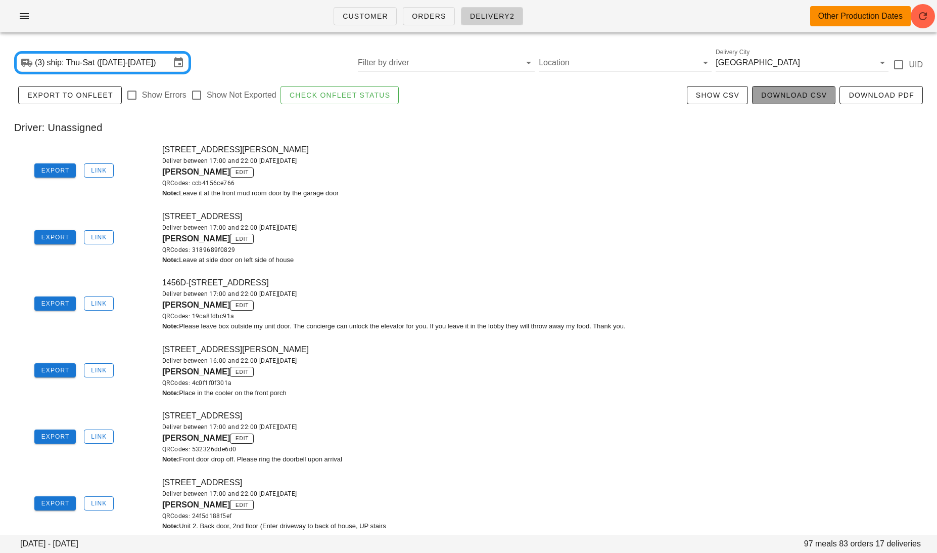
click at [794, 101] on button "Download CSV" at bounding box center [793, 95] width 83 height 18
